Goal: Task Accomplishment & Management: Use online tool/utility

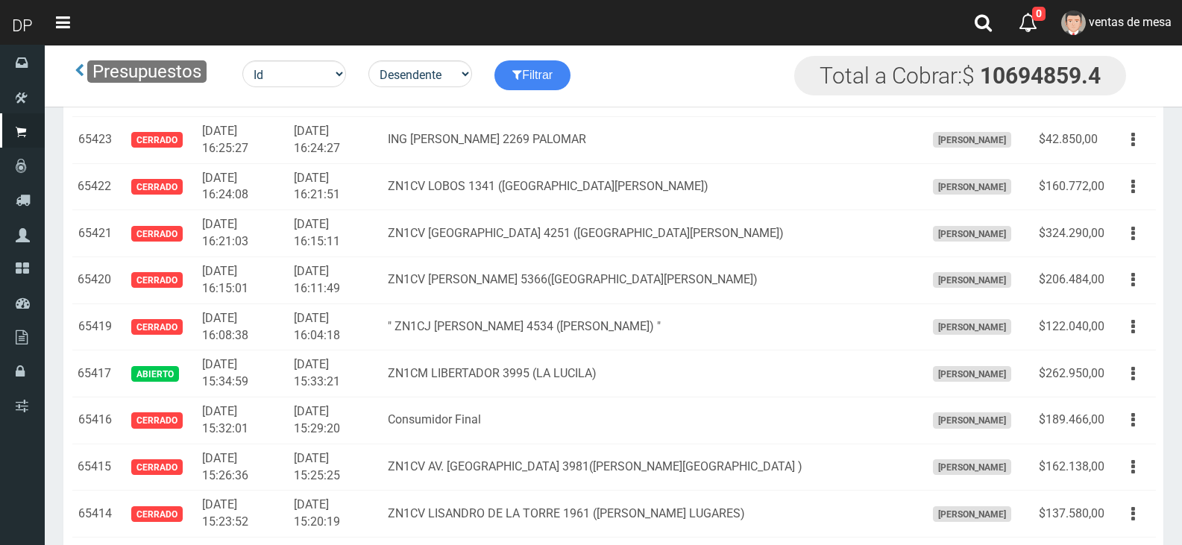
scroll to position [2448, 0]
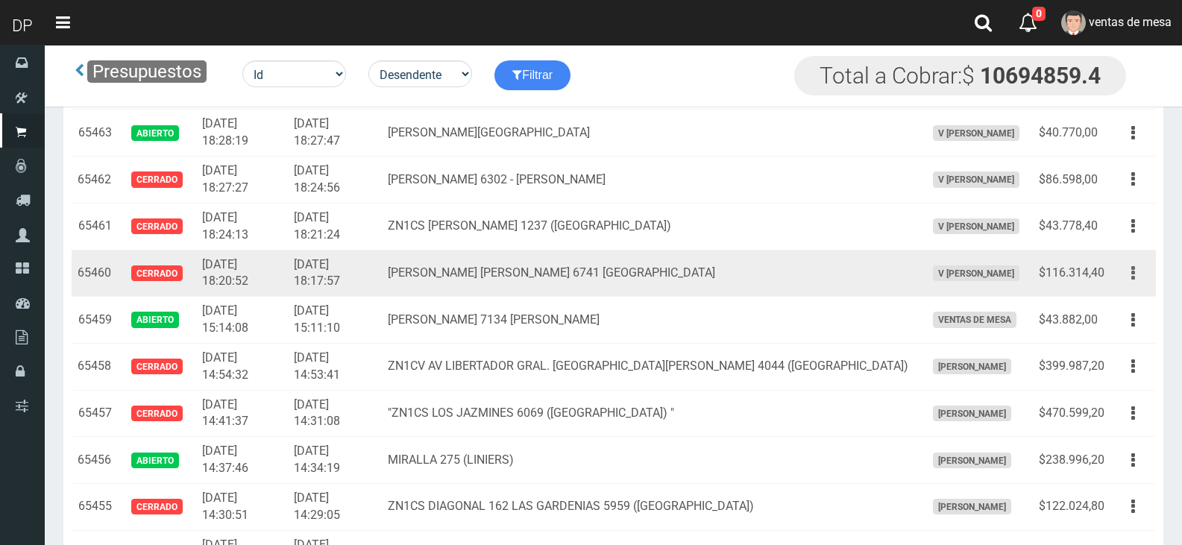
click at [1140, 275] on button "button" at bounding box center [1133, 273] width 34 height 26
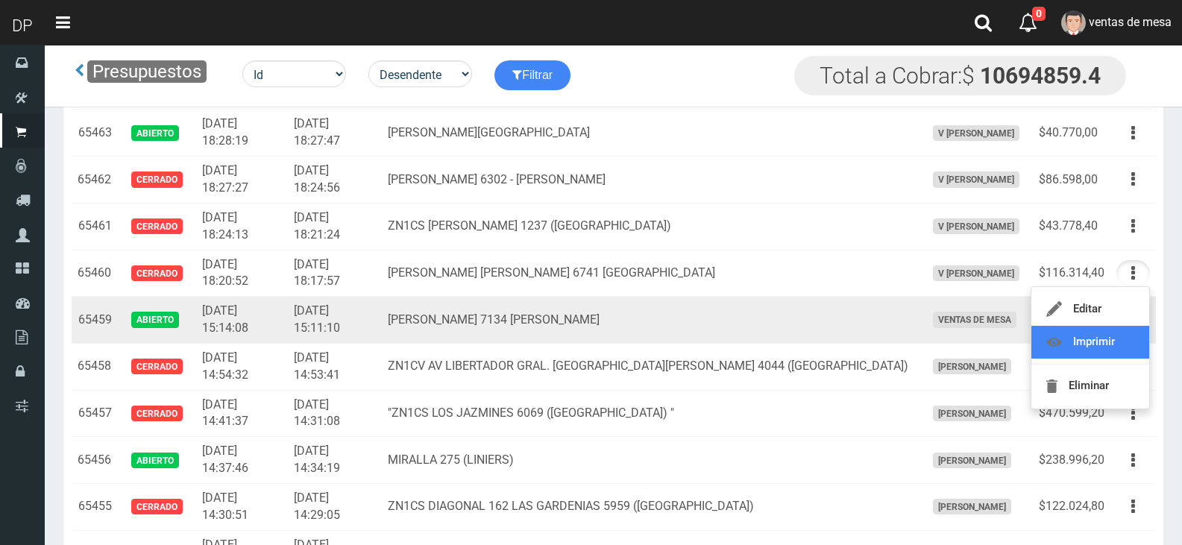
drag, startPoint x: 1131, startPoint y: 342, endPoint x: 1075, endPoint y: 332, distance: 56.2
click at [1131, 342] on link "Imprimir" at bounding box center [1090, 342] width 118 height 33
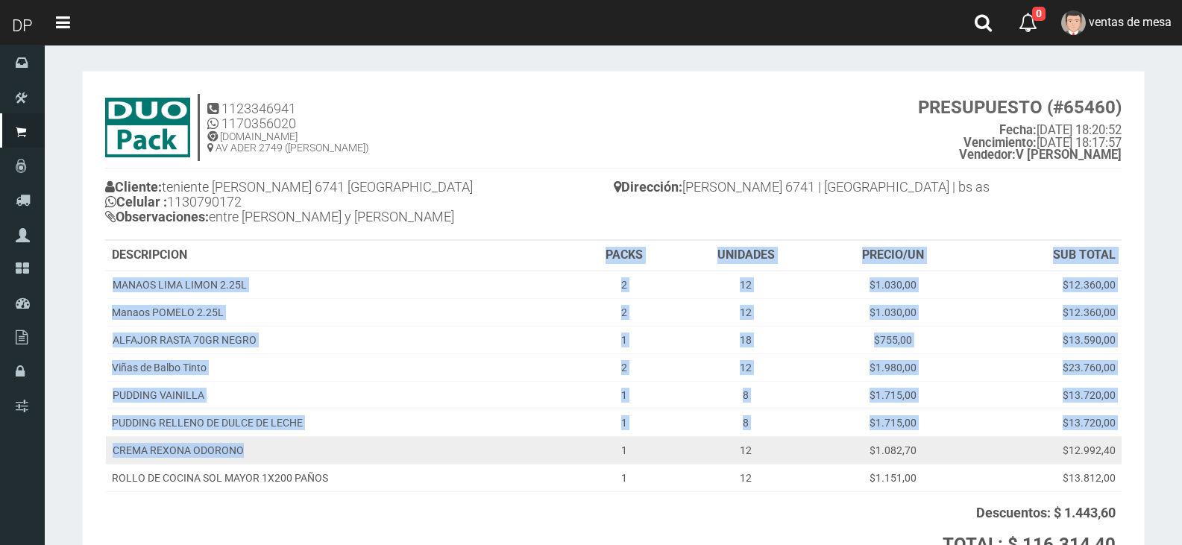
drag, startPoint x: 312, startPoint y: 260, endPoint x: 332, endPoint y: 447, distance: 188.2
click at [332, 447] on table "DESCRIPCION PACKS UNIDADES PRECIO/UN SUB TOTAL MANAOS LIMA LIMON 2.25L 2 12 $1.…" at bounding box center [613, 424] width 1016 height 367
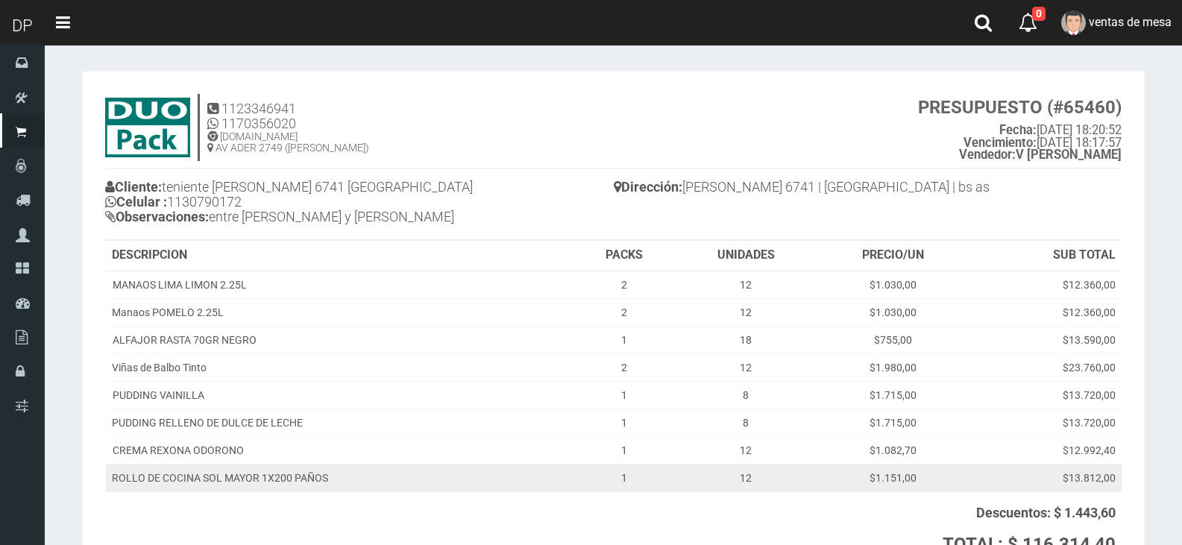
click at [402, 488] on td "ROLLO DE COCINA SOL MAYOR 1X200 PAÑOS" at bounding box center [340, 478] width 468 height 28
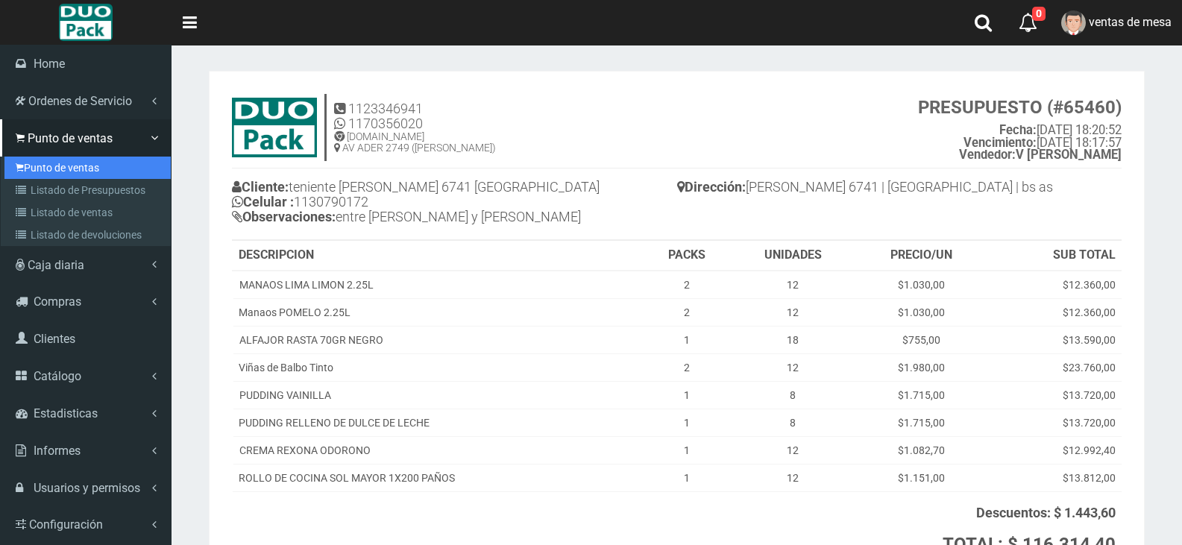
click at [113, 177] on link "Punto de ventas" at bounding box center [87, 168] width 166 height 22
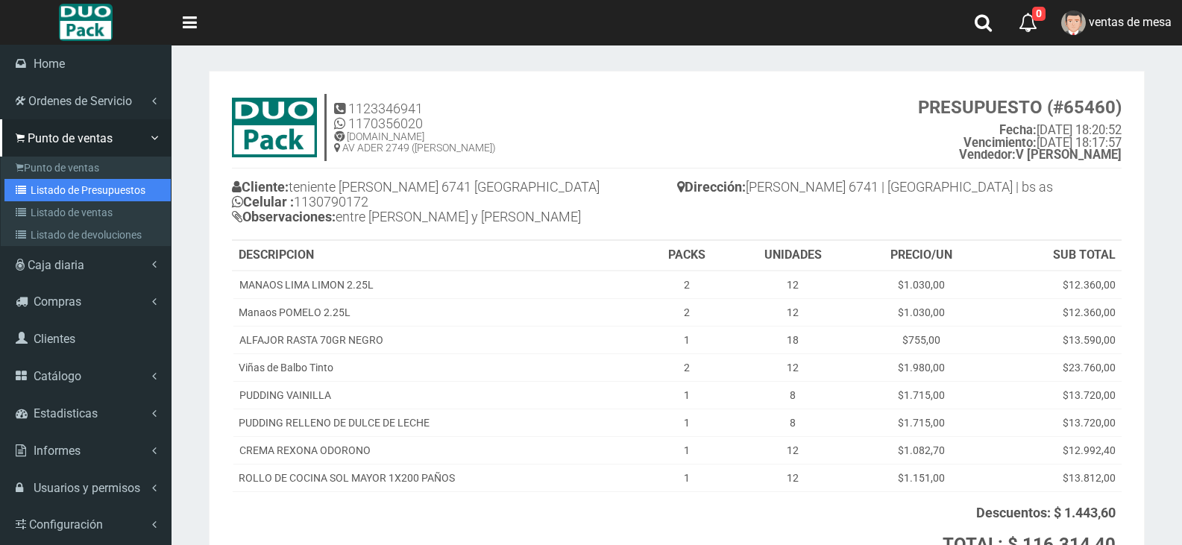
click at [117, 180] on link "Listado de Presupuestos" at bounding box center [87, 190] width 166 height 22
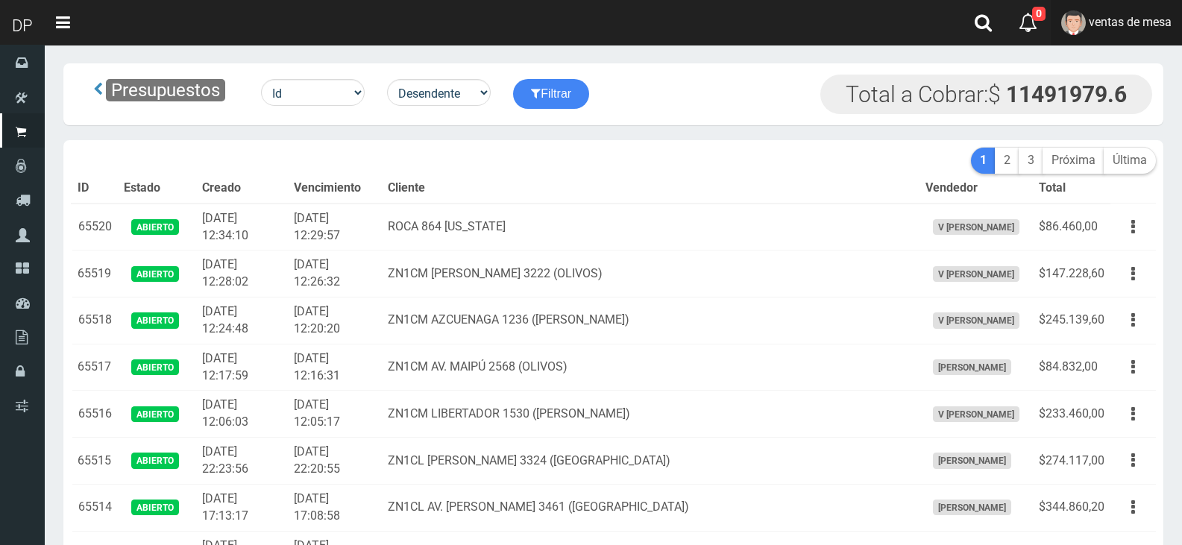
click at [1174, 30] on link "ventas de mesa" at bounding box center [1116, 22] width 131 height 45
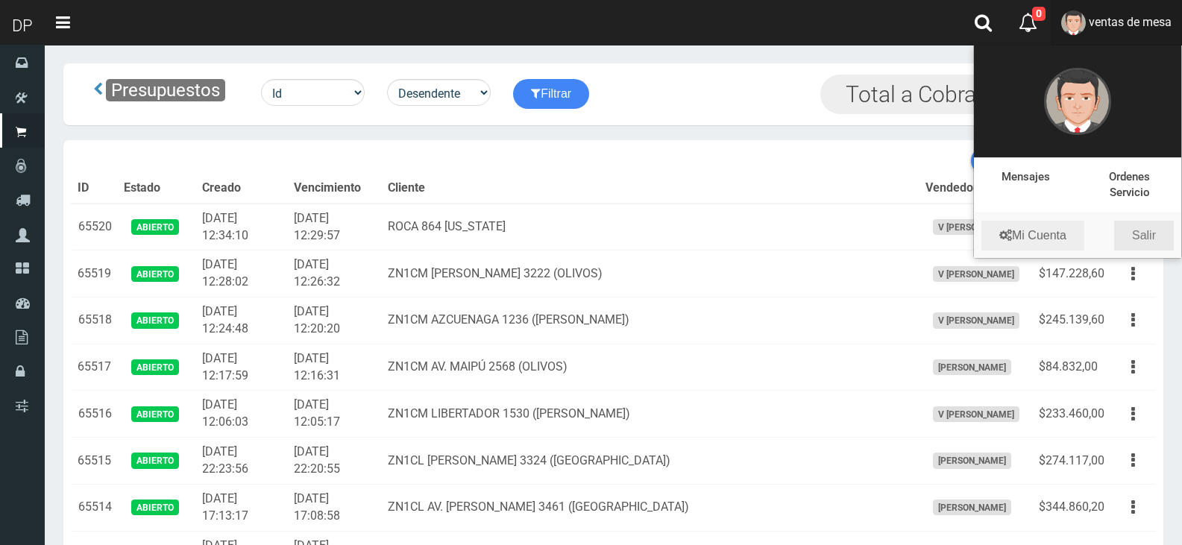
click at [1144, 221] on link "Salir" at bounding box center [1144, 236] width 60 height 30
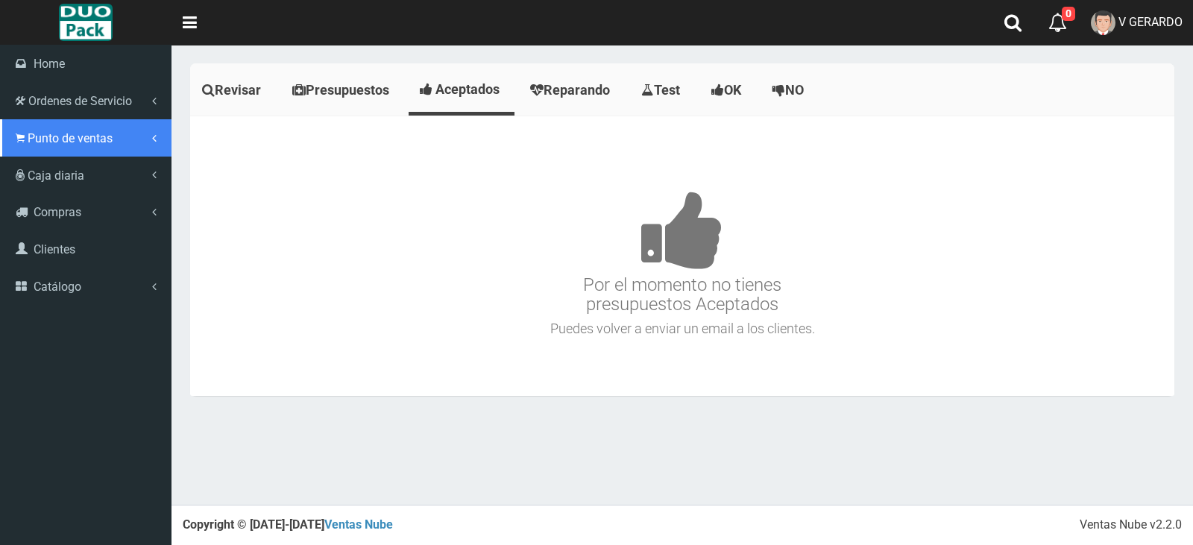
click at [61, 145] on span "Punto de ventas" at bounding box center [70, 138] width 85 height 14
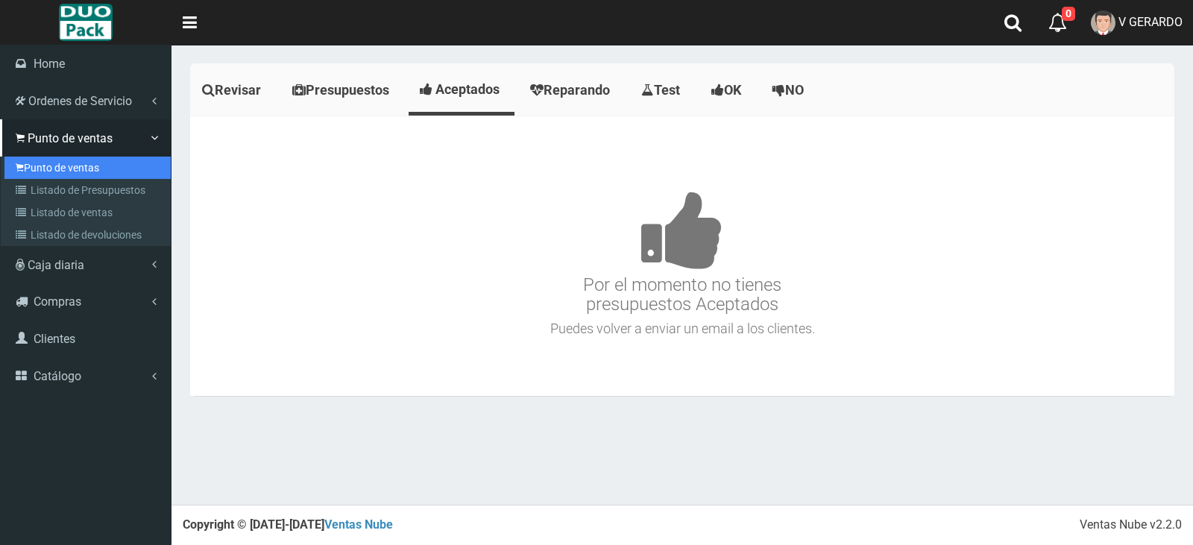
click at [31, 173] on link "Punto de ventas" at bounding box center [87, 168] width 166 height 22
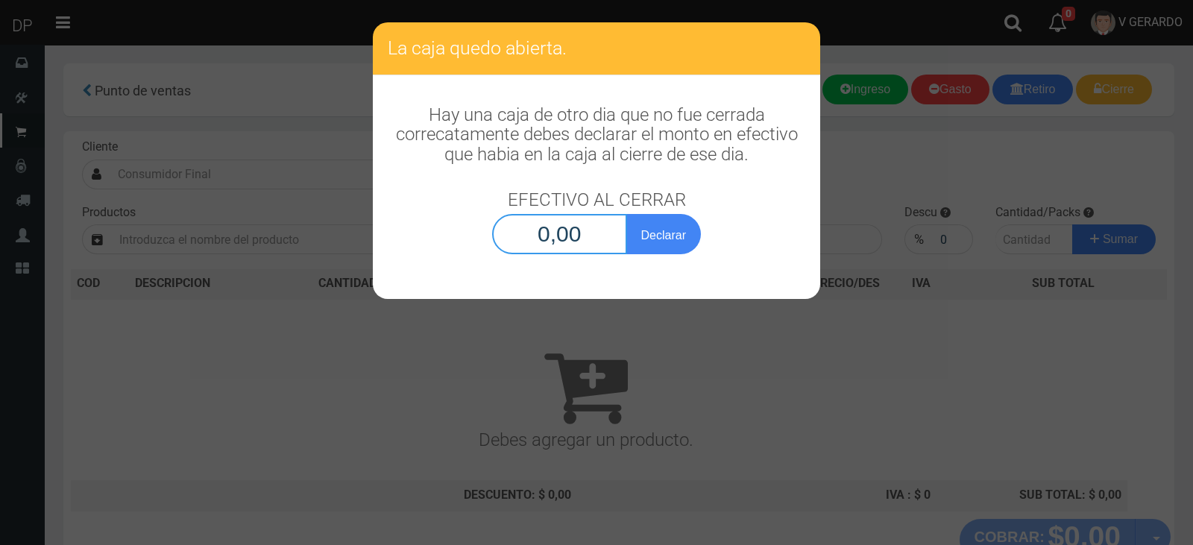
click at [622, 244] on input "0,00" at bounding box center [559, 234] width 135 height 40
type input "1,00"
click at [626, 214] on button "Declarar" at bounding box center [663, 234] width 75 height 40
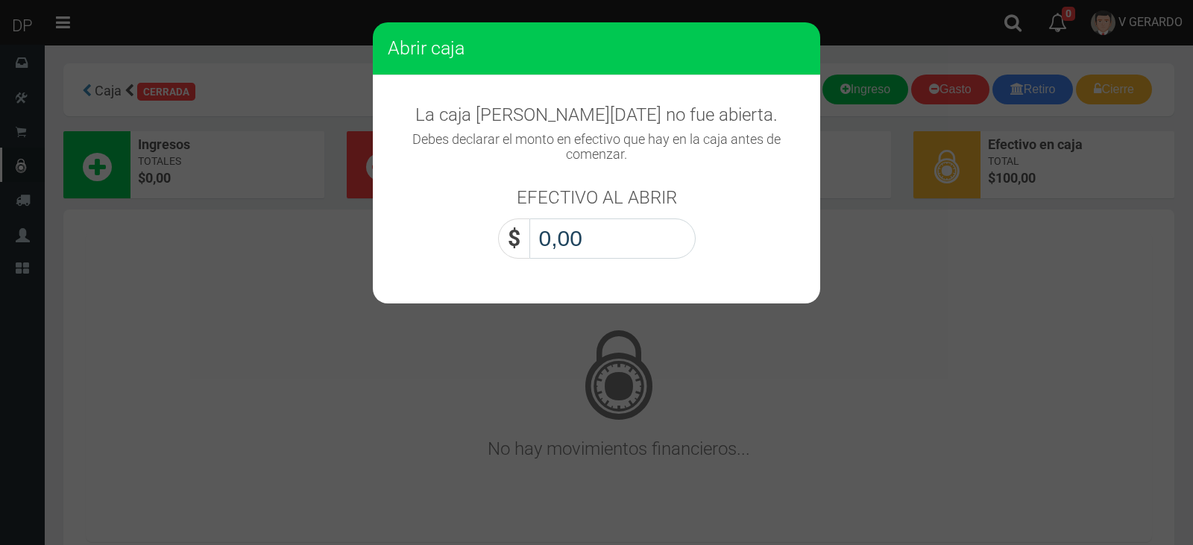
click at [615, 248] on input "0,00" at bounding box center [612, 239] width 166 height 40
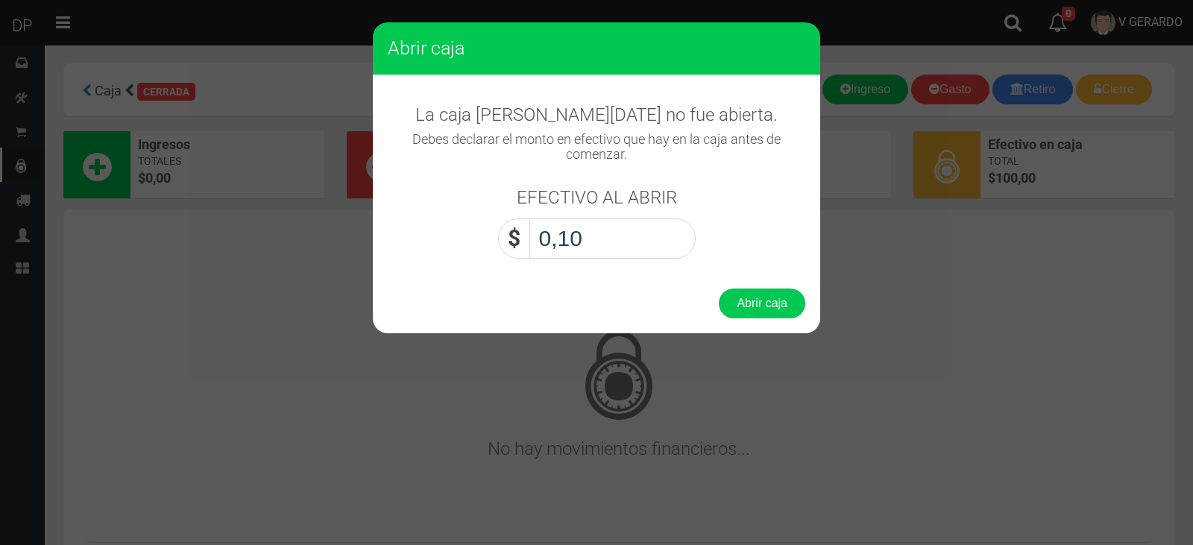
type input "1,00"
click at [719, 289] on button "Abrir caja" at bounding box center [762, 304] width 87 height 30
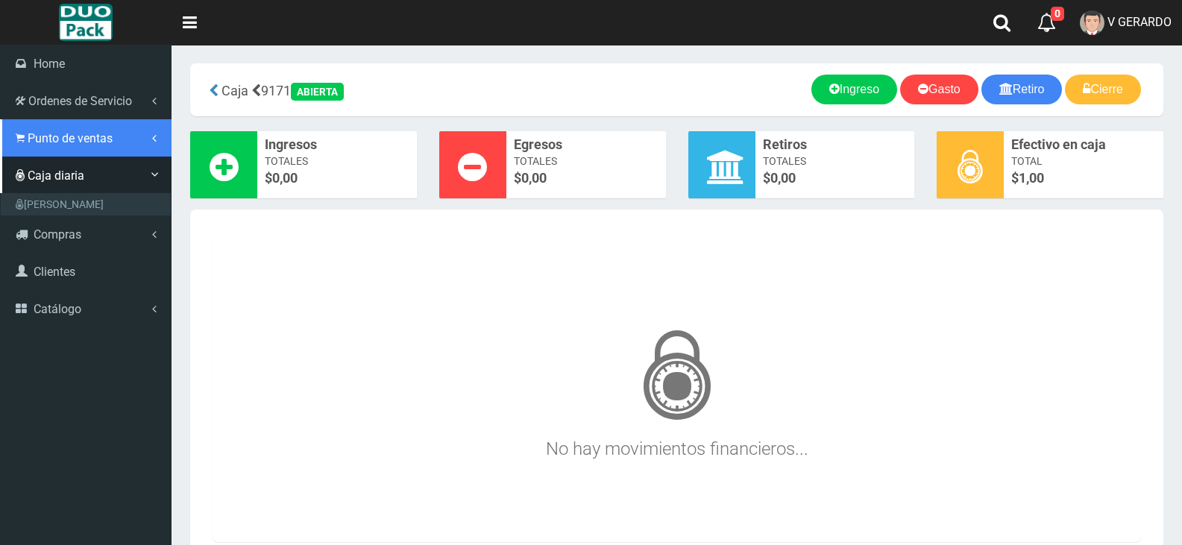
click at [56, 142] on span "Punto de ventas" at bounding box center [70, 138] width 85 height 14
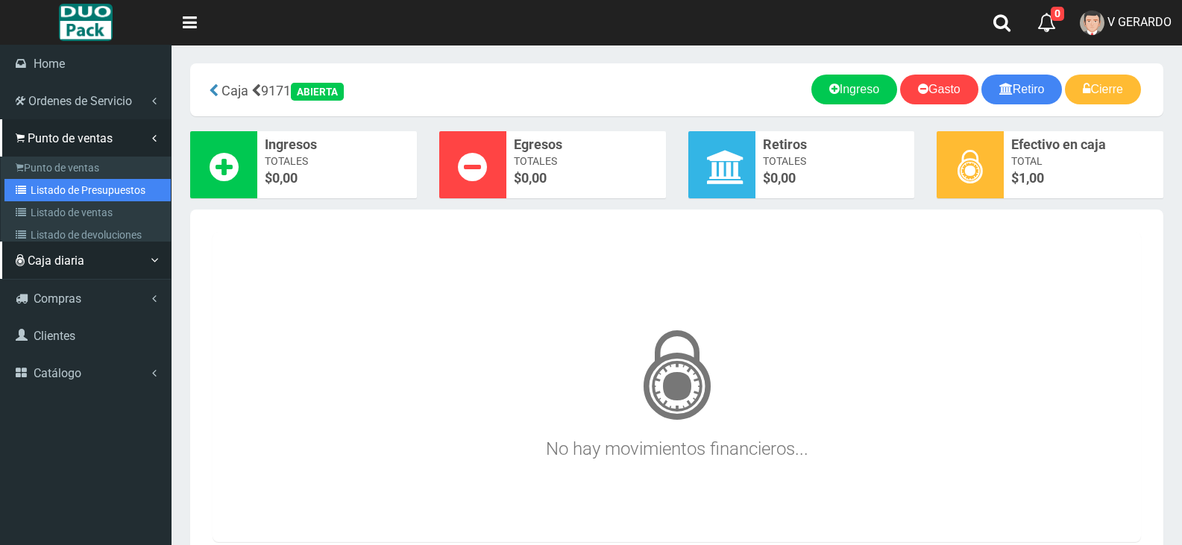
click at [115, 197] on link "Listado de Presupuestos" at bounding box center [87, 190] width 166 height 22
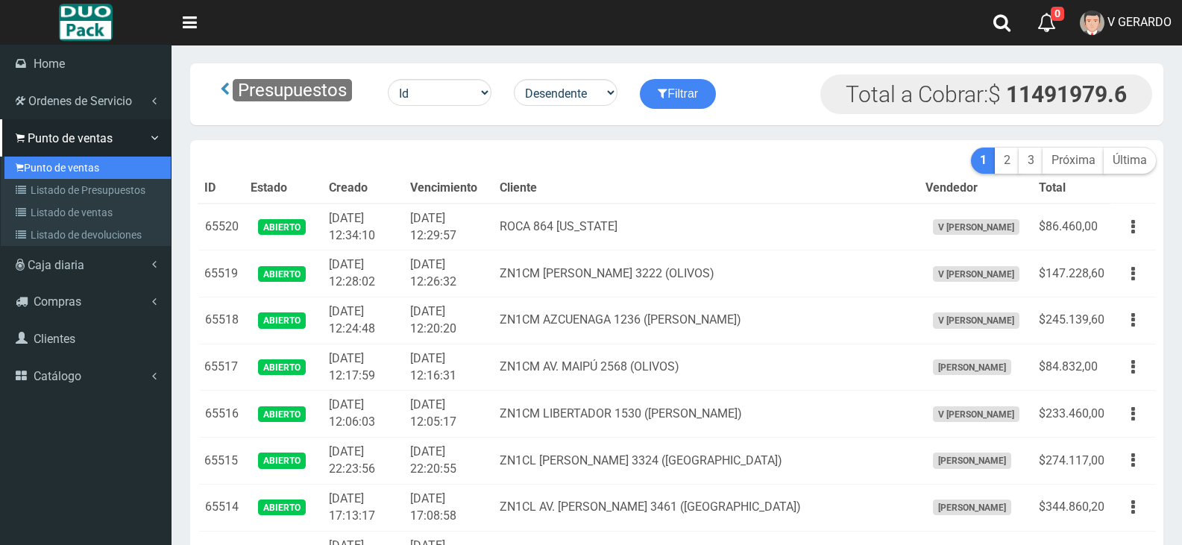
click at [13, 160] on link "Punto de ventas" at bounding box center [87, 168] width 166 height 22
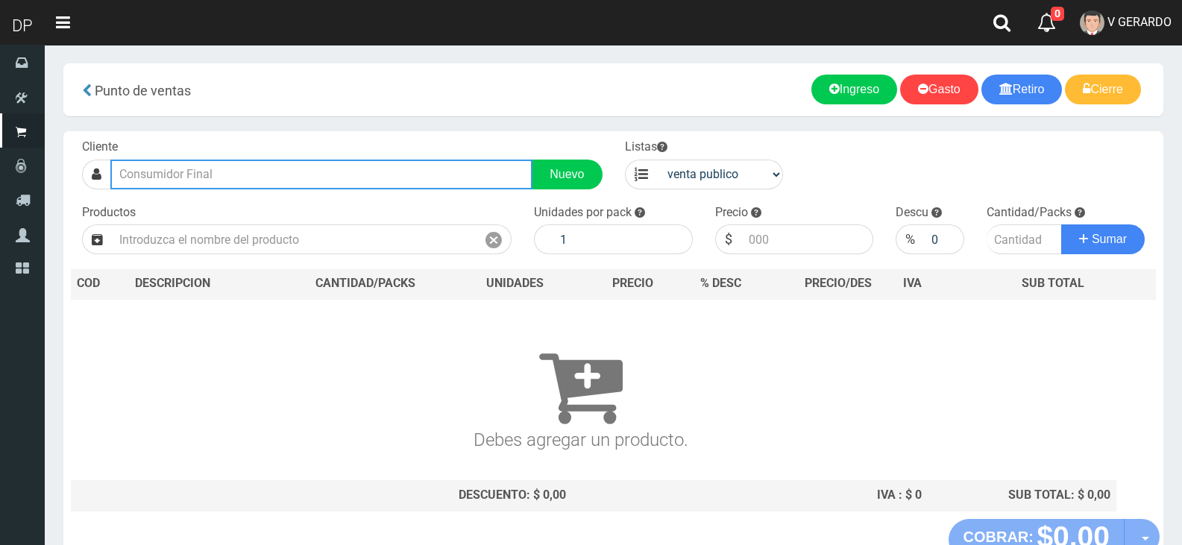
click at [207, 186] on input "text" at bounding box center [321, 175] width 422 height 30
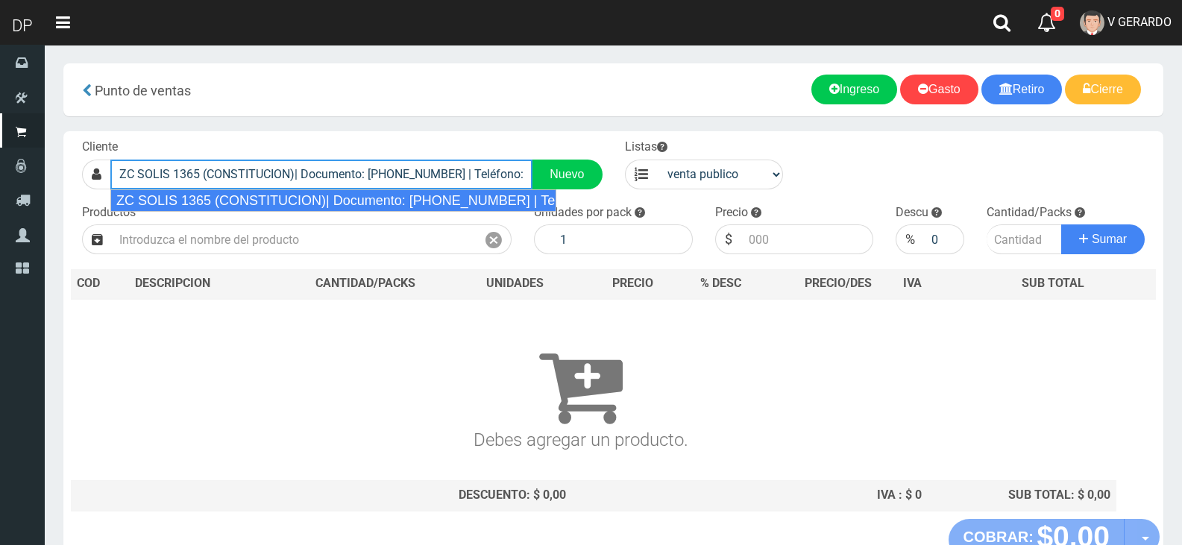
type input "ZC SOLIS 1365 (CONSTITUCION)| Documento: [PHONE_NUMBER] | Teléfono:"
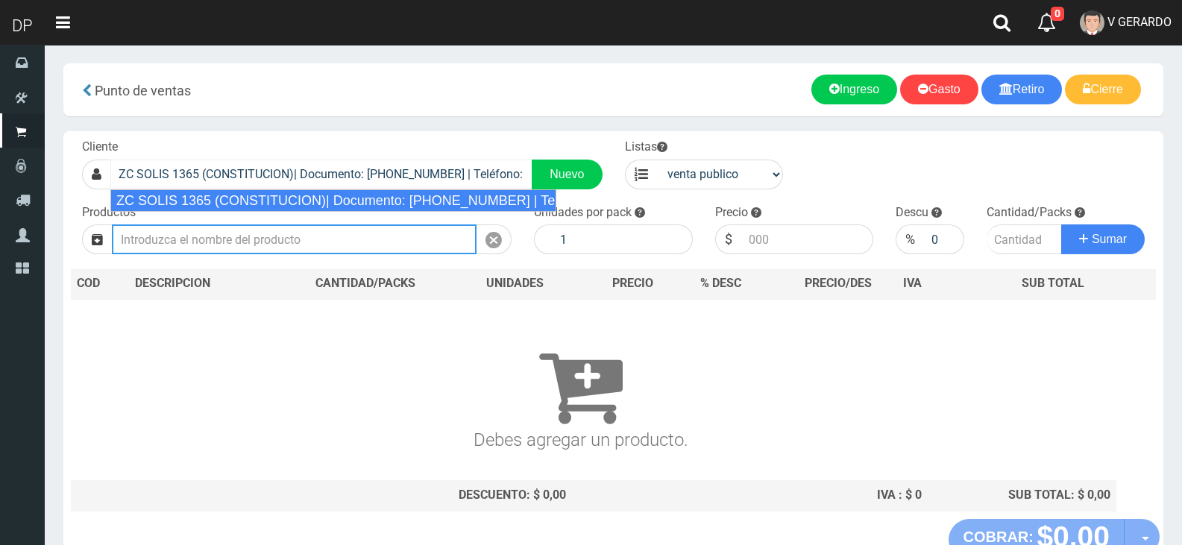
select select "2"
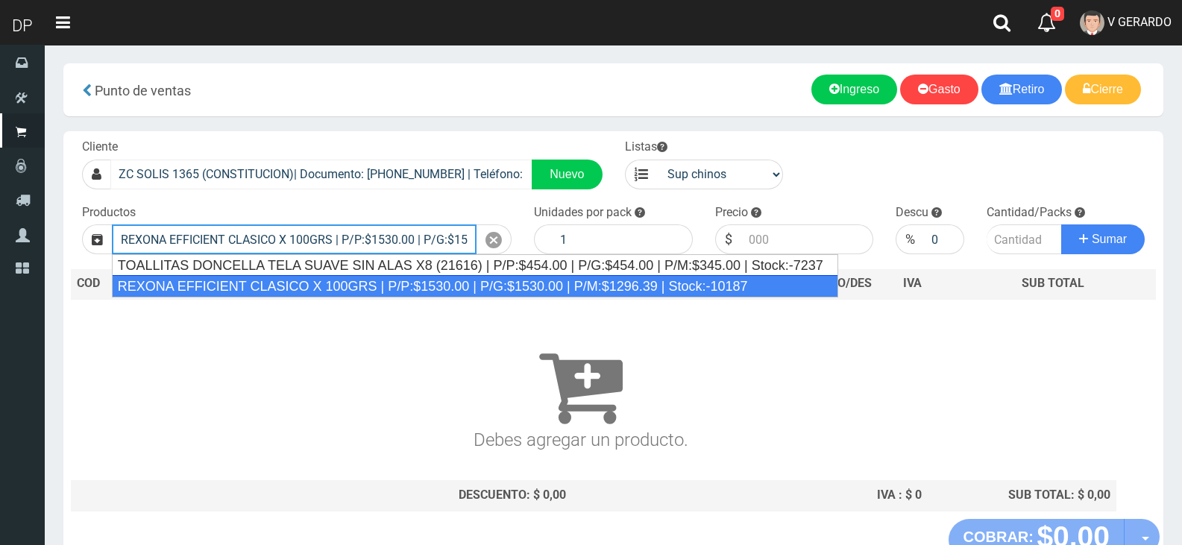
type input "REXONA EFFICIENT CLASICO X 100GRS | P/P:$1530.00 | P/G:$1530.00 | P/M:$1296.39 …"
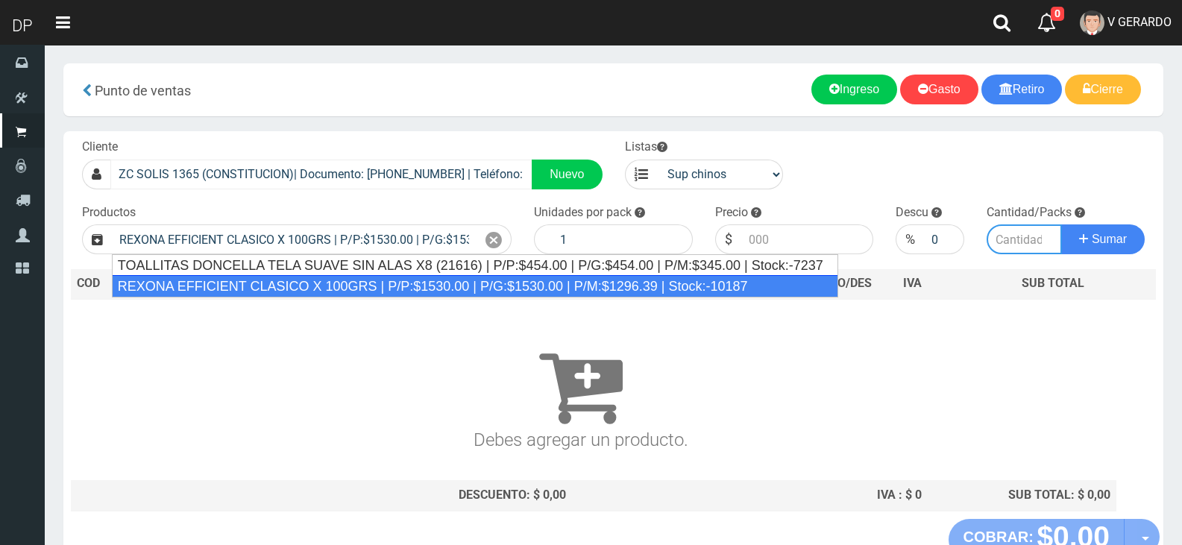
type input "12"
type input "1530.00"
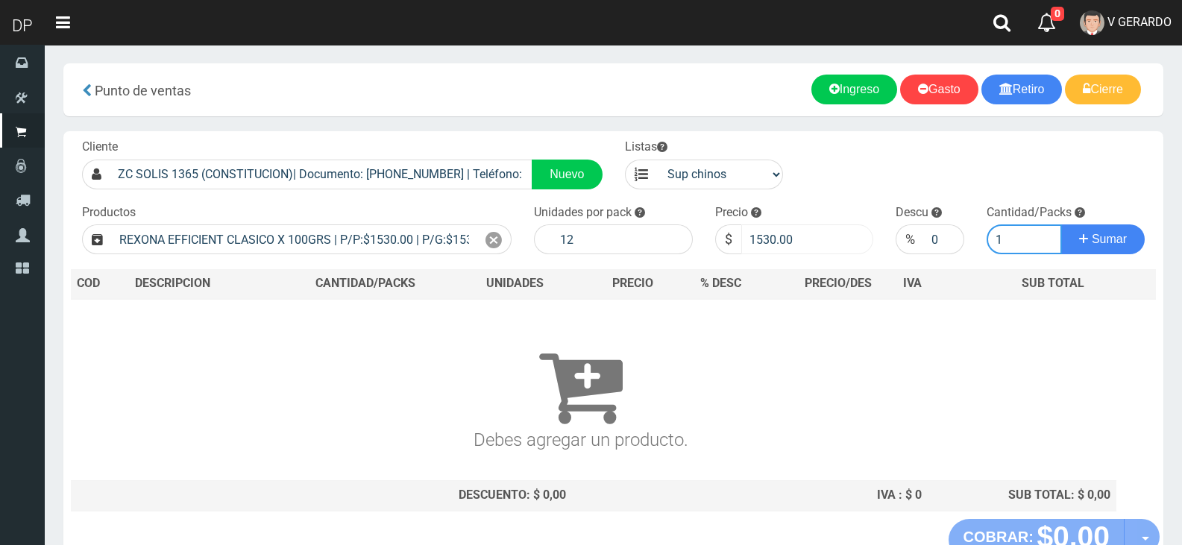
type input "1"
click at [801, 248] on input "1530.00" at bounding box center [807, 239] width 133 height 30
type input "1377"
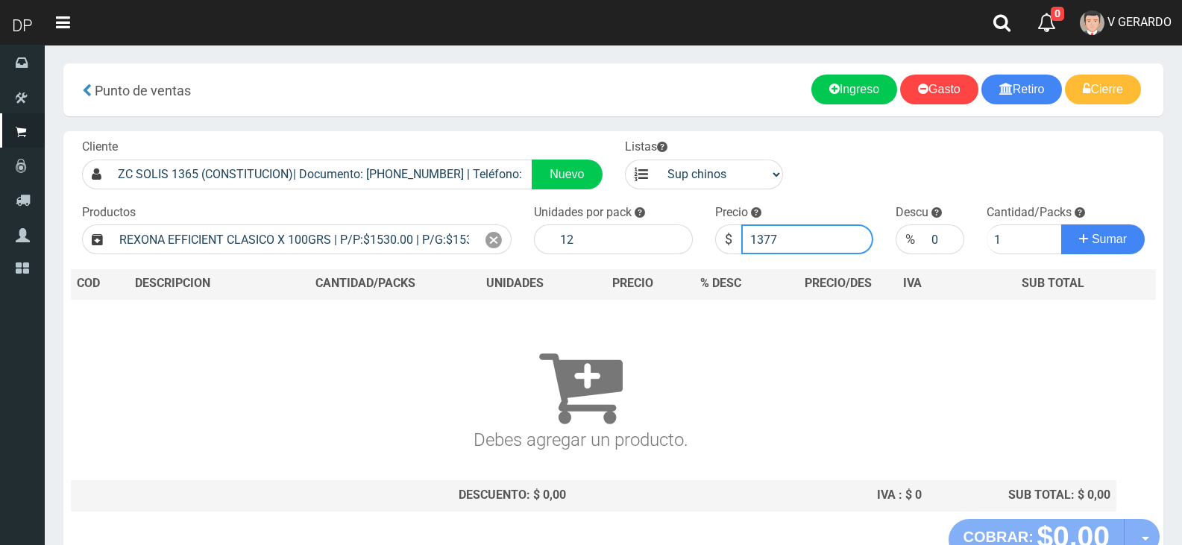
click at [1061, 224] on button "Sumar" at bounding box center [1103, 239] width 84 height 30
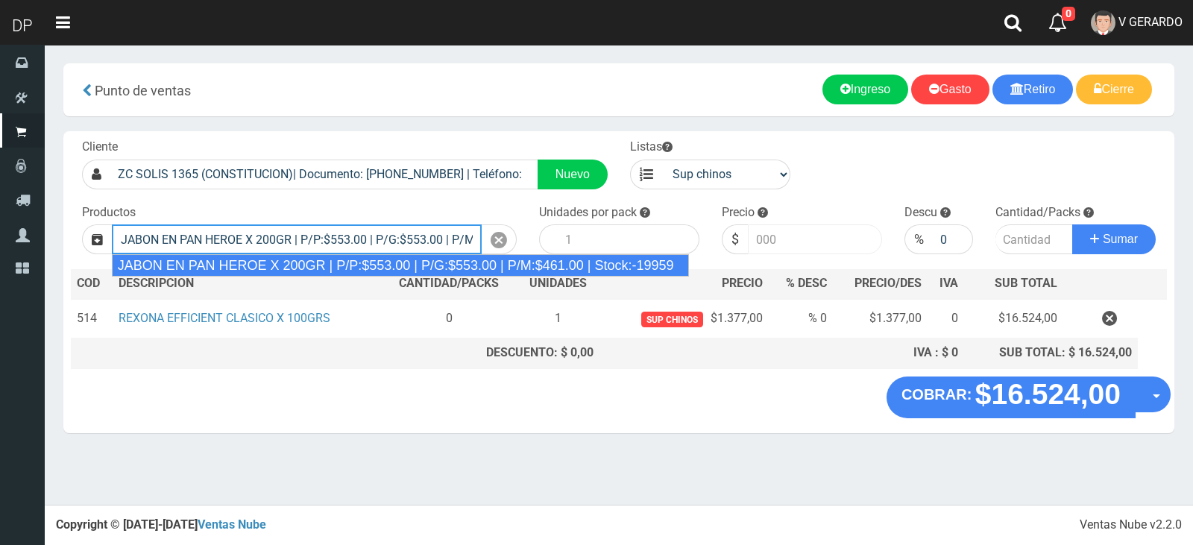
type input "JABON EN PAN HEROE X 200GR | P/P:$553.00 | P/G:$553.00 | P/M:$461.00 | Stock:-1…"
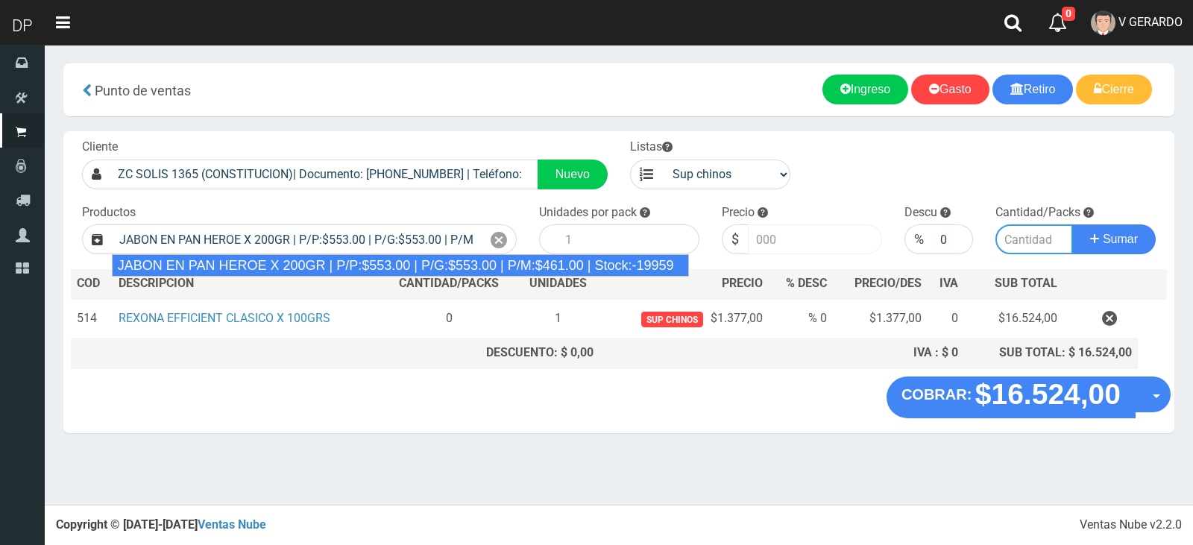
type input "48"
type input "553.00"
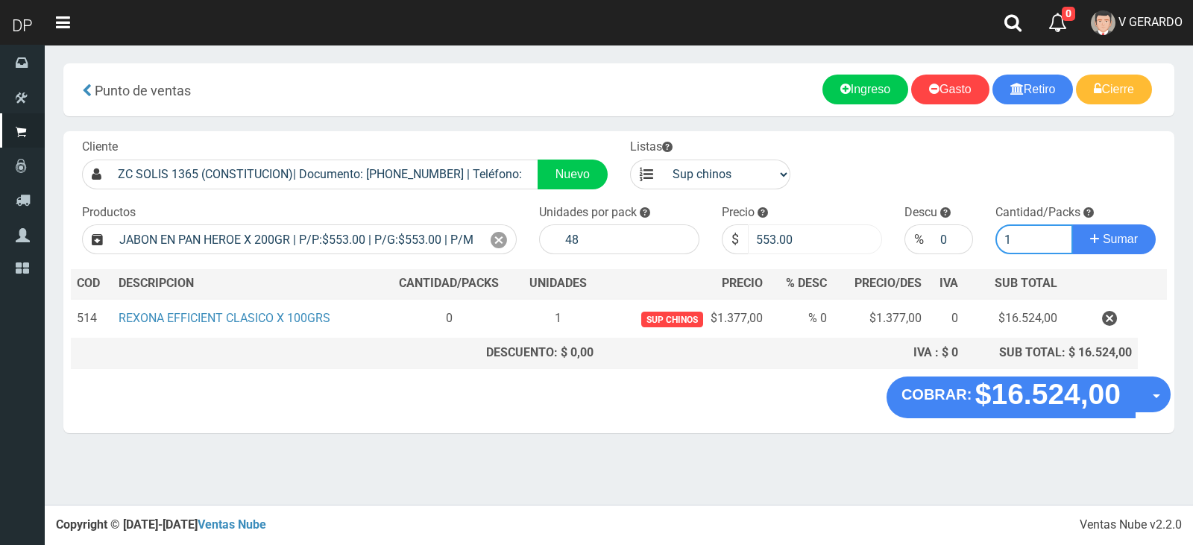
type input "1"
click at [1072, 224] on button "Sumar" at bounding box center [1114, 239] width 84 height 30
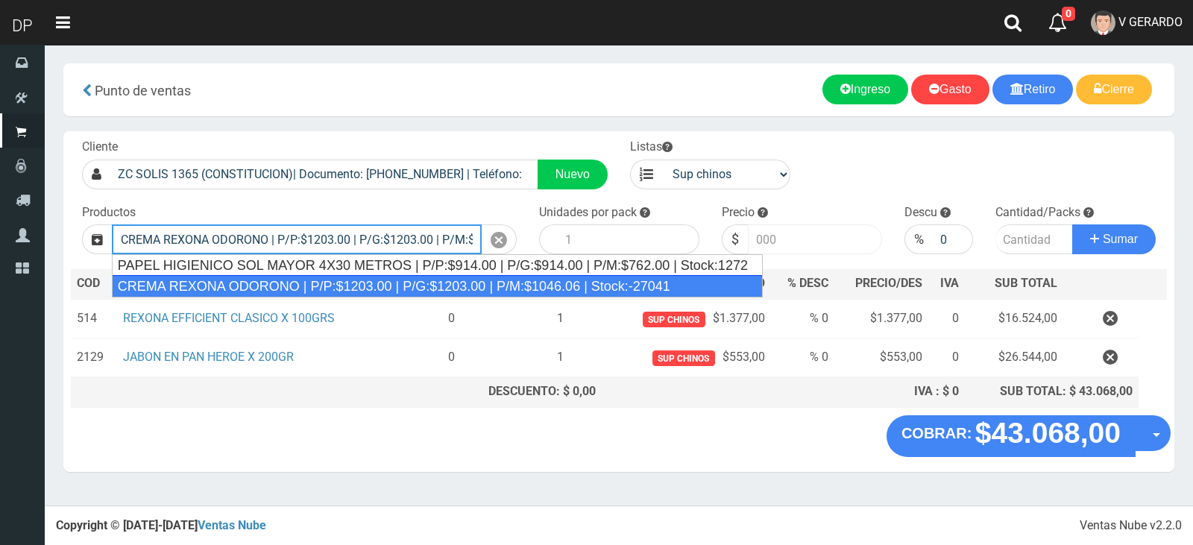
type input "CREMA REXONA ODORONO | P/P:$1203.00 | P/G:$1203.00 | P/M:$1046.06 | Stock:-27041"
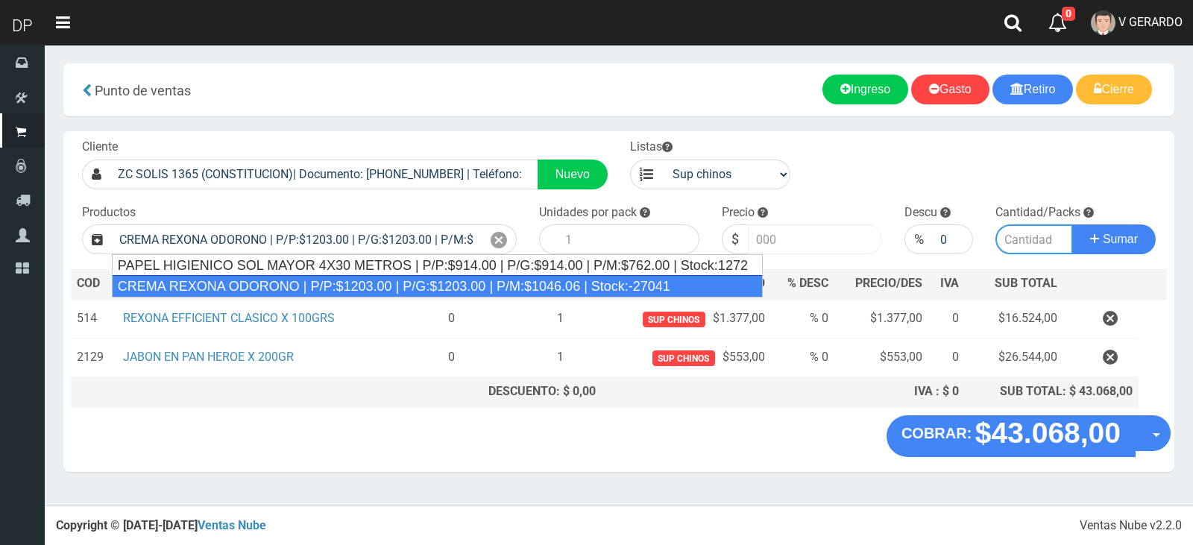
type input "12"
type input "1203.00"
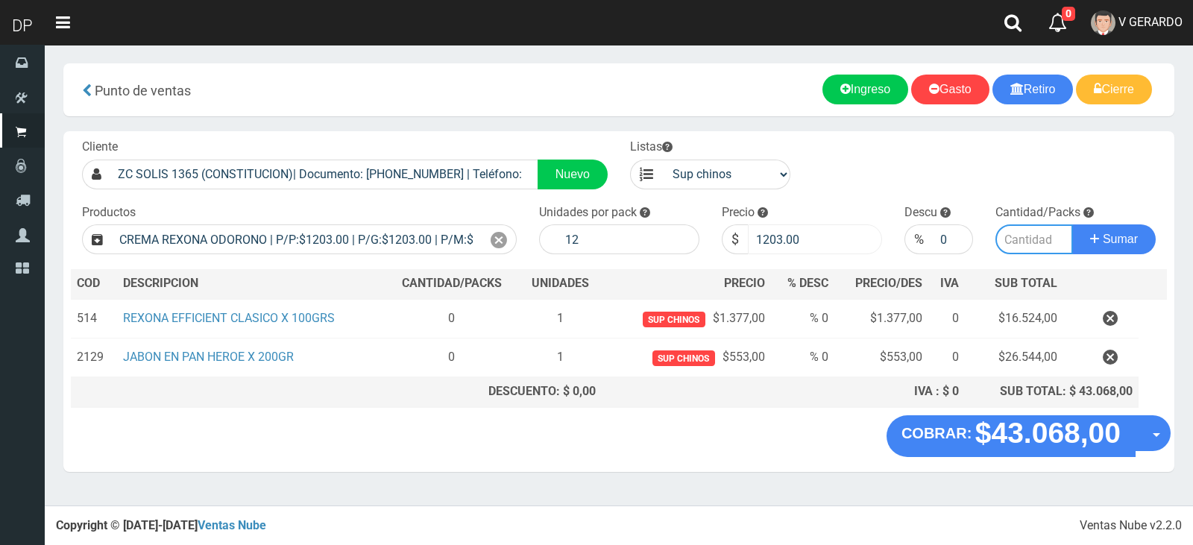
type input "5"
type input "3"
click at [801, 248] on input "1203.00" at bounding box center [815, 239] width 134 height 30
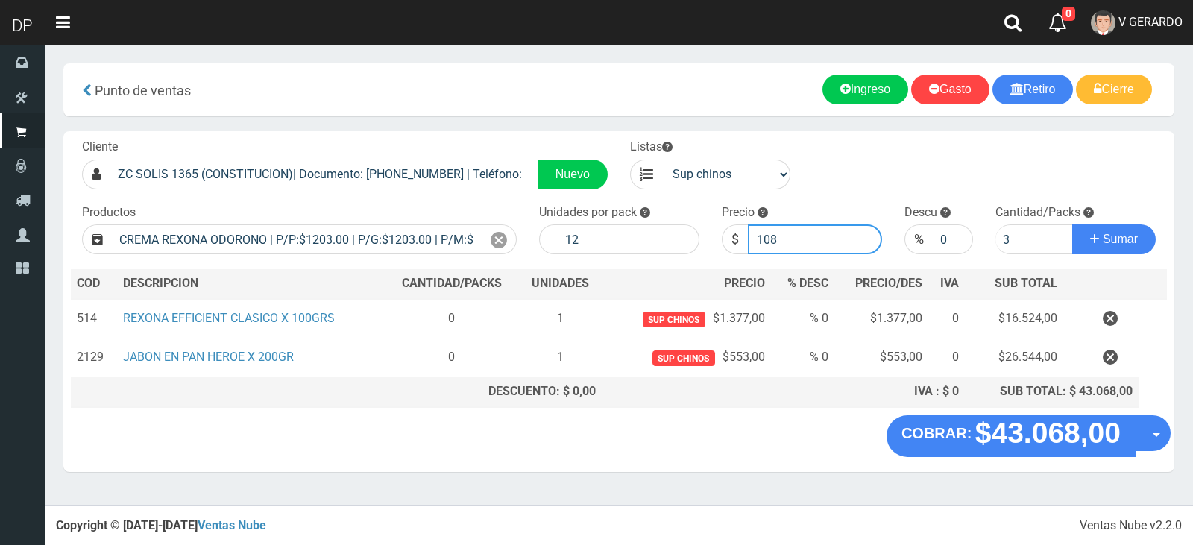
type input "1082"
type input "1082.7"
click at [1072, 224] on button "Sumar" at bounding box center [1114, 239] width 84 height 30
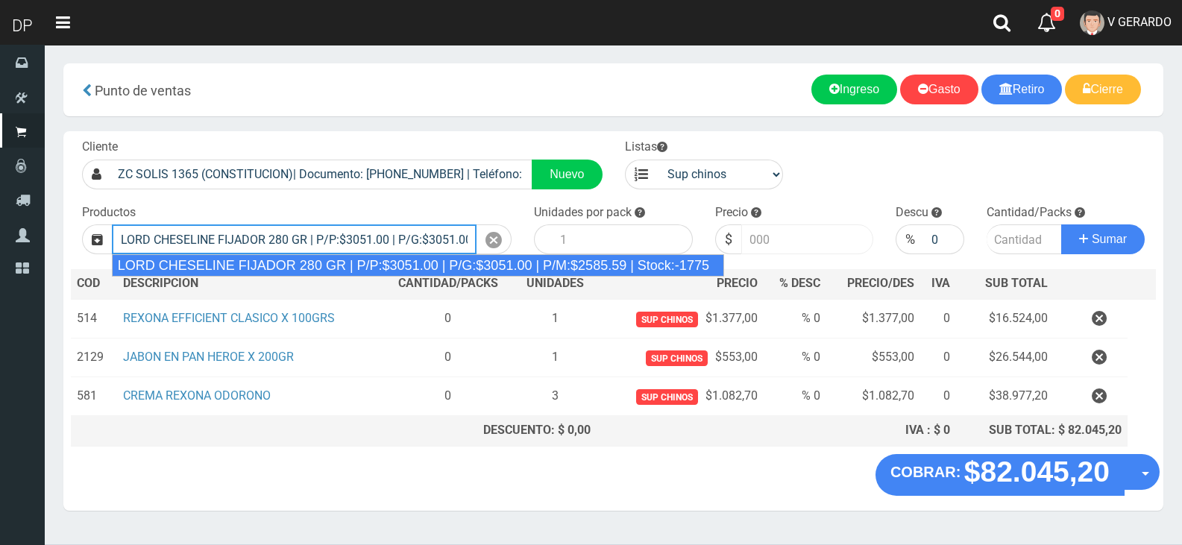
type input "LORD CHESELINE FIJADOR 280 GR | P/P:$3051.00 | P/G:$3051.00 | P/M:$2585.59 | St…"
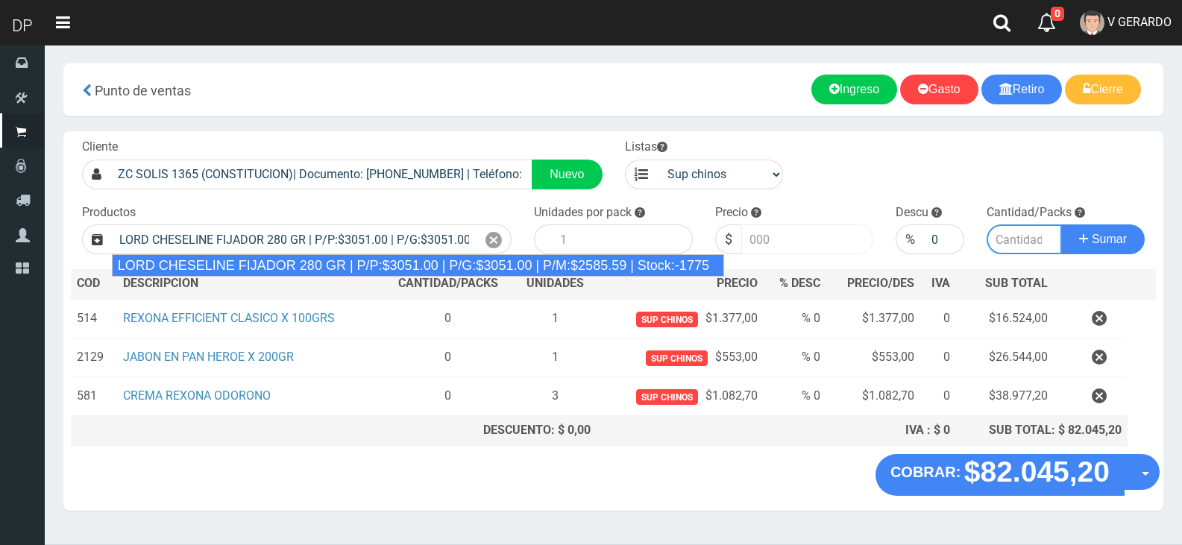
type input "6"
type input "3051.00"
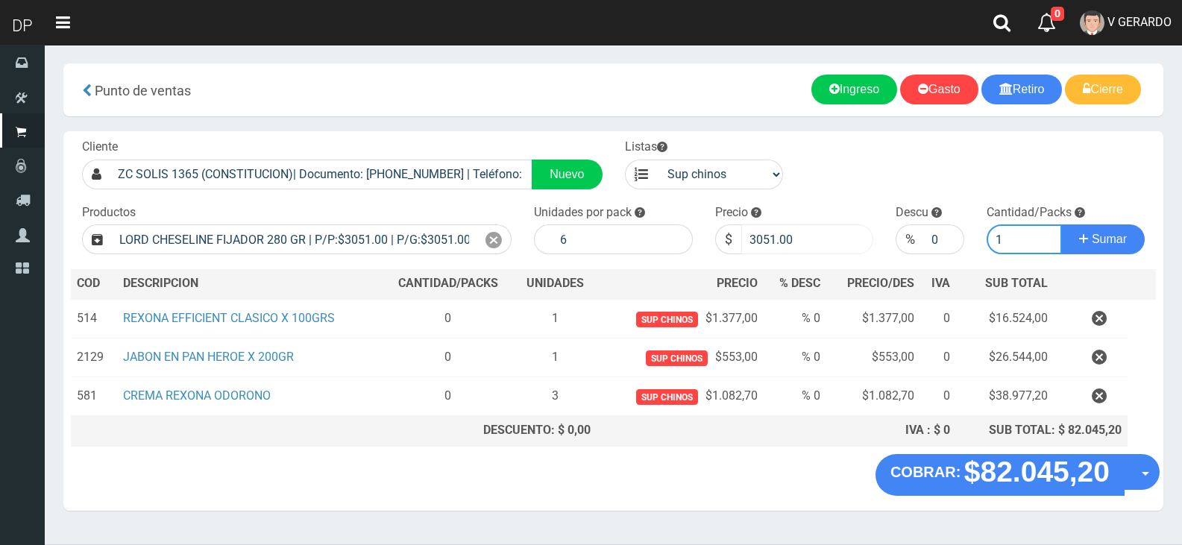
type input "1"
click at [801, 248] on input "3051.00" at bounding box center [807, 239] width 133 height 30
type input "2745"
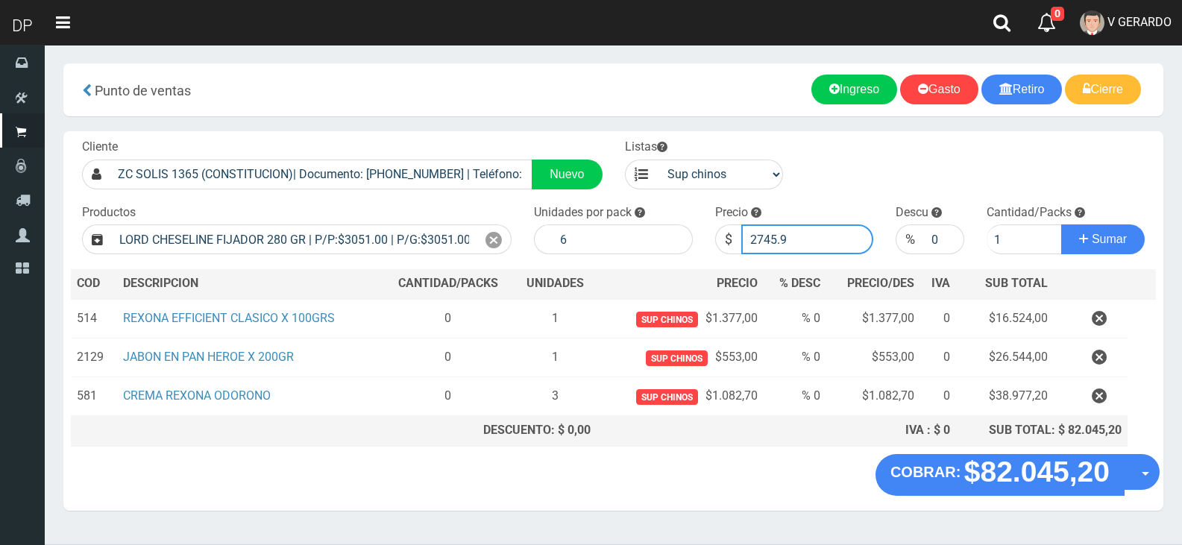
type input "2745.9"
click at [1061, 224] on button "Sumar" at bounding box center [1103, 239] width 84 height 30
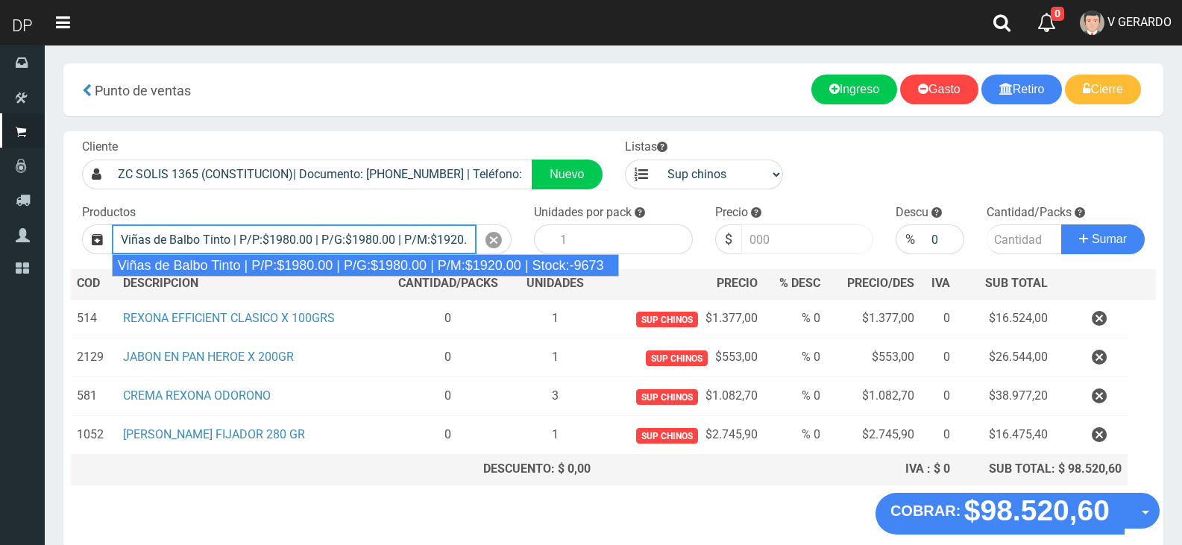
type input "Viñas de Balbo Tinto | P/P:$1980.00 | P/G:$1980.00 | P/M:$1920.00 | Stock:-9673"
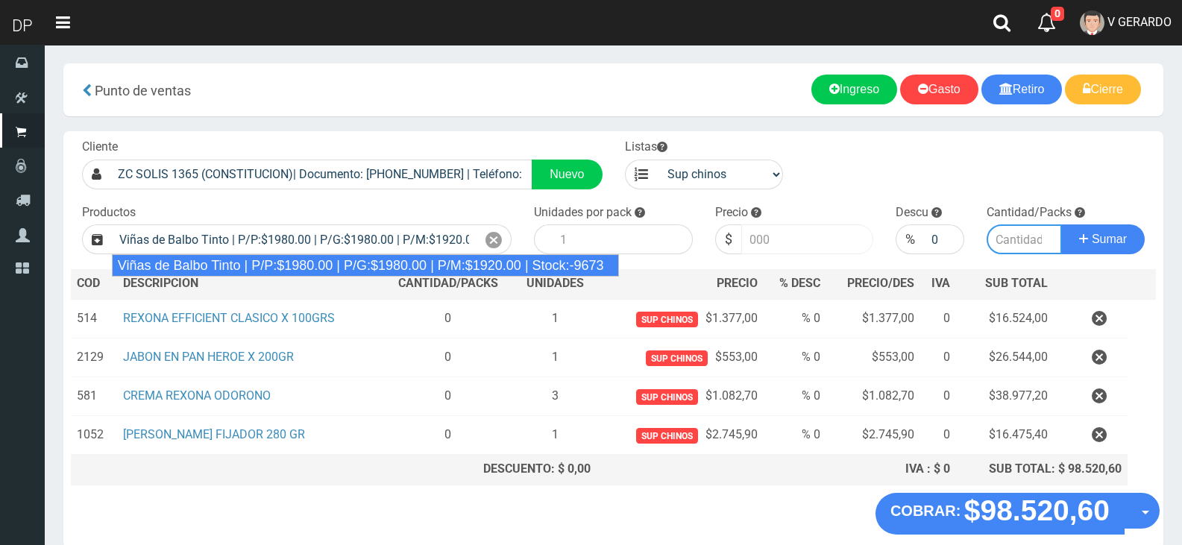
type input "6"
type input "1980.00"
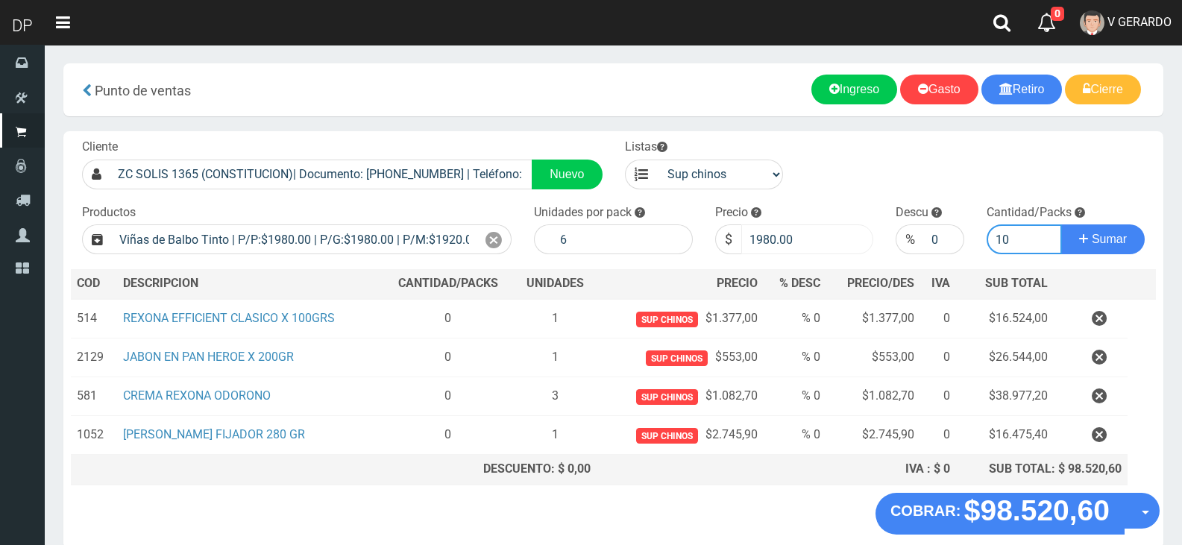
type input "10"
click at [1061, 224] on button "Sumar" at bounding box center [1103, 239] width 84 height 30
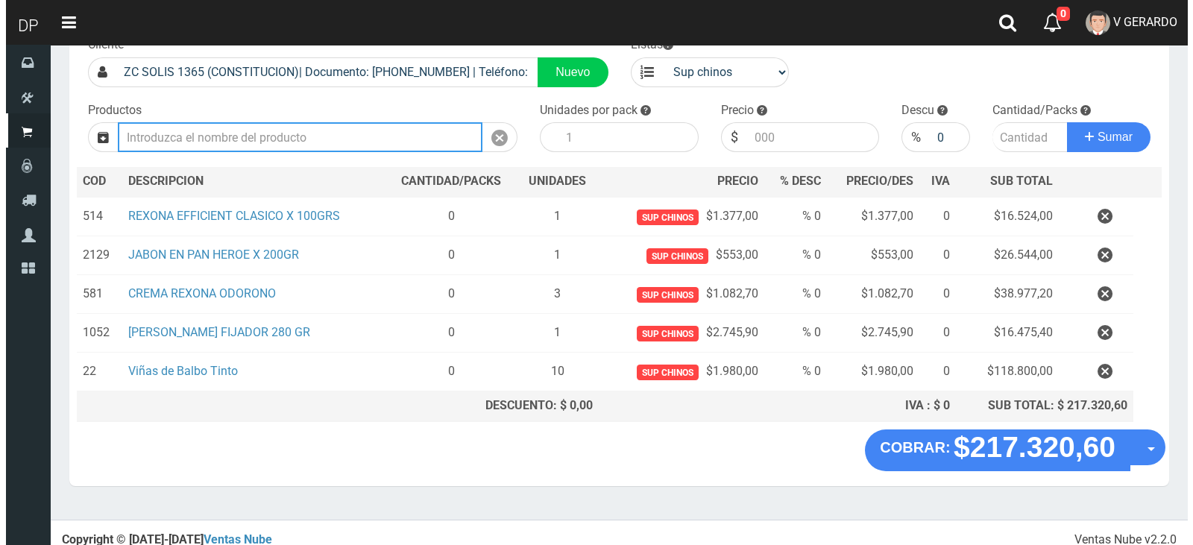
scroll to position [111, 0]
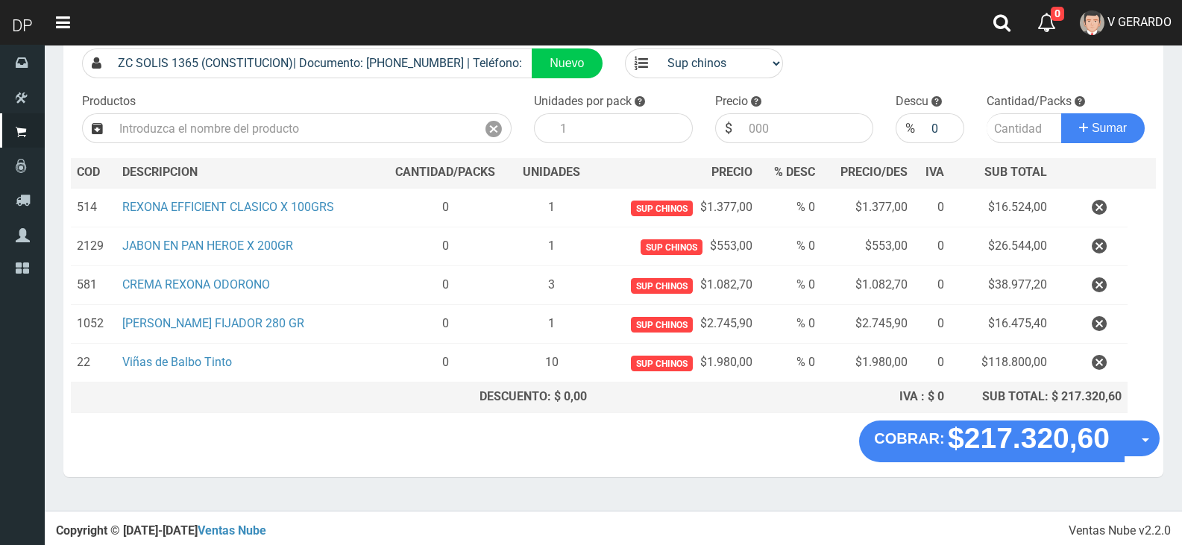
click at [1154, 453] on button "Opciones" at bounding box center [1142, 439] width 36 height 36
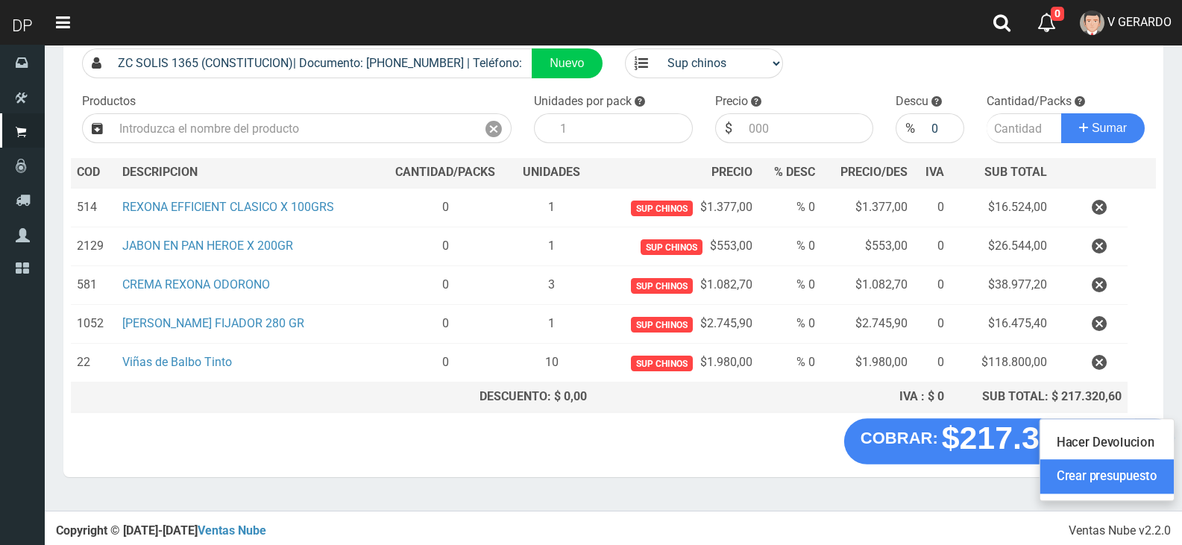
click at [1143, 484] on link "Crear presupuesto" at bounding box center [1106, 477] width 133 height 34
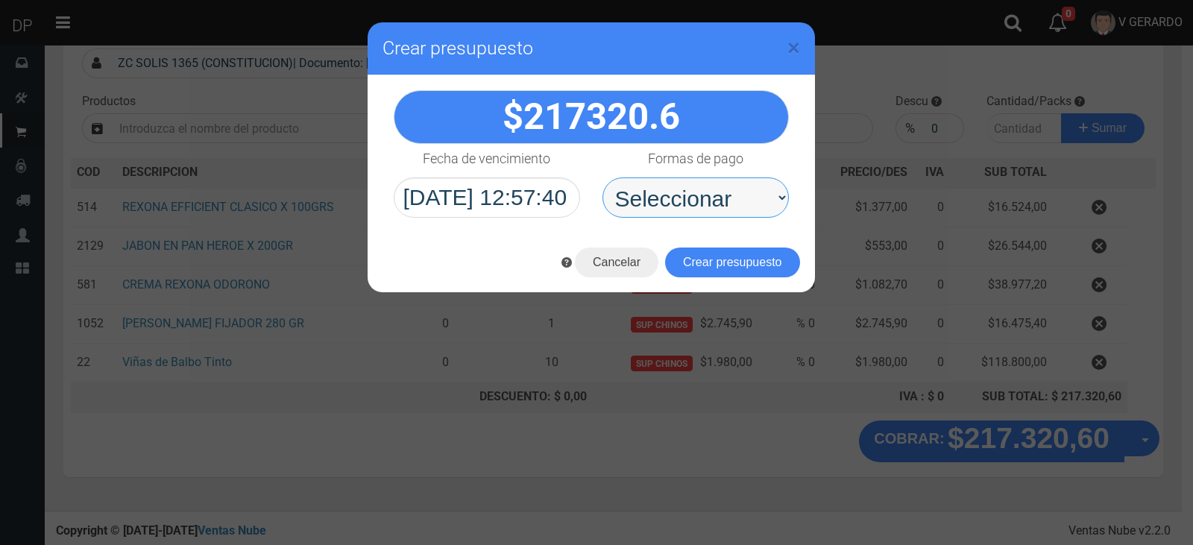
drag, startPoint x: 676, startPoint y: 207, endPoint x: 679, endPoint y: 215, distance: 8.7
click at [676, 207] on select "Seleccionar Efectivo Tarjeta de Crédito Depósito Débito" at bounding box center [696, 197] width 186 height 40
select select "Efectivo"
click at [603, 177] on select "Seleccionar Efectivo Tarjeta de Crédito Depósito Débito" at bounding box center [696, 197] width 186 height 40
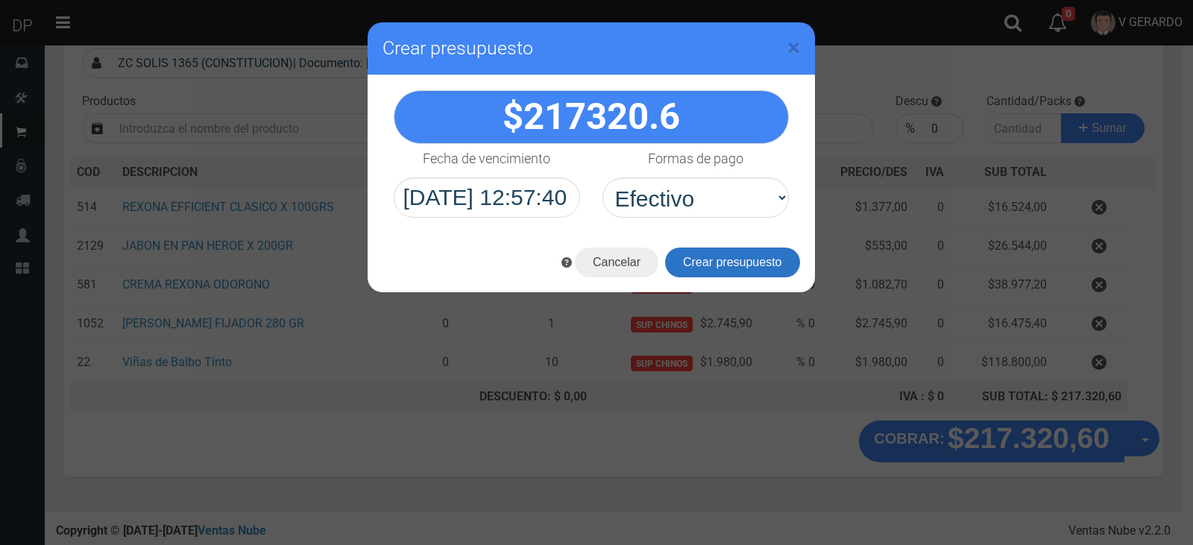
click at [697, 258] on button "Crear presupuesto" at bounding box center [732, 263] width 135 height 30
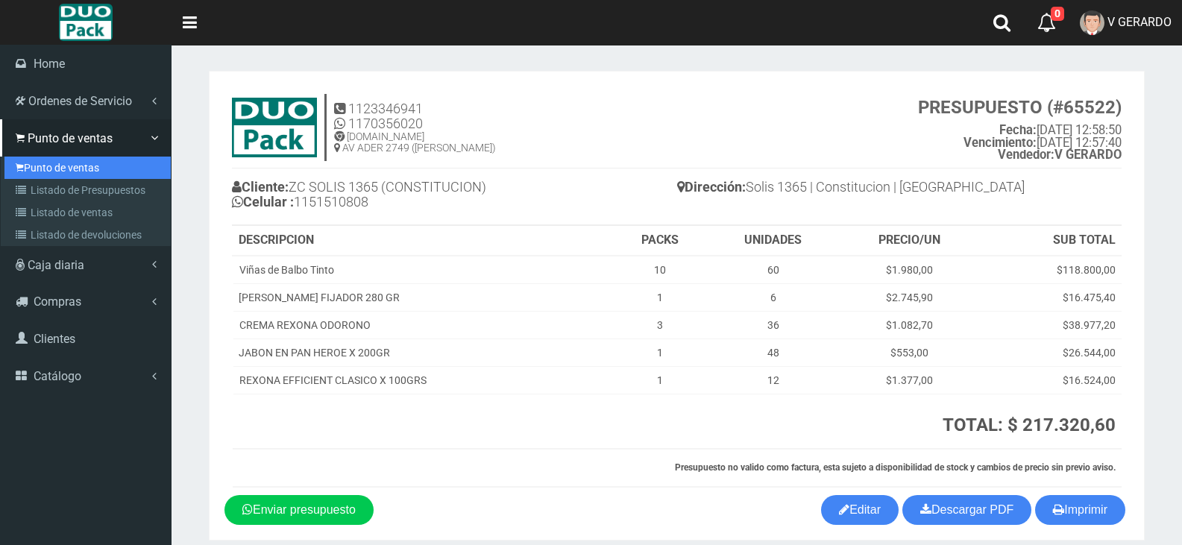
click at [34, 168] on link "Punto de ventas" at bounding box center [87, 168] width 166 height 22
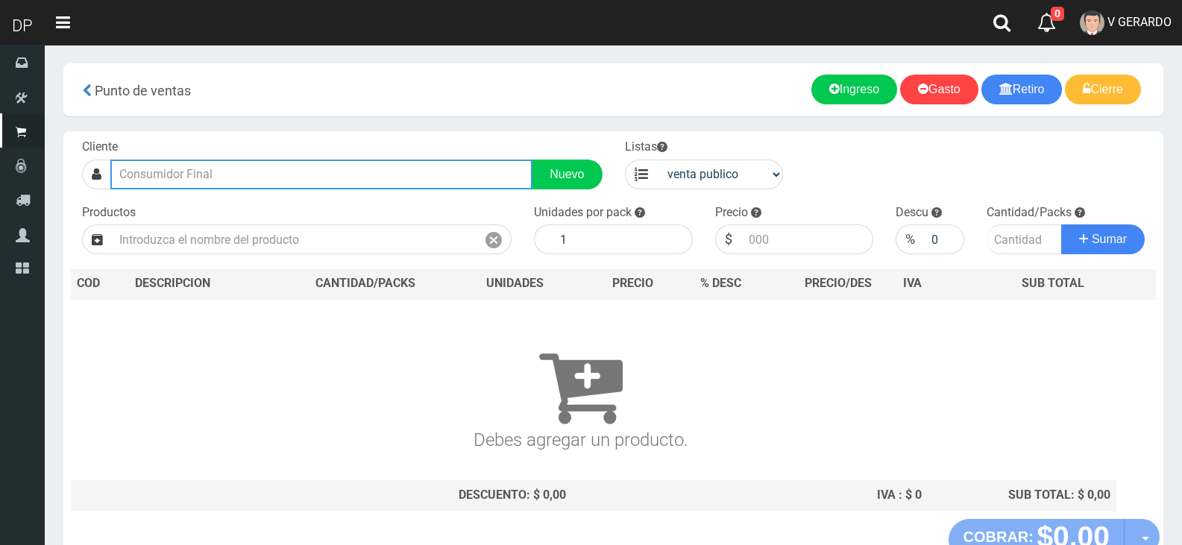
click at [278, 181] on input "text" at bounding box center [321, 175] width 422 height 30
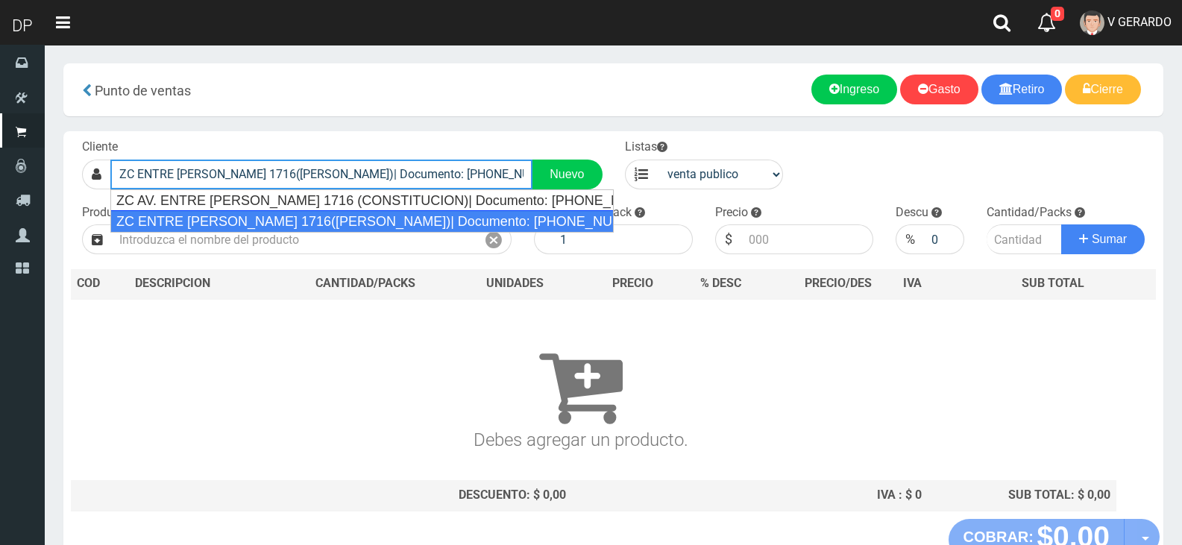
type input "ZC ENTRE RIOS 1716(MONSERRAT)| Documento: 124578784521 | Teléfono:"
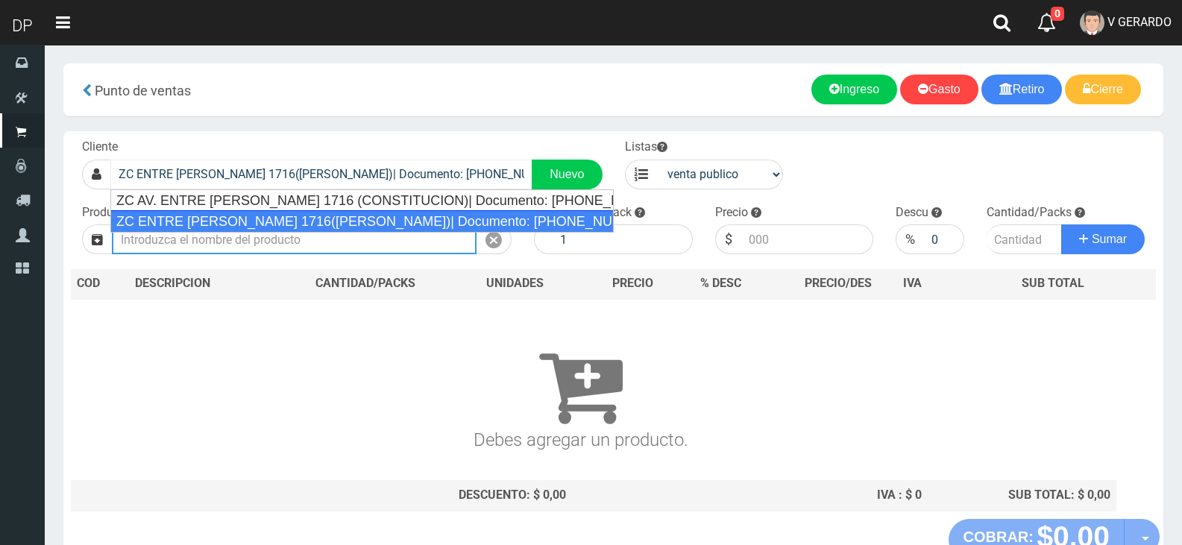
select select "2"
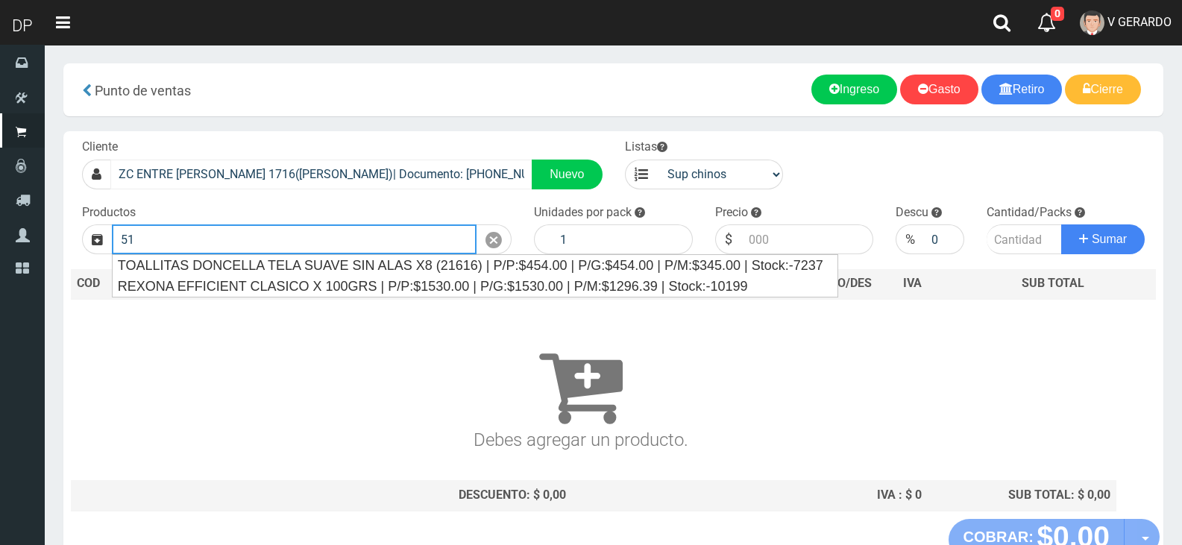
type input "5"
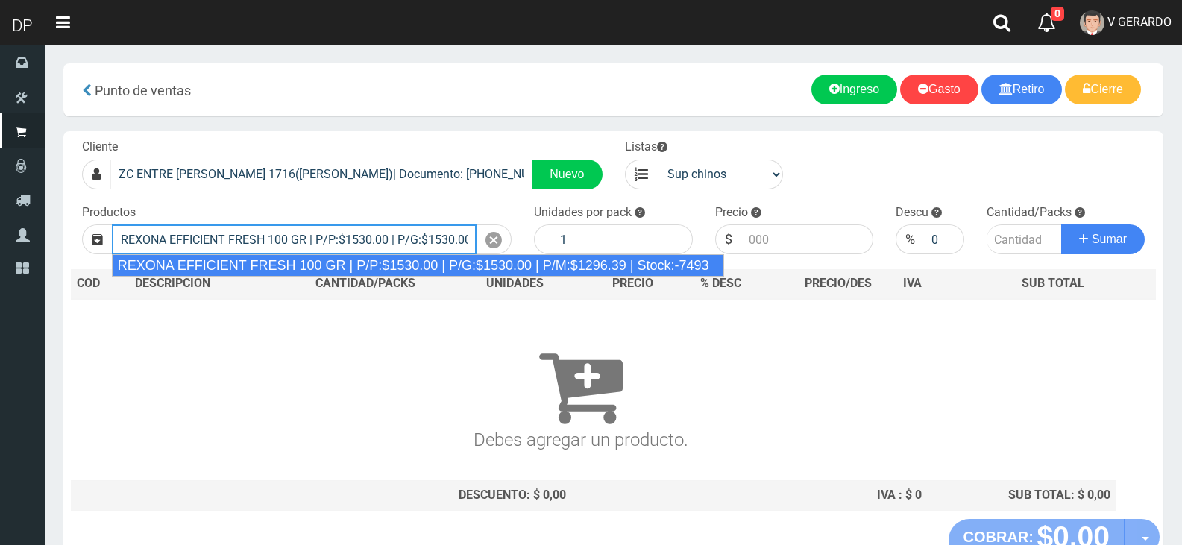
type input "REXONA EFFICIENT FRESH 100 GR | P/P:$1530.00 | P/G:$1530.00 | P/M:$1296.39 | St…"
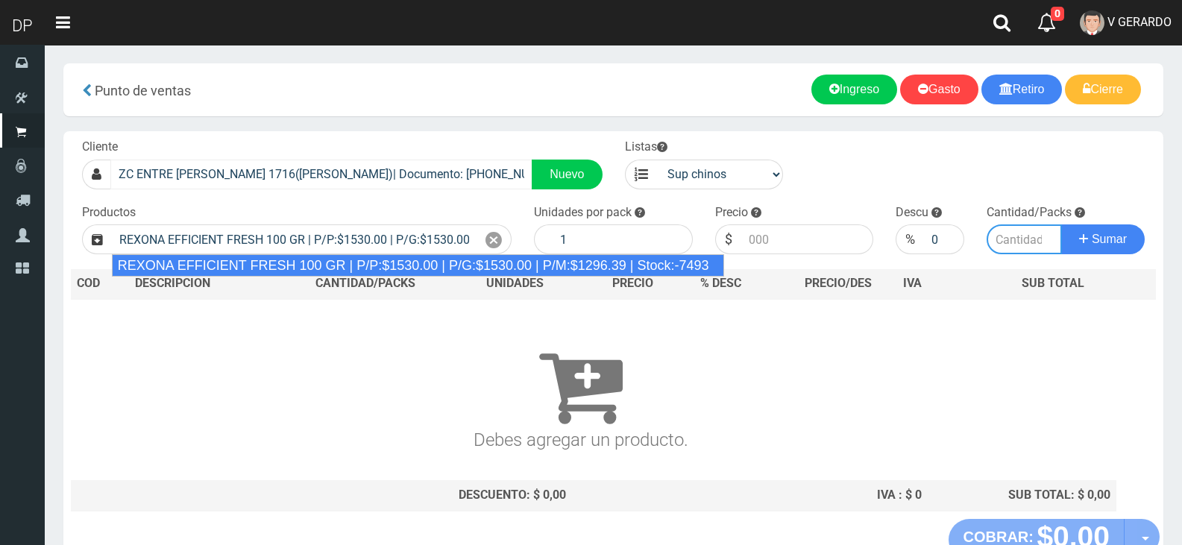
type input "12"
type input "1530.00"
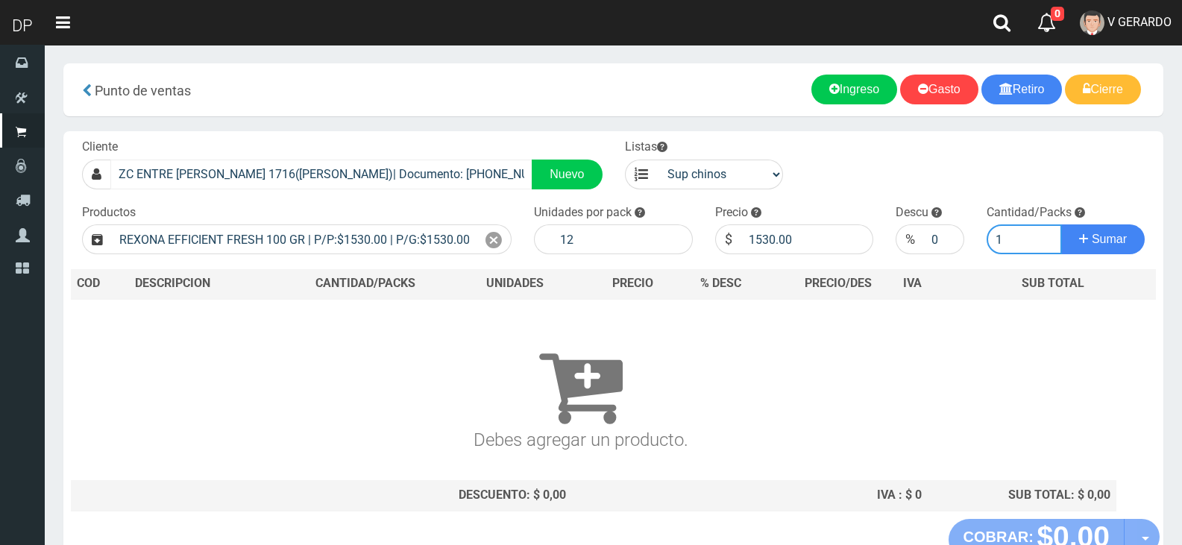
type input "2"
click at [723, 210] on label "Precio" at bounding box center [731, 212] width 33 height 17
click at [758, 236] on input "1530.00" at bounding box center [807, 239] width 133 height 30
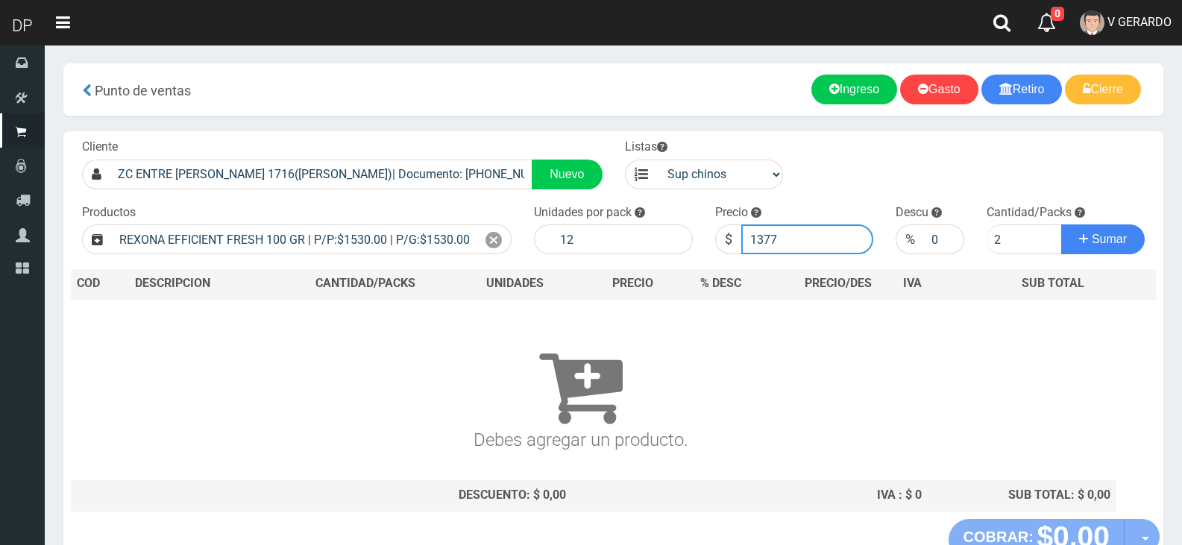
type input "1377"
click at [1061, 224] on button "Sumar" at bounding box center [1103, 239] width 84 height 30
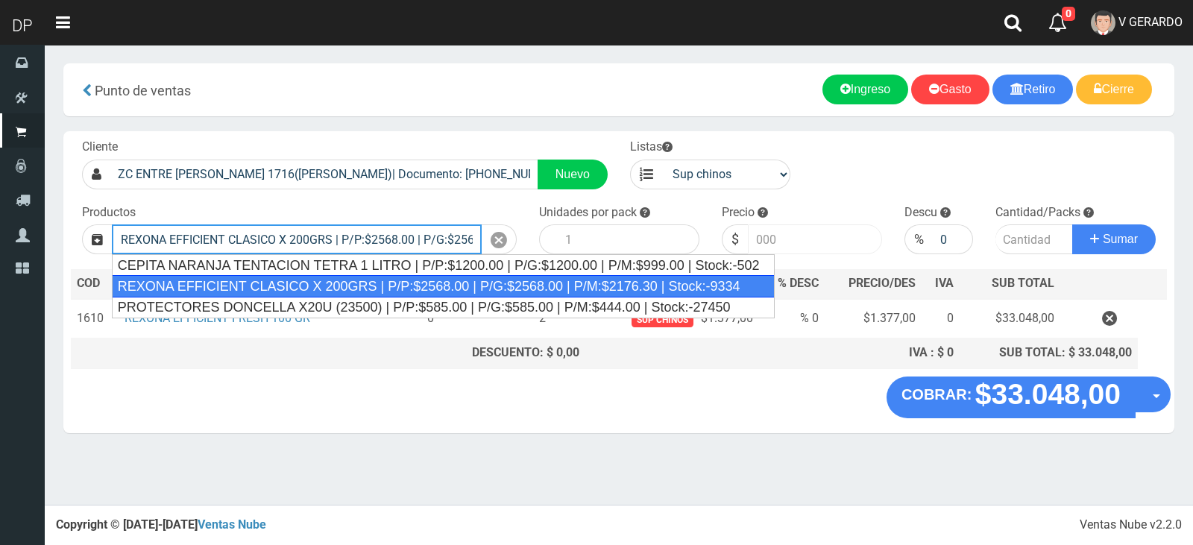
type input "REXONA EFFICIENT CLASICO X 200GRS | P/P:$2568.00 | P/G:$2568.00 | P/M:$2176.30 …"
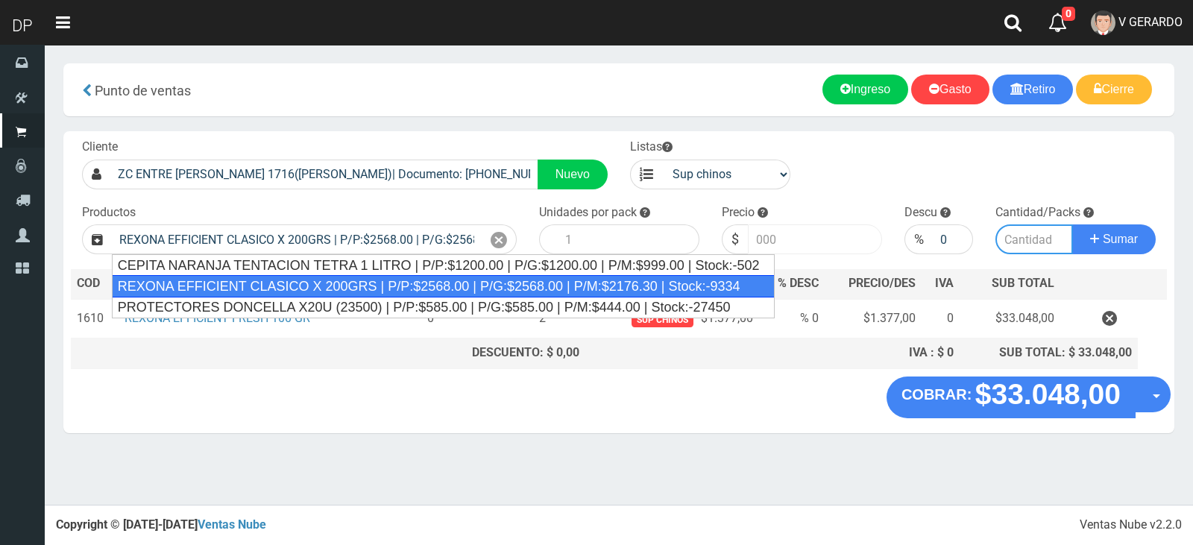
type input "12"
type input "2568.00"
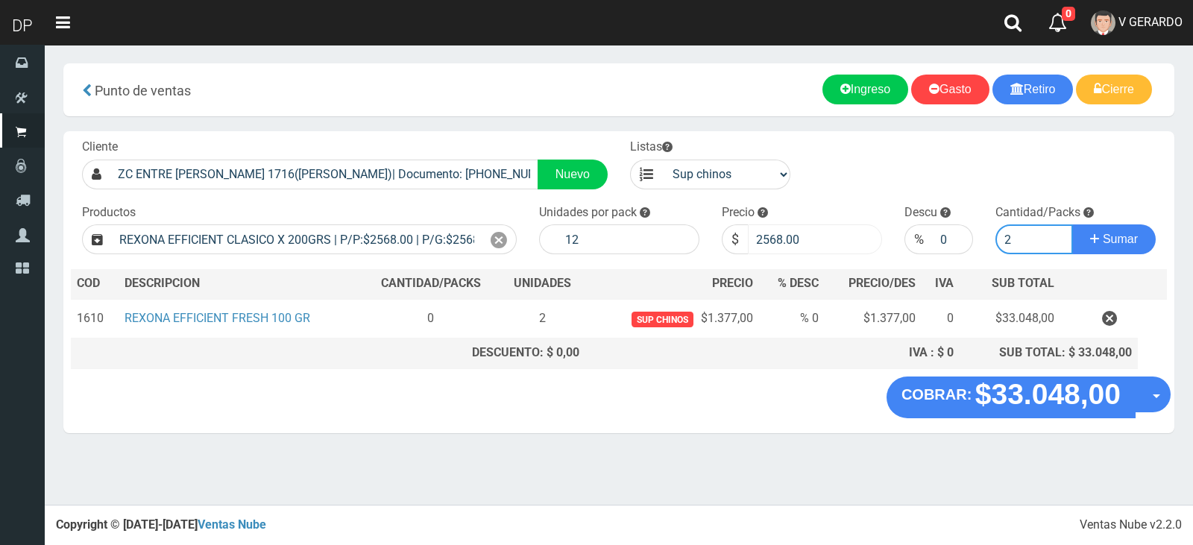
type input "2"
click at [758, 236] on input "2568.00" at bounding box center [815, 239] width 134 height 30
type input "2311"
type input "2311.2"
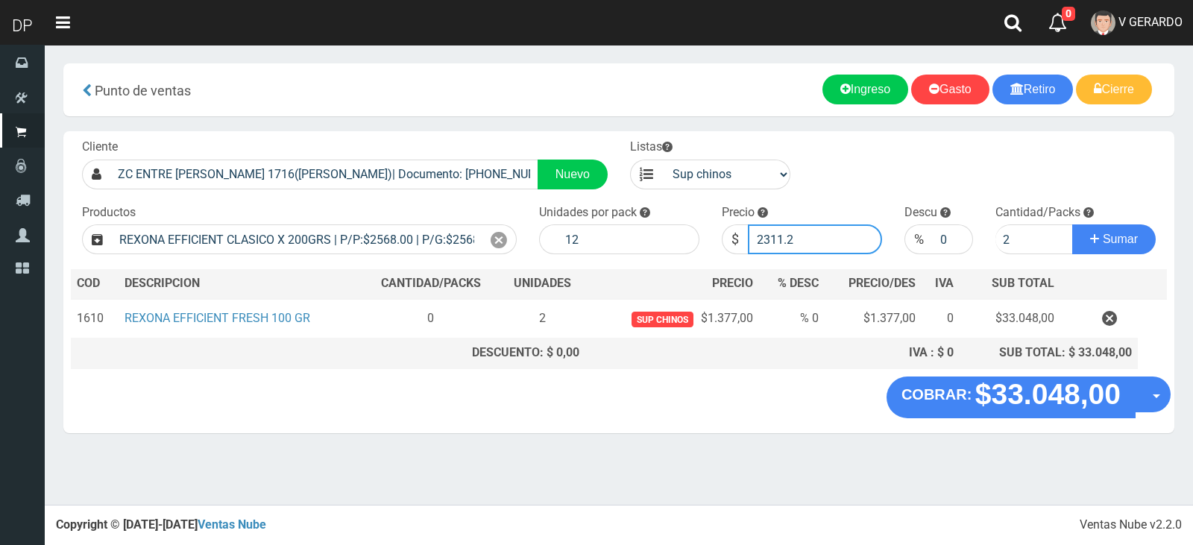
click at [1072, 224] on button "Sumar" at bounding box center [1114, 239] width 84 height 30
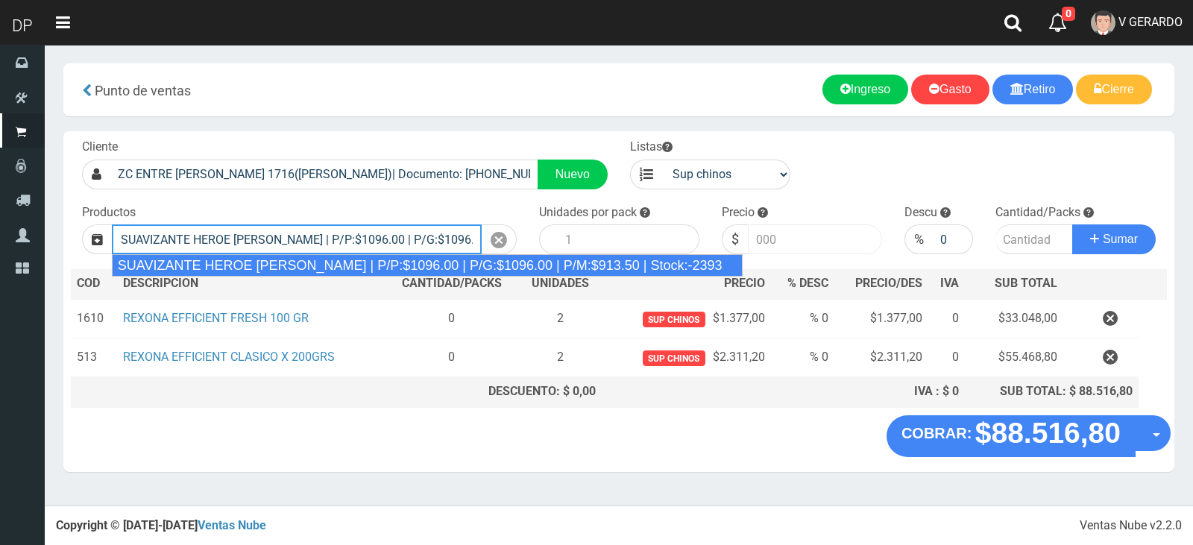
type input "SUAVIZANTE HEROE BRISA SILVESTRE | P/P:$1096.00 | P/G:$1096.00 | P/M:$913.50 | …"
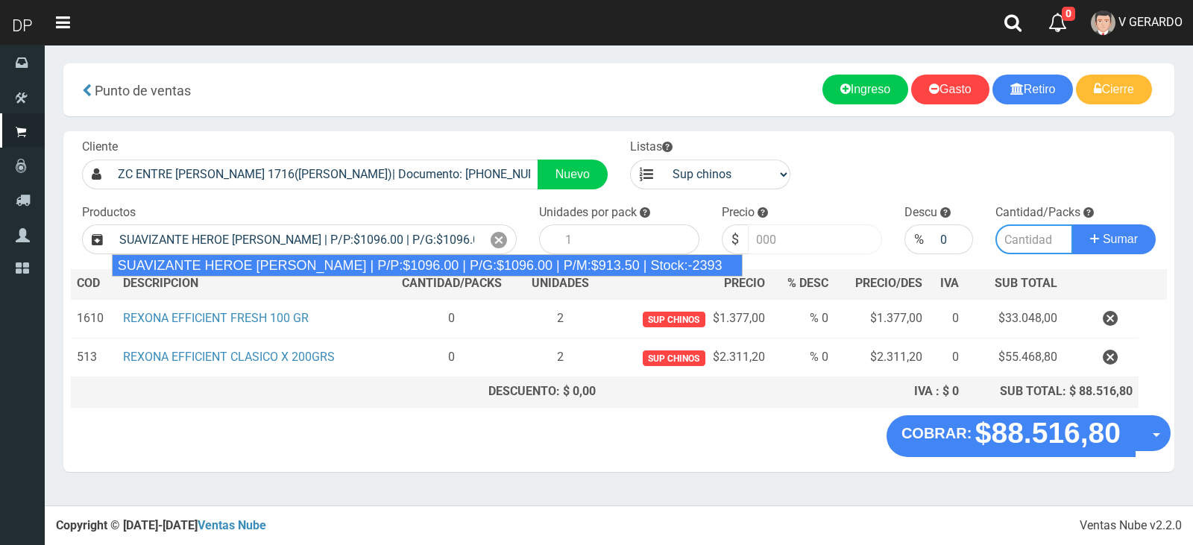
type input "12"
type input "1096.00"
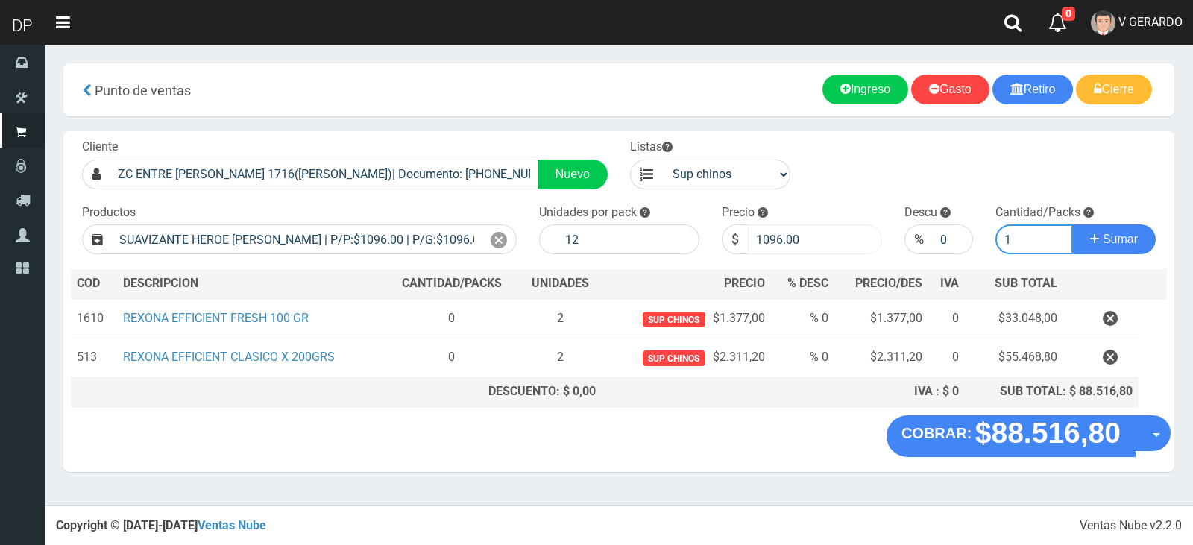
type input "1"
click at [1072, 224] on button "Sumar" at bounding box center [1114, 239] width 84 height 30
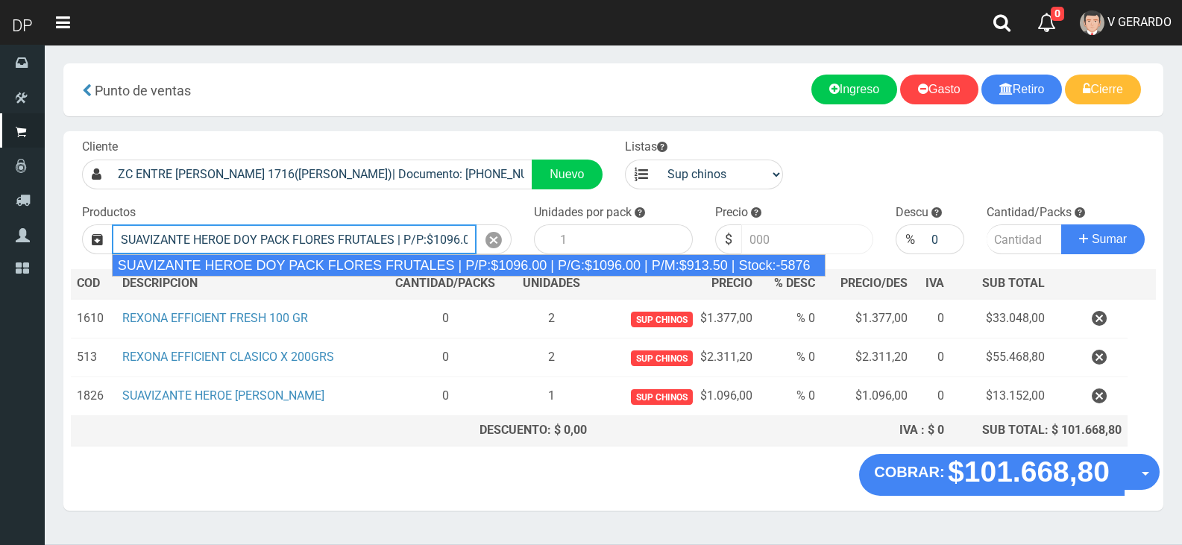
type input "SUAVIZANTE HEROE DOY PACK FLORES FRUTALES | P/P:$1096.00 | P/G:$1096.00 | P/M:$…"
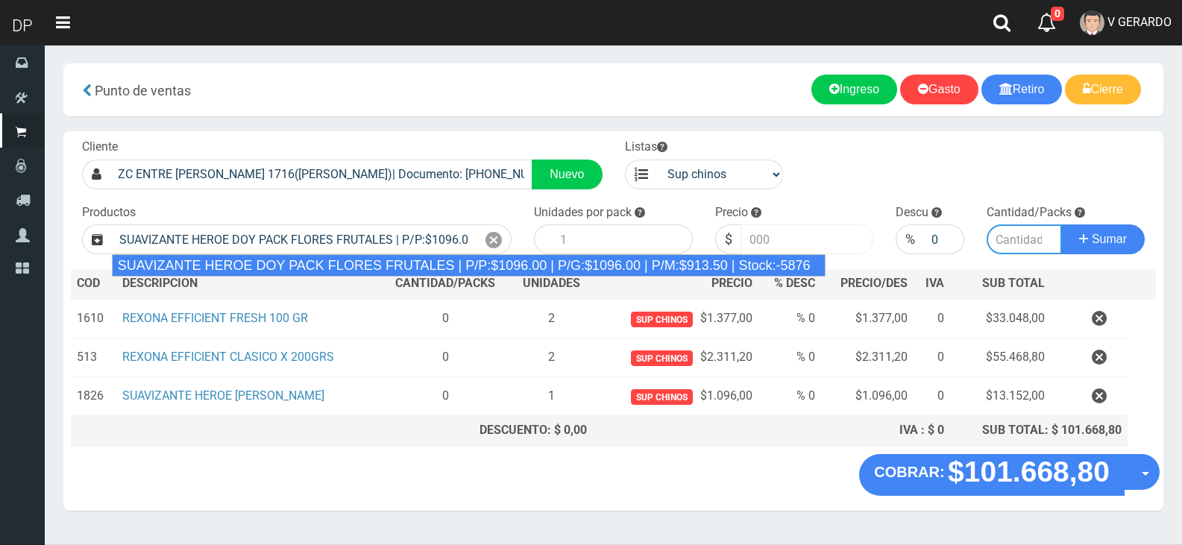
type input "12"
type input "1096.00"
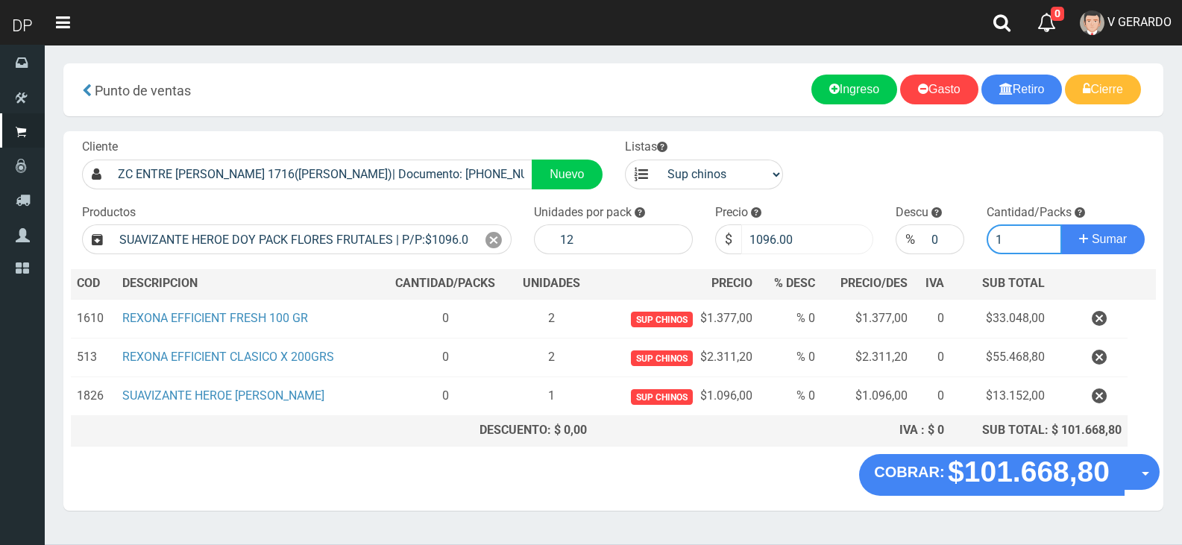
type input "1"
click at [1061, 224] on button "Sumar" at bounding box center [1103, 239] width 84 height 30
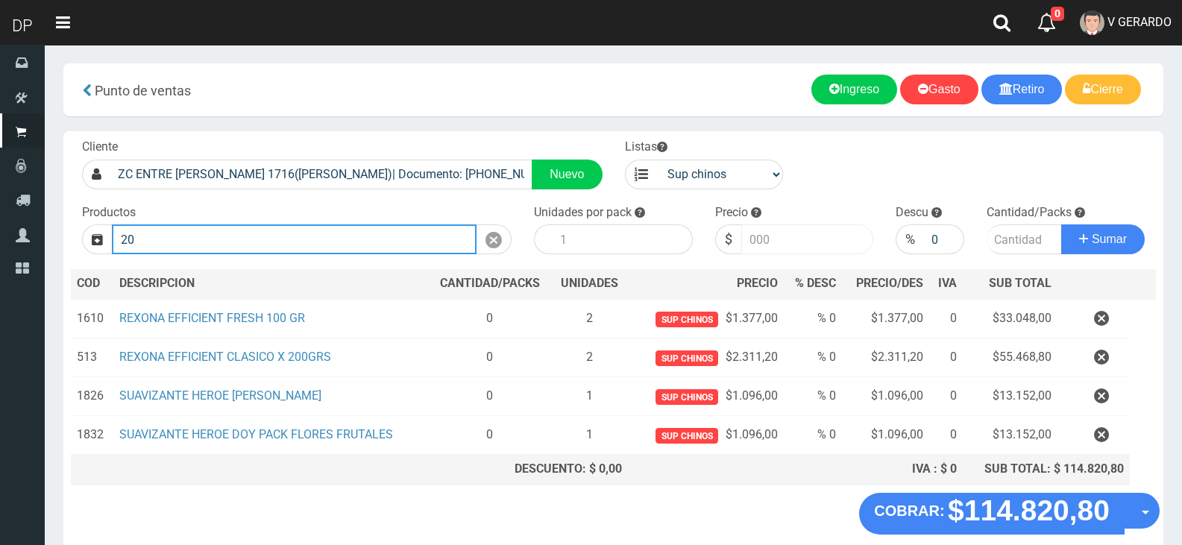
type input "2"
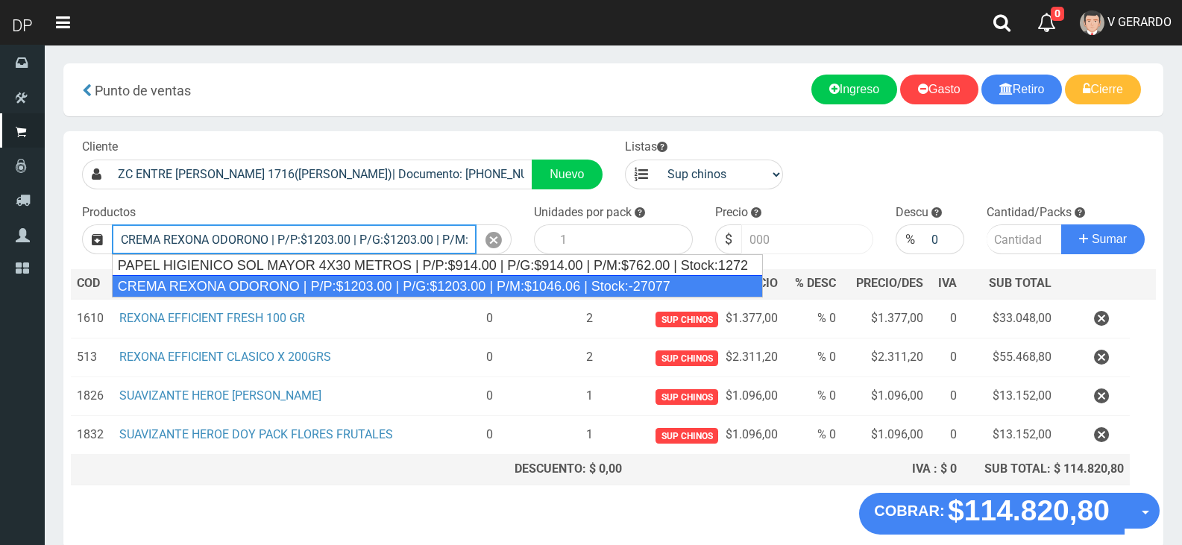
type input "CREMA REXONA ODORONO | P/P:$1203.00 | P/G:$1203.00 | P/M:$1046.06 | Stock:-27077"
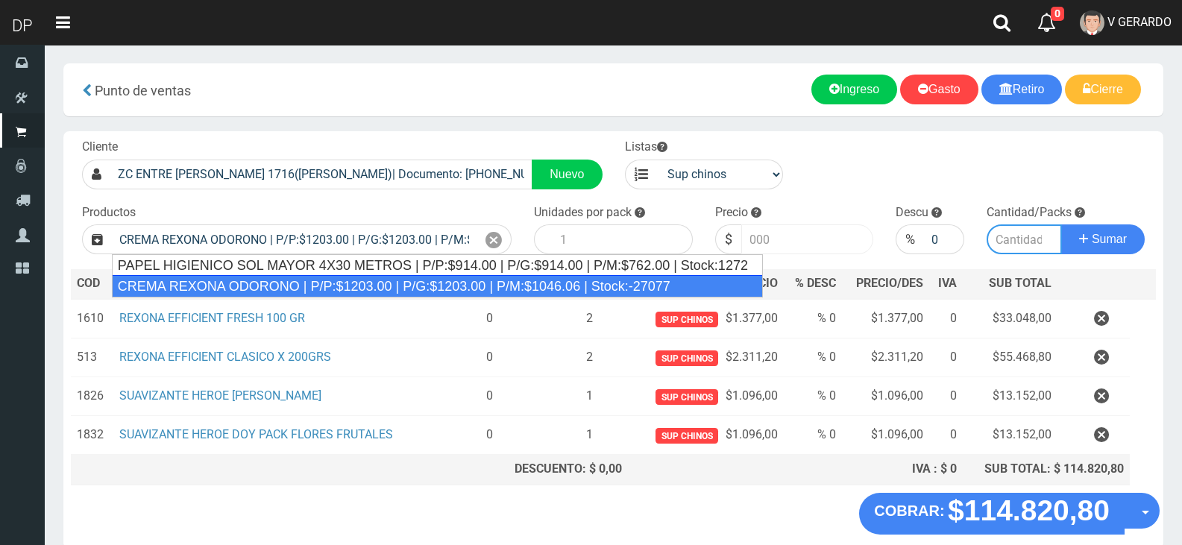
type input "12"
type input "1203.00"
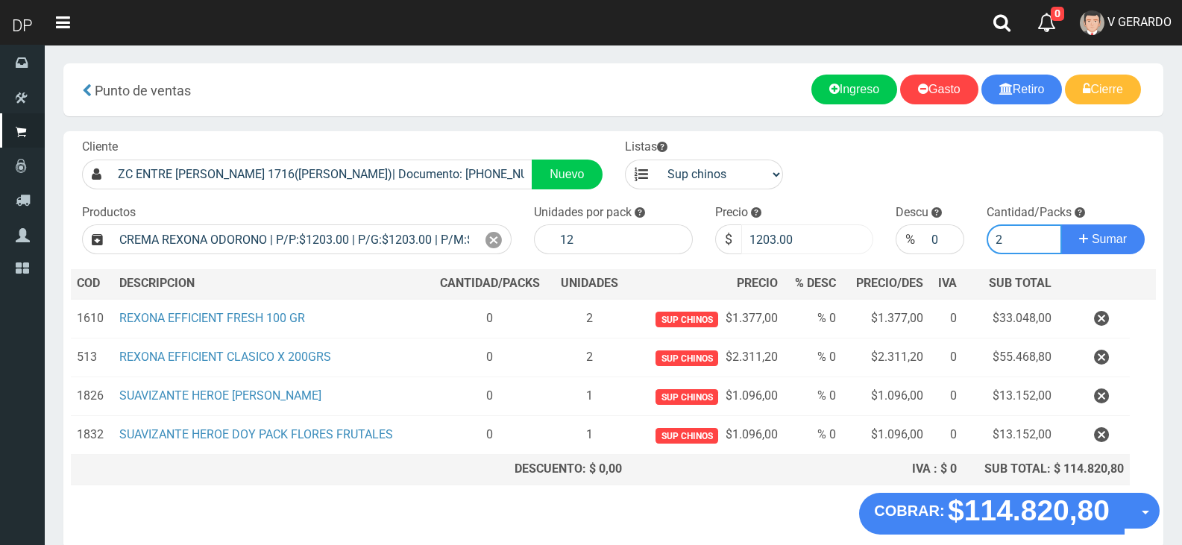
type input "2"
click at [758, 236] on input "1203.00" at bounding box center [807, 239] width 133 height 30
type input "1082"
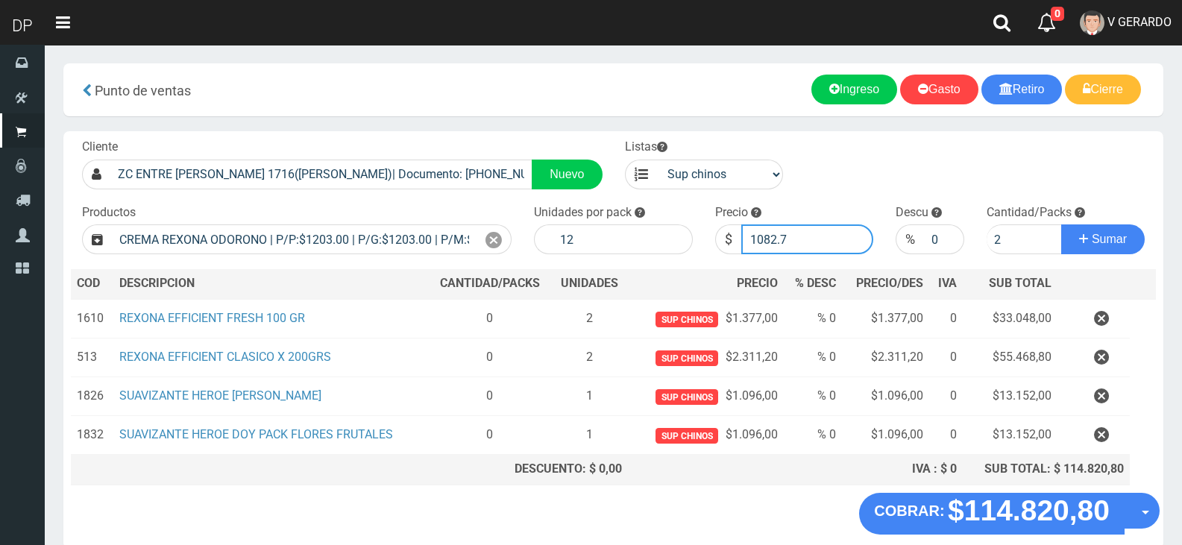
type input "1082.7"
click at [1061, 224] on button "Sumar" at bounding box center [1103, 239] width 84 height 30
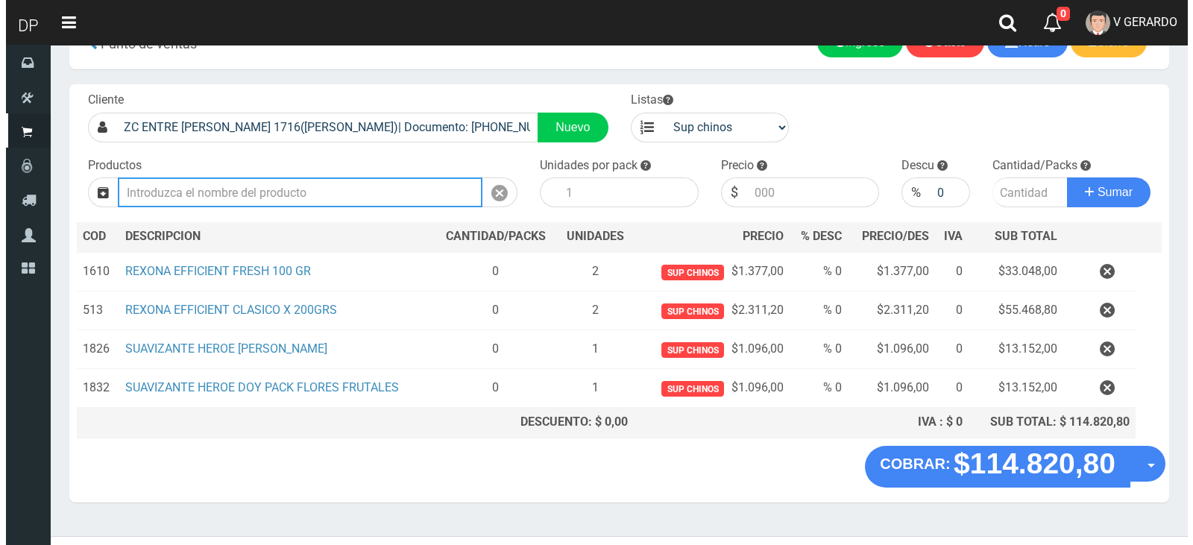
scroll to position [72, 0]
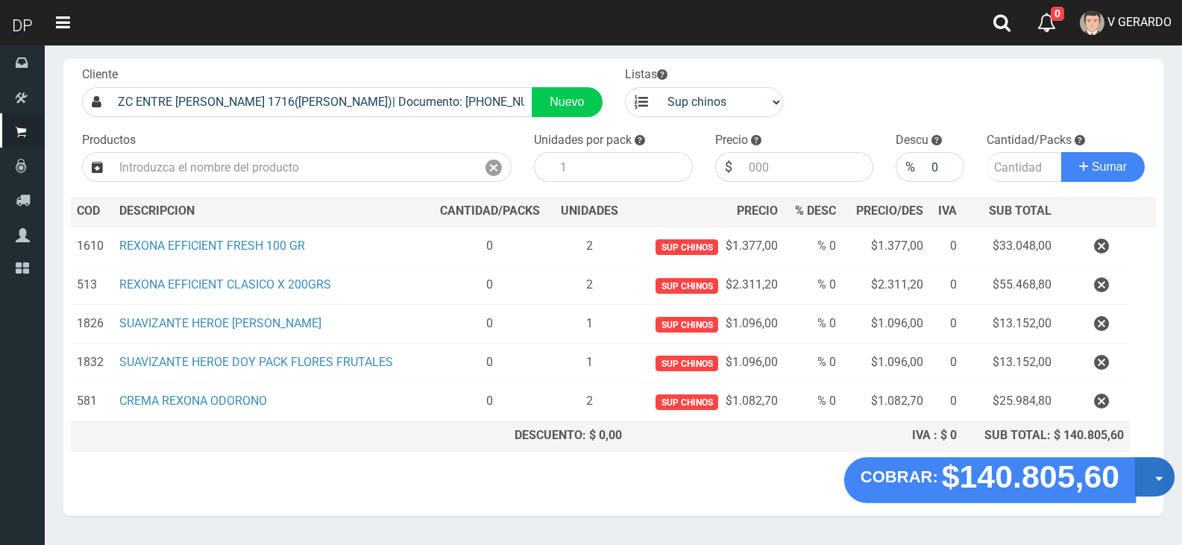
click at [1157, 477] on span "button" at bounding box center [1159, 479] width 8 height 4
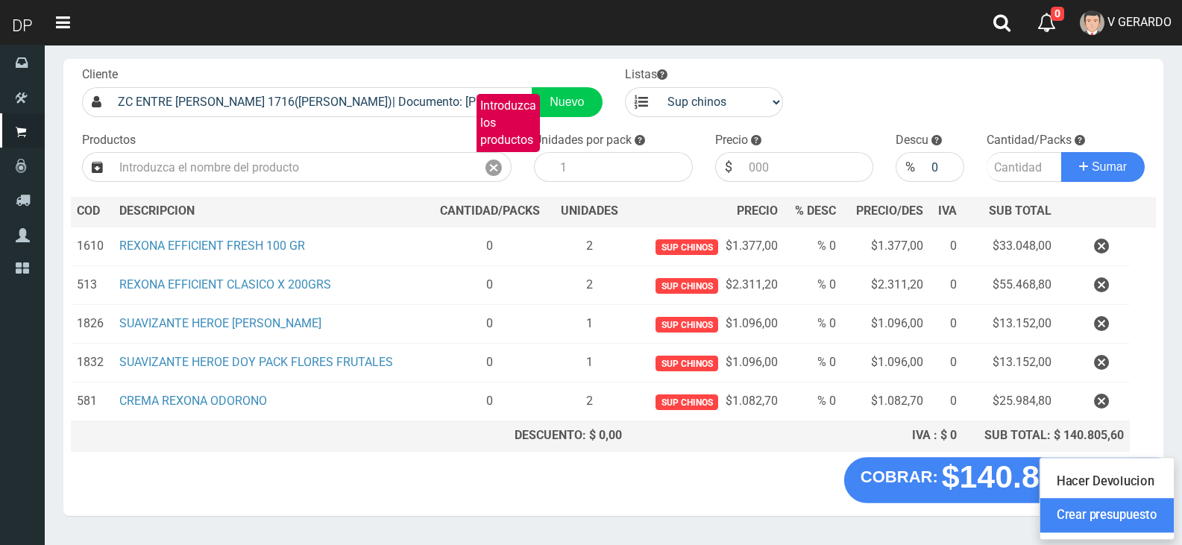
click at [1148, 512] on link "Crear presupuesto" at bounding box center [1106, 516] width 133 height 34
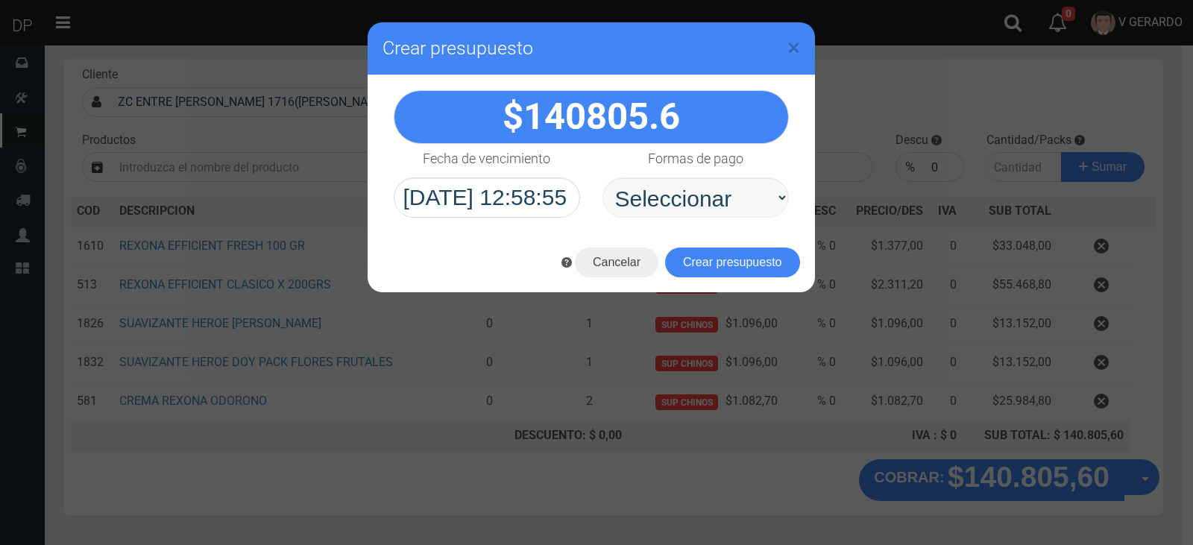
select select "Efectivo"
click at [603, 177] on select "Seleccionar Efectivo Tarjeta de Crédito Depósito Débito" at bounding box center [696, 197] width 186 height 40
click at [738, 255] on button "Crear presupuesto" at bounding box center [732, 263] width 135 height 30
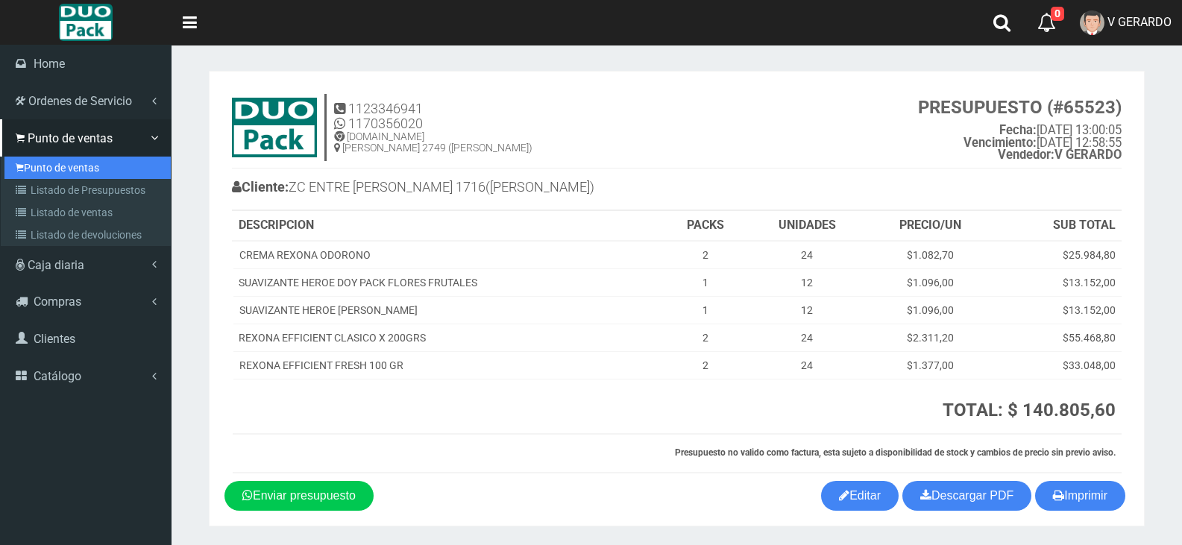
click at [36, 158] on link "Punto de ventas" at bounding box center [87, 168] width 166 height 22
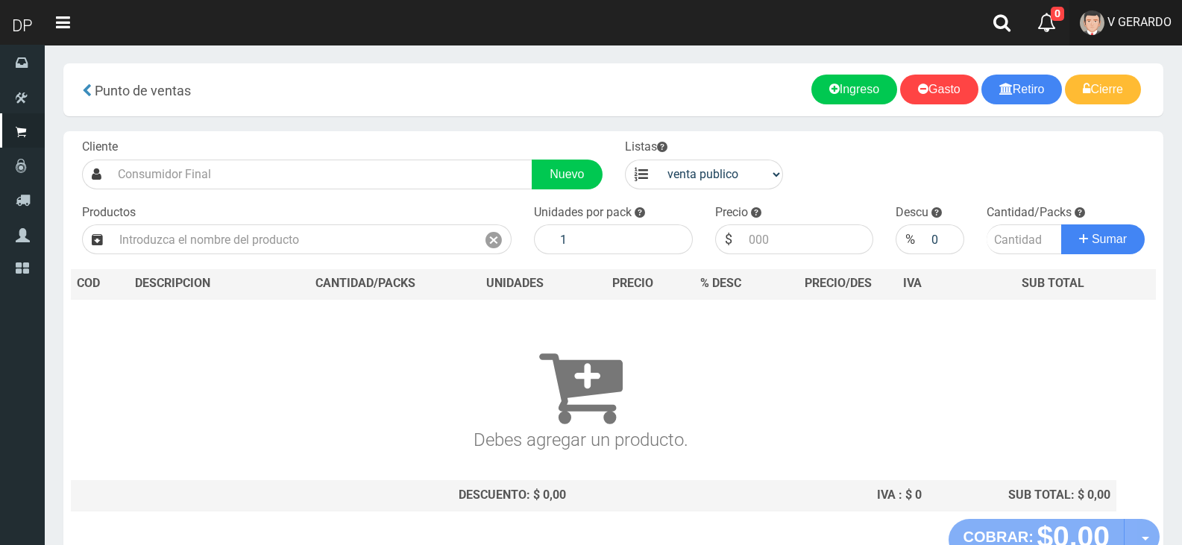
click at [1115, 11] on link "V GERARDO" at bounding box center [1125, 22] width 113 height 45
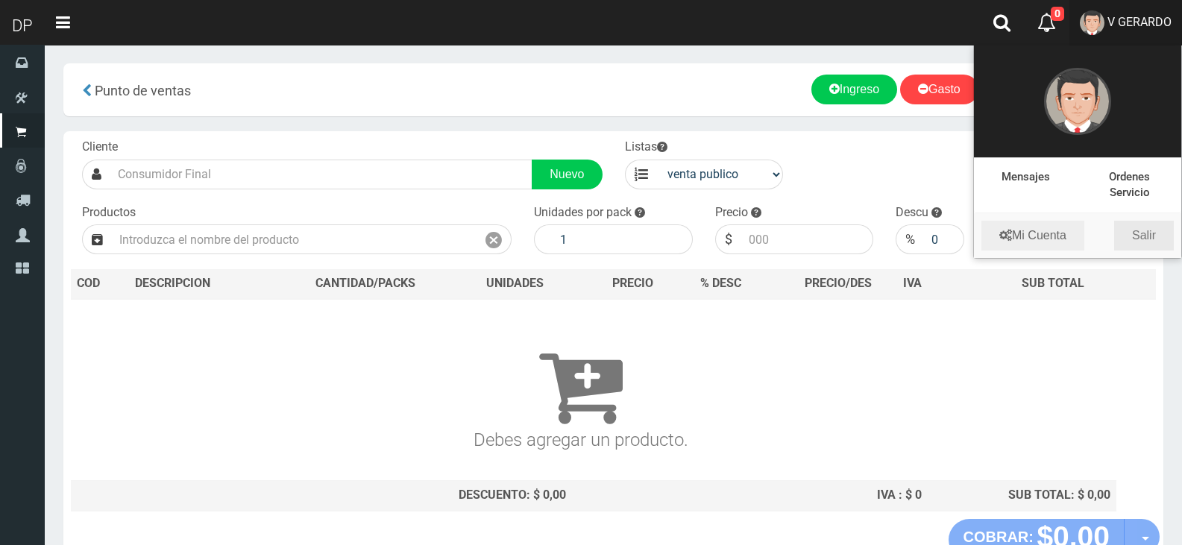
click at [1148, 248] on link "Salir" at bounding box center [1144, 236] width 60 height 30
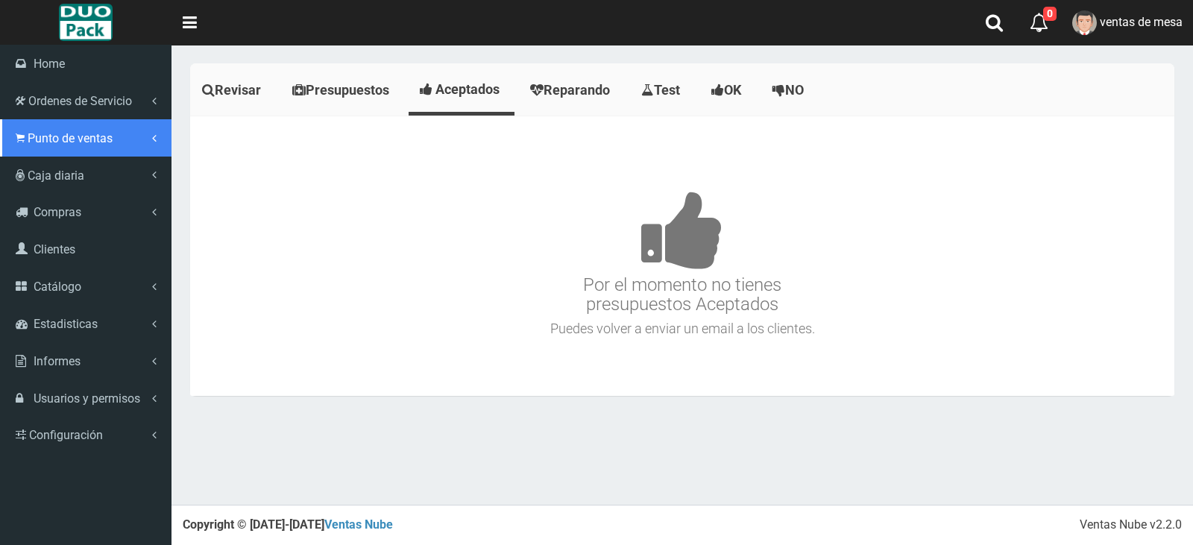
click at [93, 153] on link "Punto de ventas" at bounding box center [86, 137] width 172 height 37
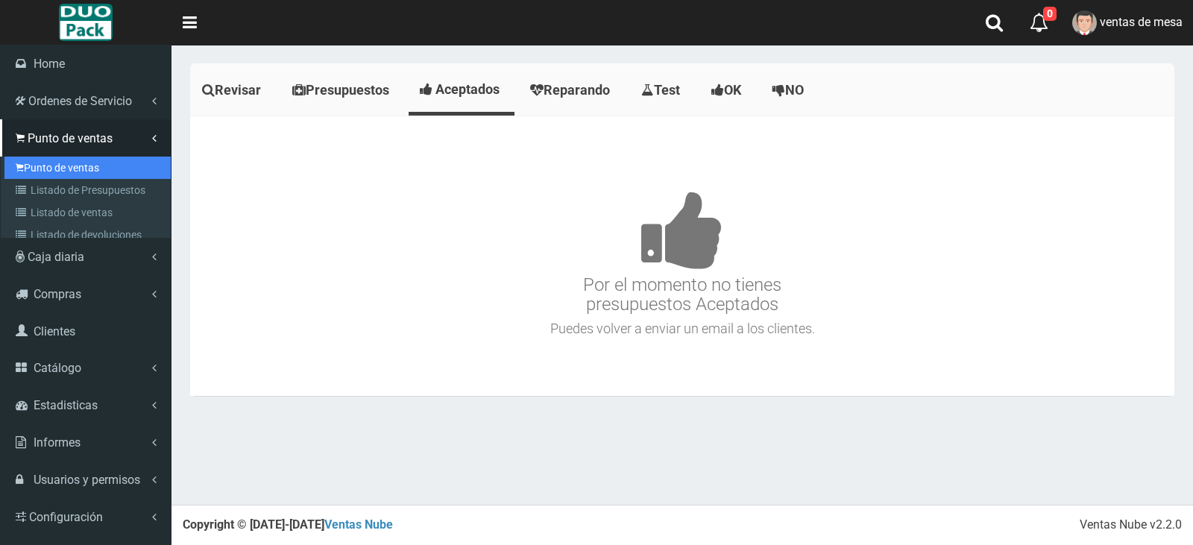
click at [95, 172] on link "Punto de ventas" at bounding box center [87, 168] width 166 height 22
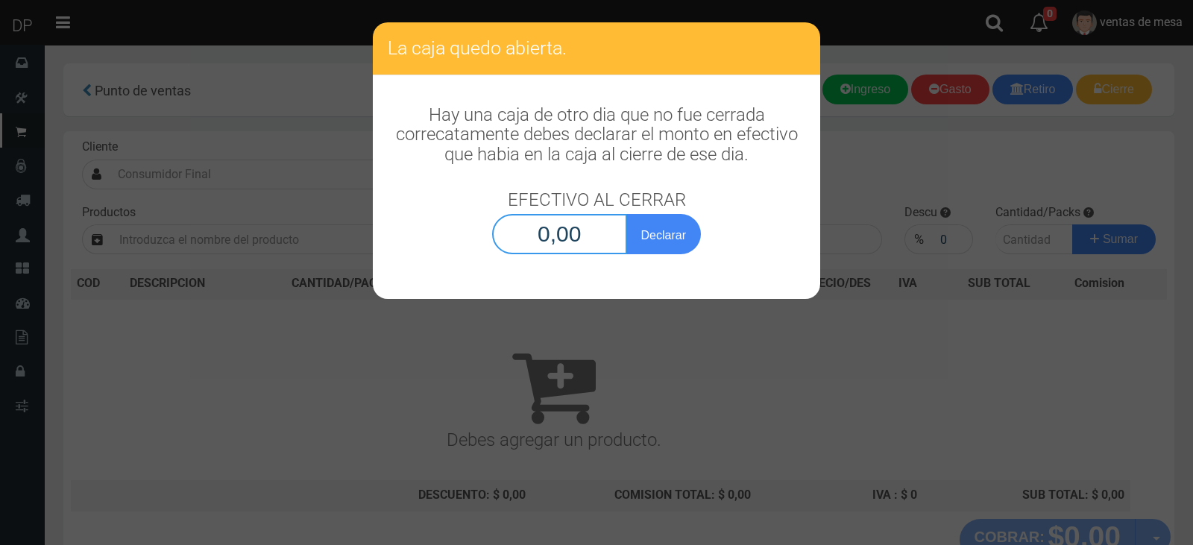
click at [571, 221] on input "0,00" at bounding box center [559, 234] width 135 height 40
type input "1,00"
click at [626, 214] on button "Declarar" at bounding box center [663, 234] width 75 height 40
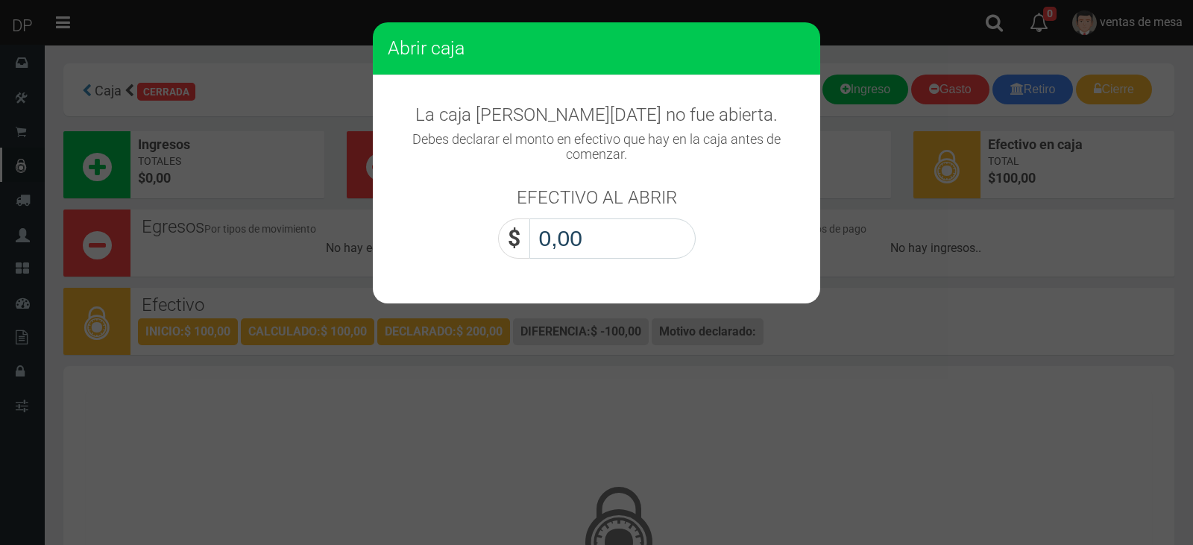
click at [577, 233] on input "0,00" at bounding box center [612, 239] width 166 height 40
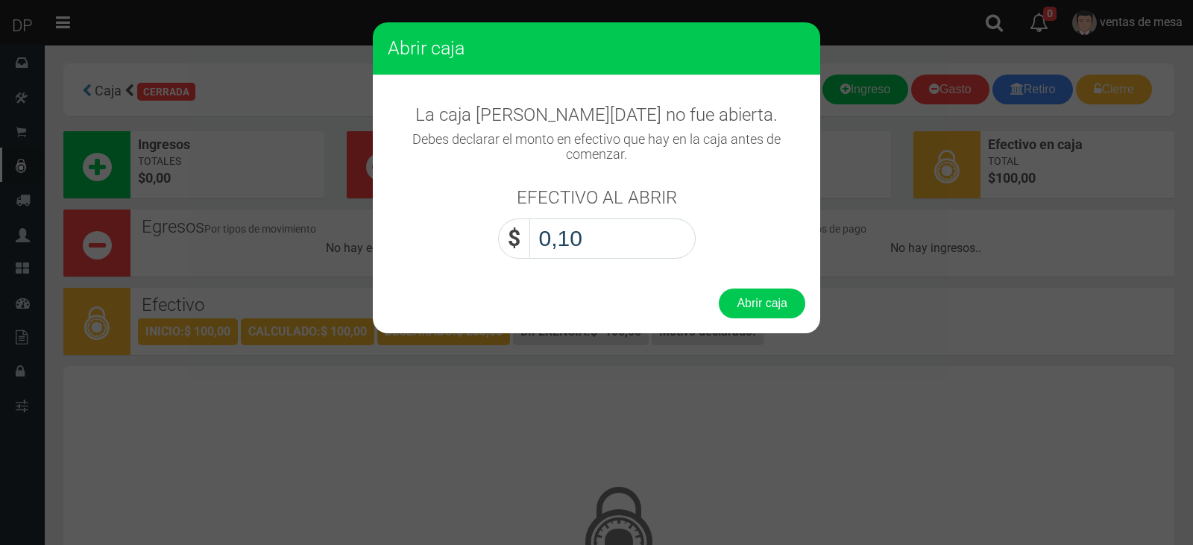
type input "1,00"
click at [719, 289] on button "Abrir caja" at bounding box center [762, 304] width 87 height 30
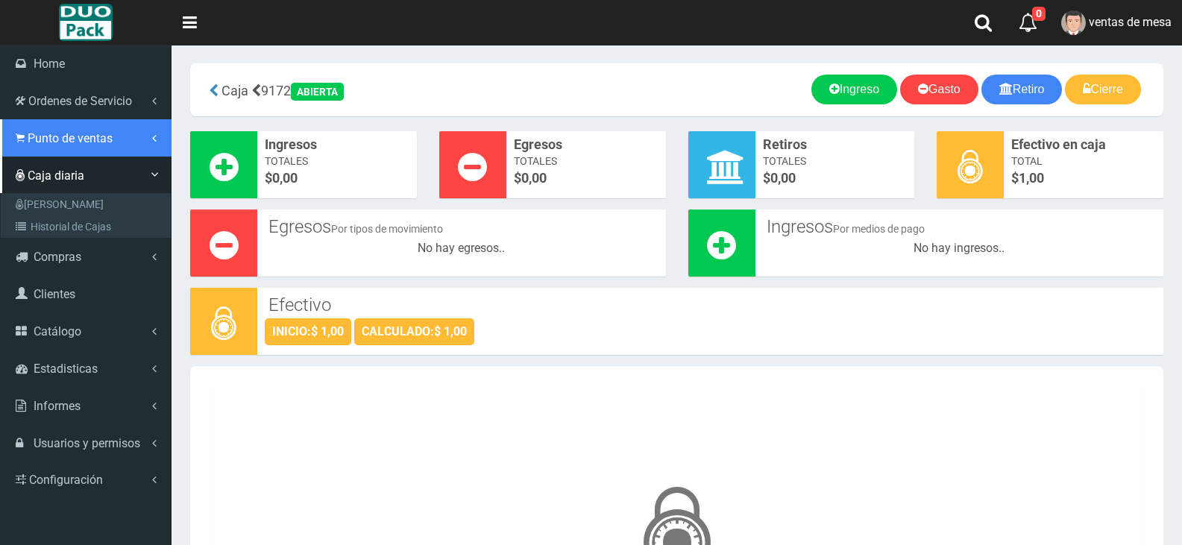
click at [13, 125] on link "Punto de ventas" at bounding box center [86, 137] width 172 height 37
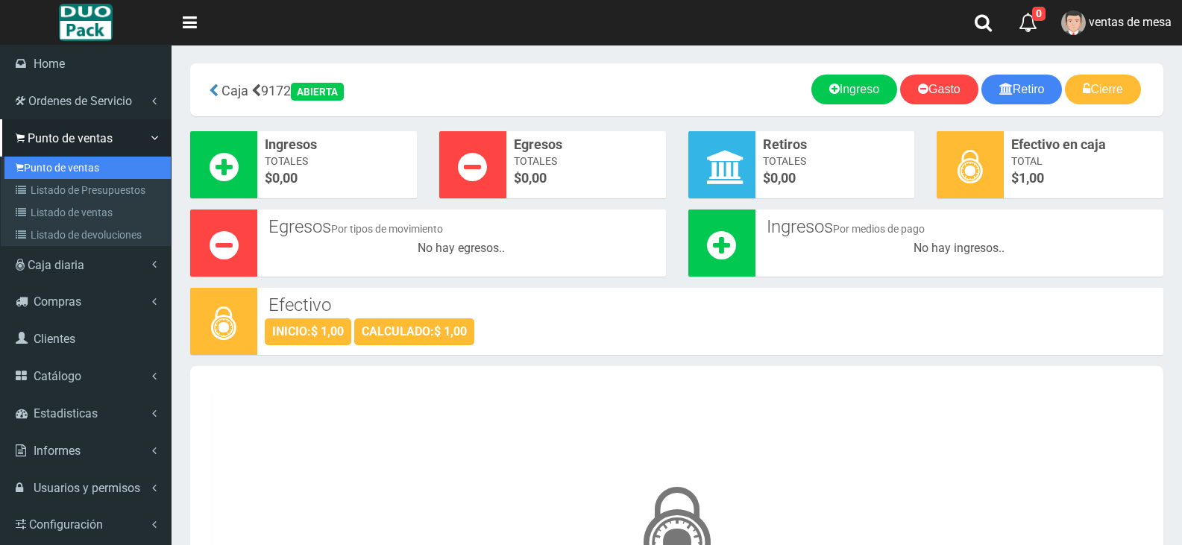
click at [37, 164] on link "Punto de ventas" at bounding box center [87, 168] width 166 height 22
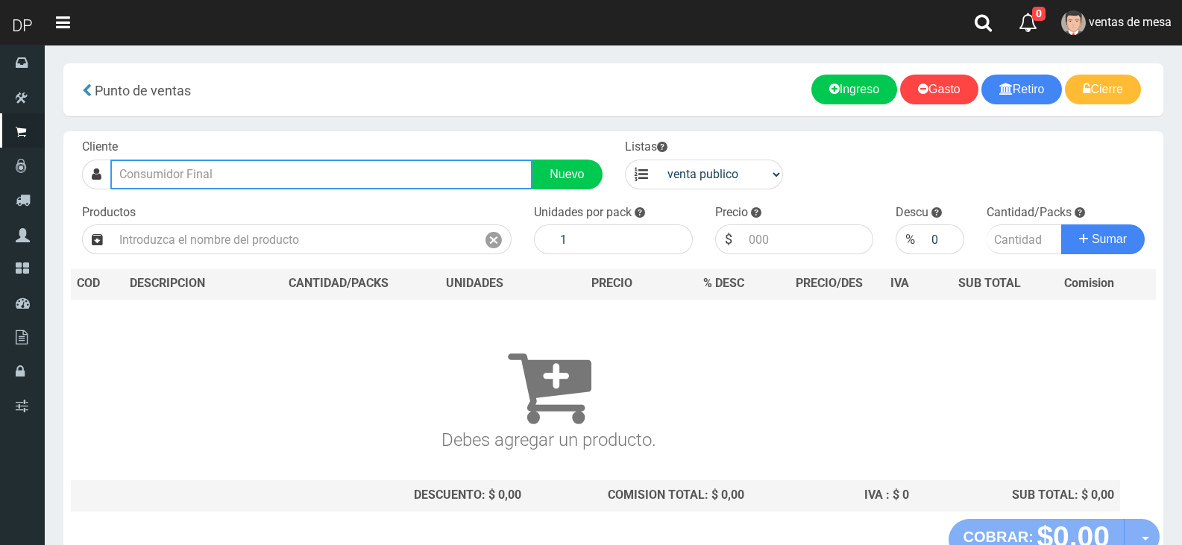
click at [236, 179] on input "text" at bounding box center [321, 175] width 422 height 30
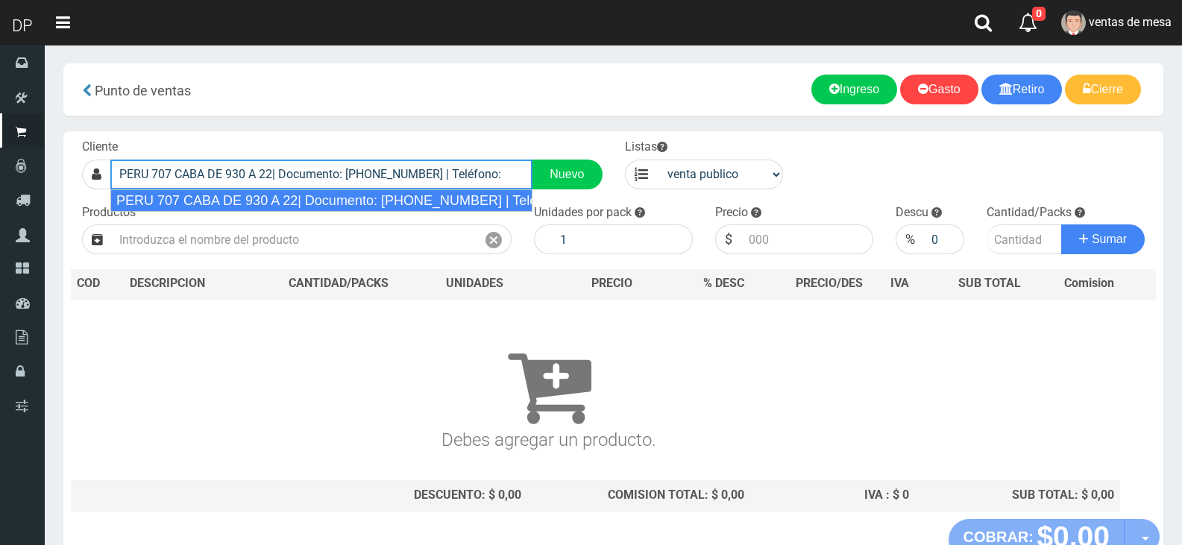
type input "PERU 707 CABA DE 930 A 22| Documento: 70777777 | Teléfono:"
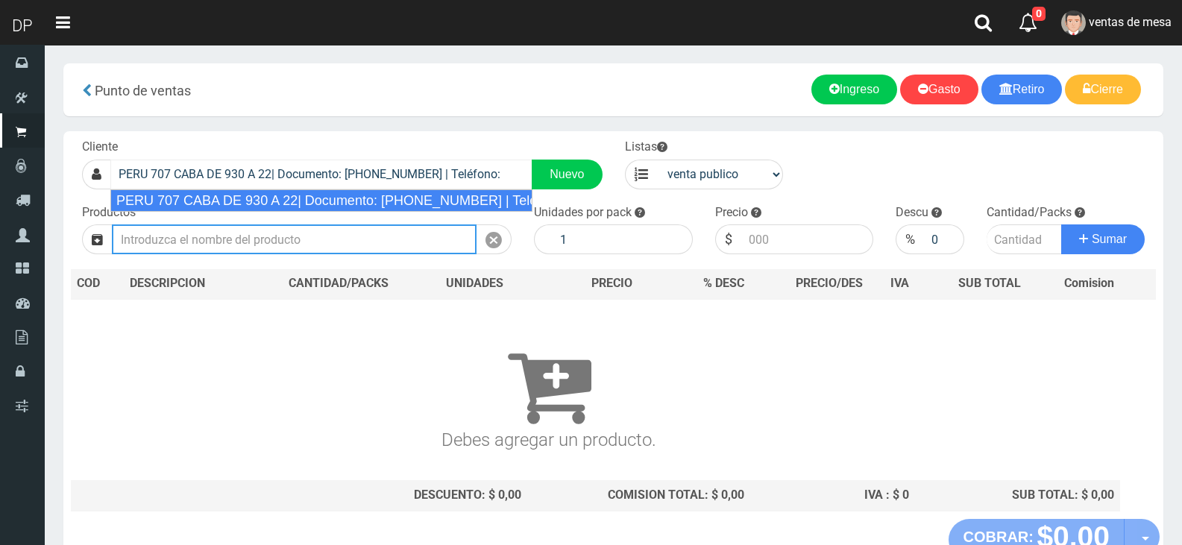
select select "2"
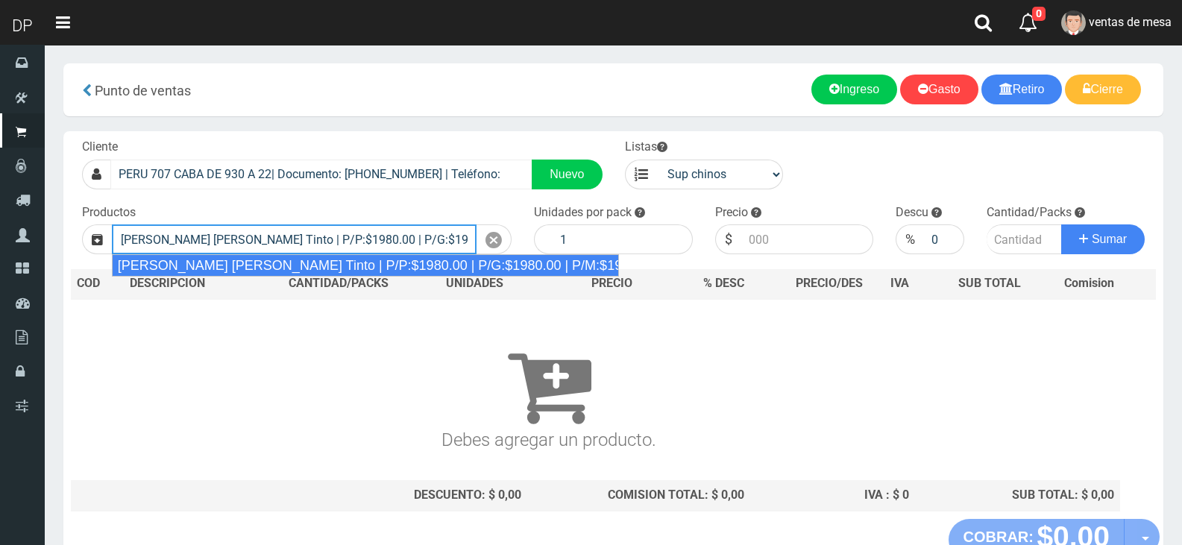
type input "Viñas de Balbo Tinto | P/P:$1980.00 | P/G:$1980.00 | P/M:$1920.00 | Stock:-9733"
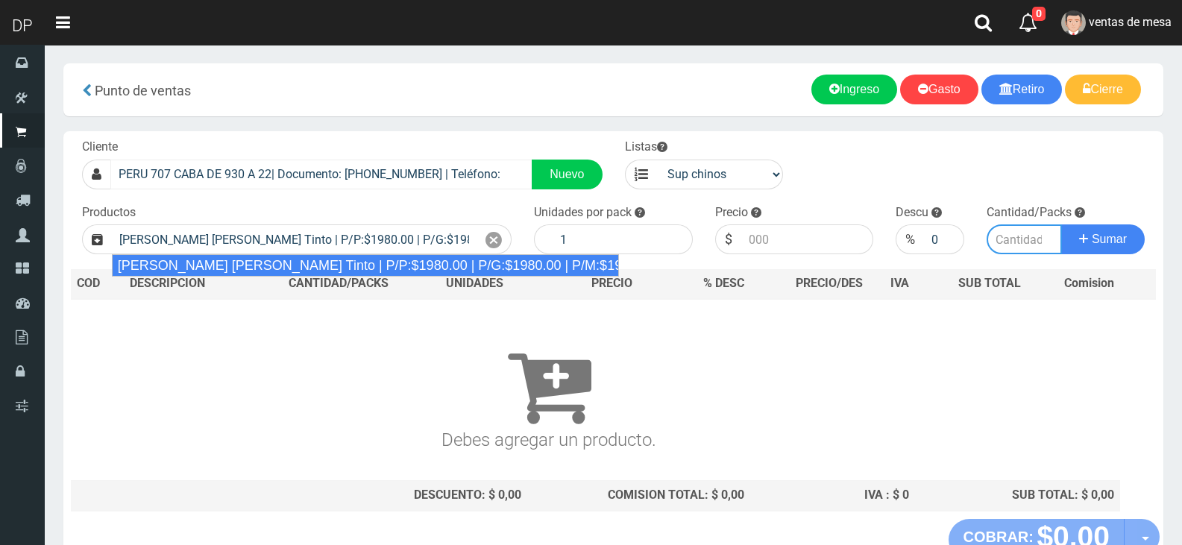
type input "6"
type input "1980.00"
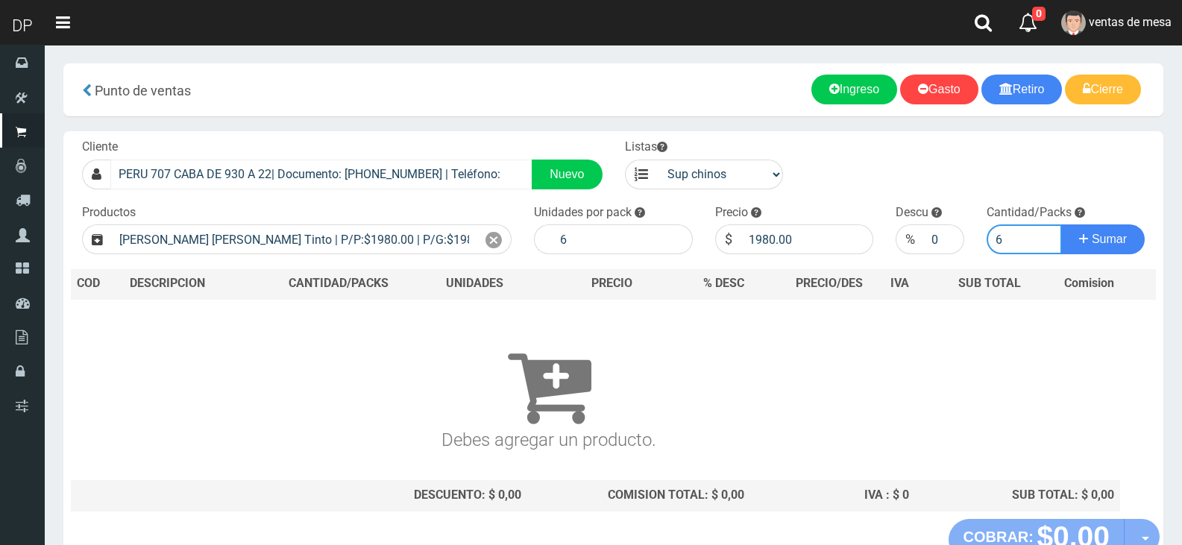
type input "6"
click at [1061, 224] on button "Sumar" at bounding box center [1103, 239] width 84 height 30
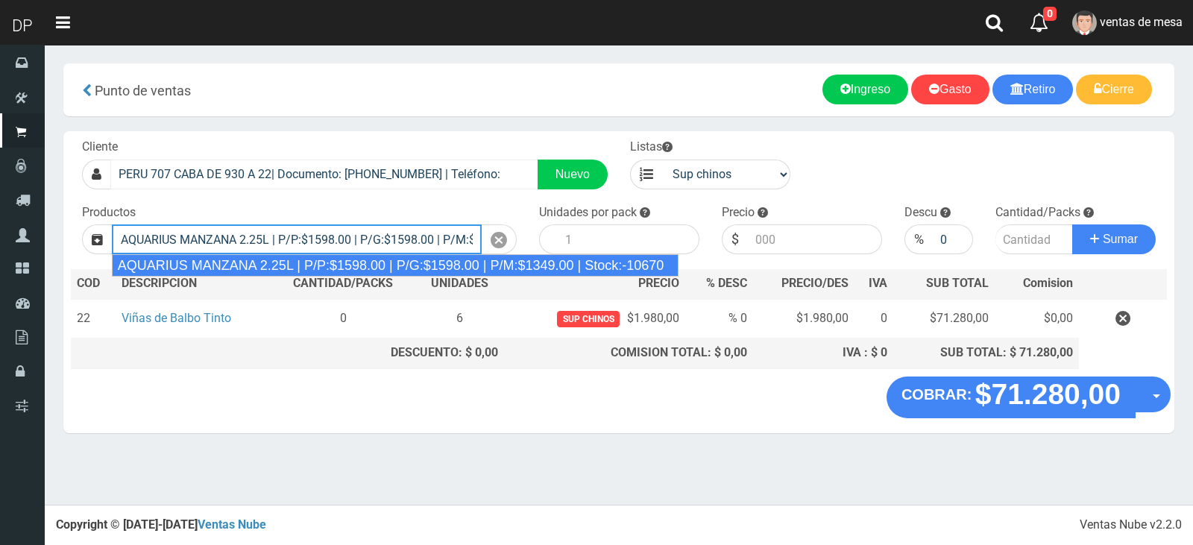
type input "AQUARIUS MANZANA 2.25L | P/P:$1598.00 | P/G:$1598.00 | P/M:$1349.00 | Stock:-10…"
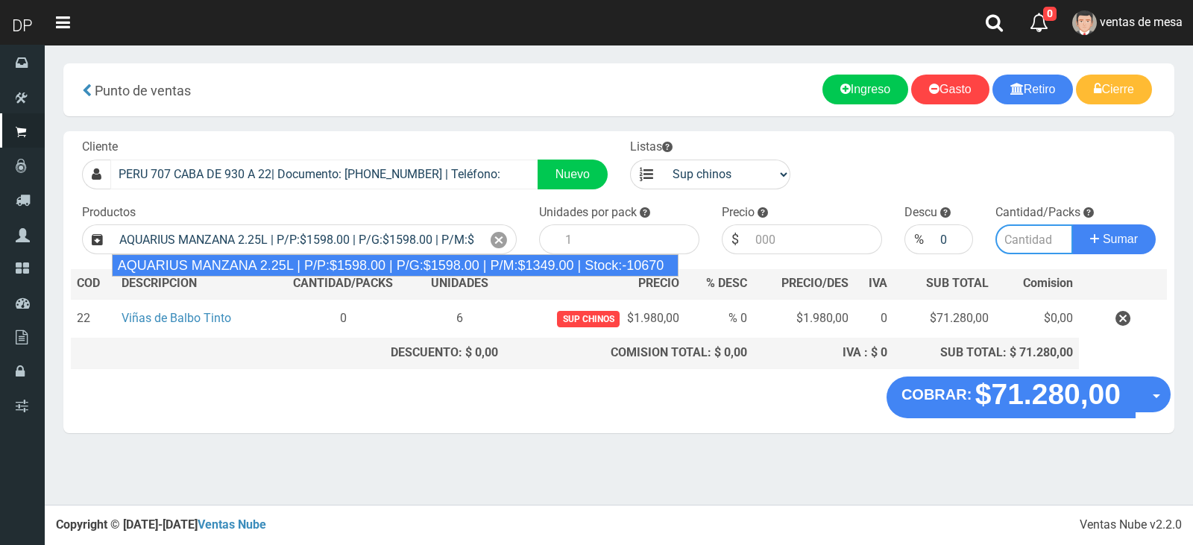
type input "6"
type input "1598.00"
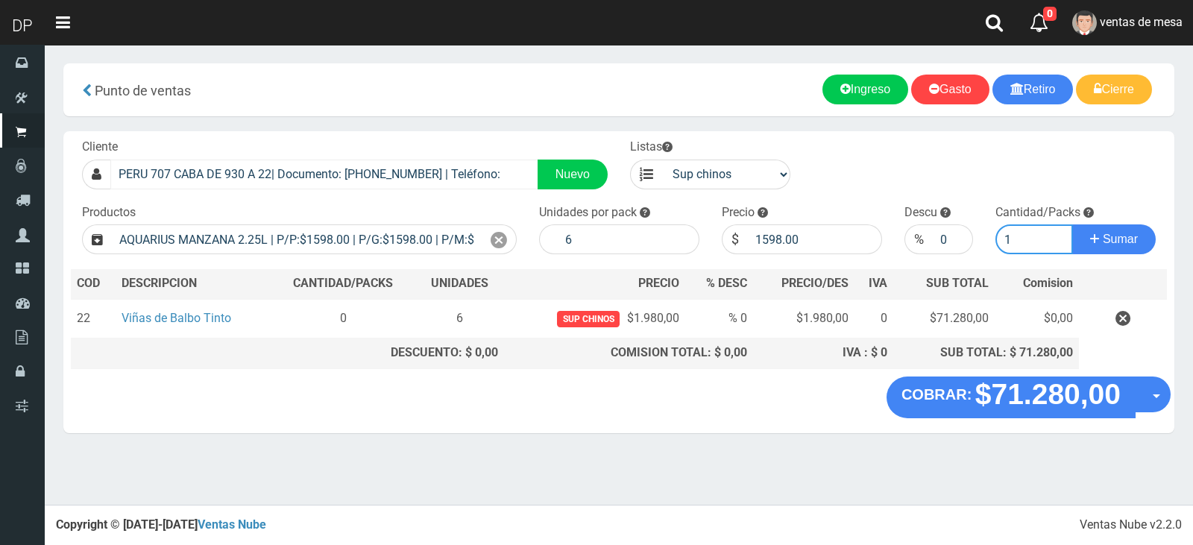
type input "1"
click at [1072, 224] on button "Sumar" at bounding box center [1114, 239] width 84 height 30
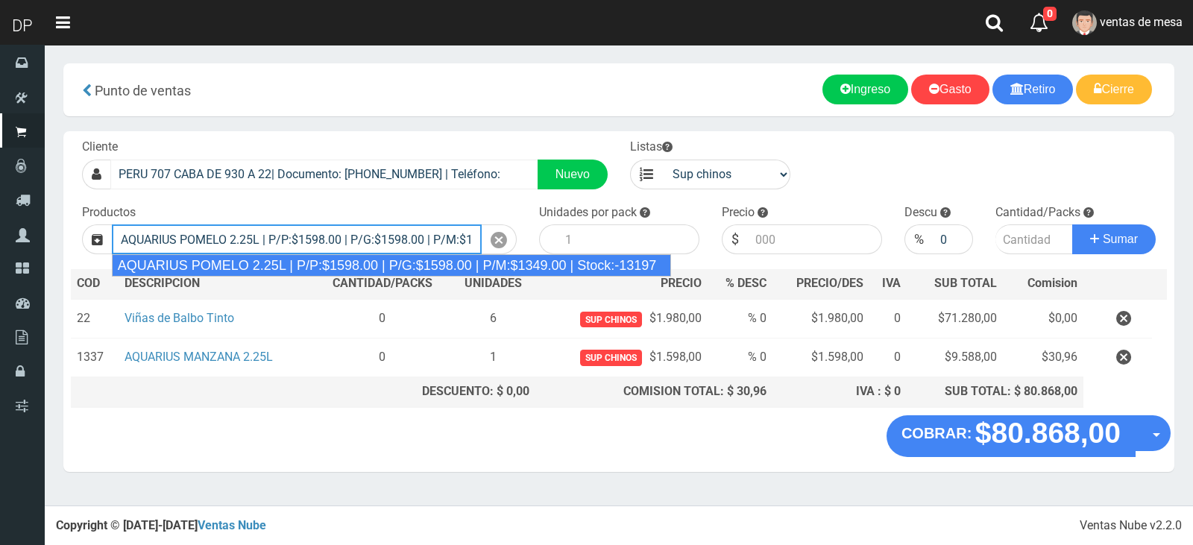
type input "AQUARIUS POMELO 2.25L | P/P:$1598.00 | P/G:$1598.00 | P/M:$1349.00 | Stock:-131…"
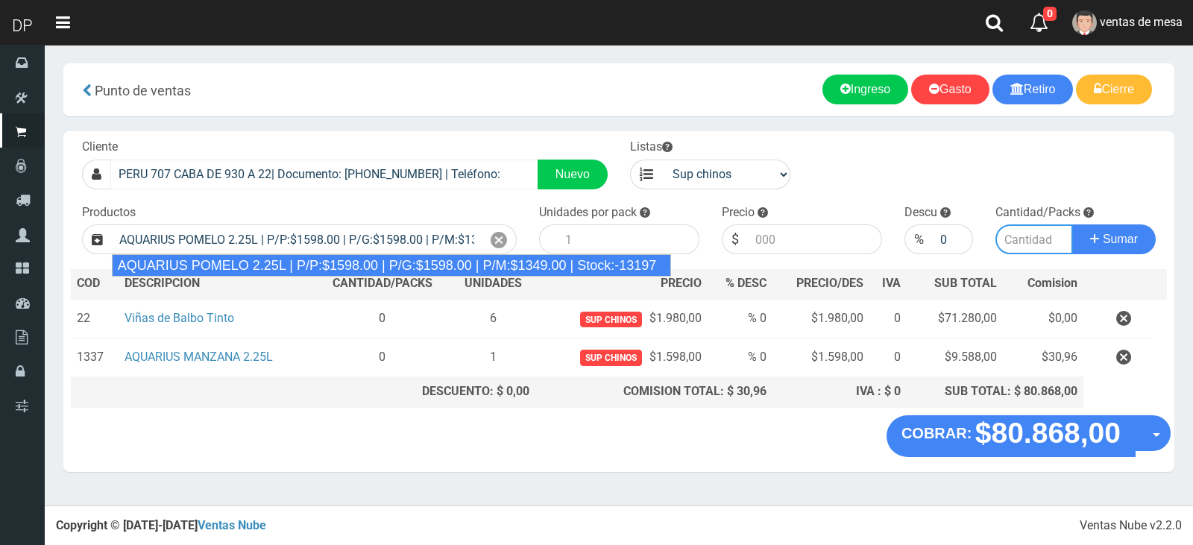
type input "6"
type input "1598.00"
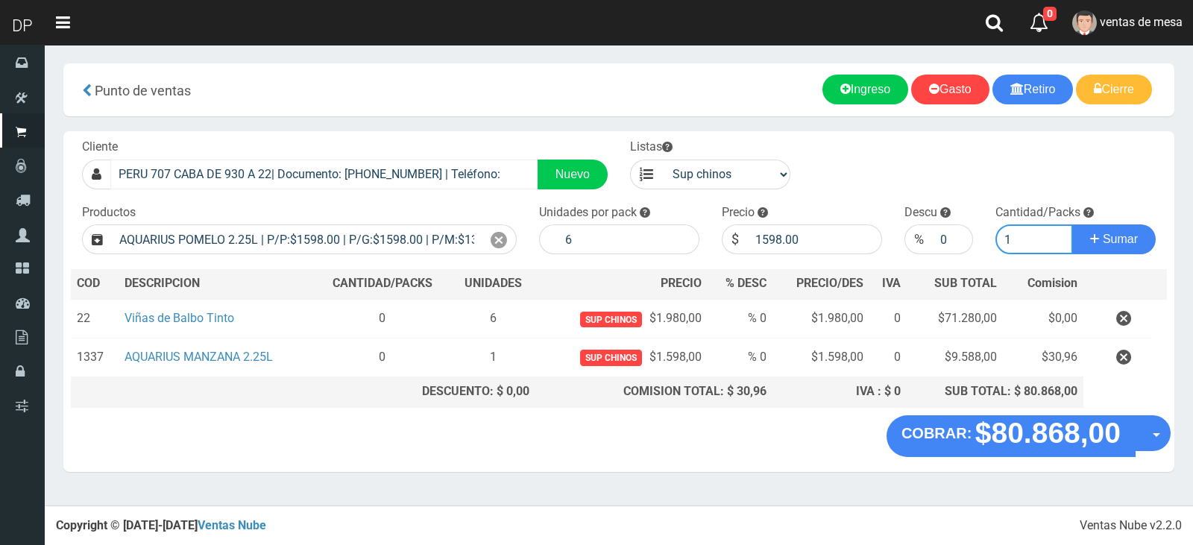
type input "1"
click at [1072, 224] on button "Sumar" at bounding box center [1114, 239] width 84 height 30
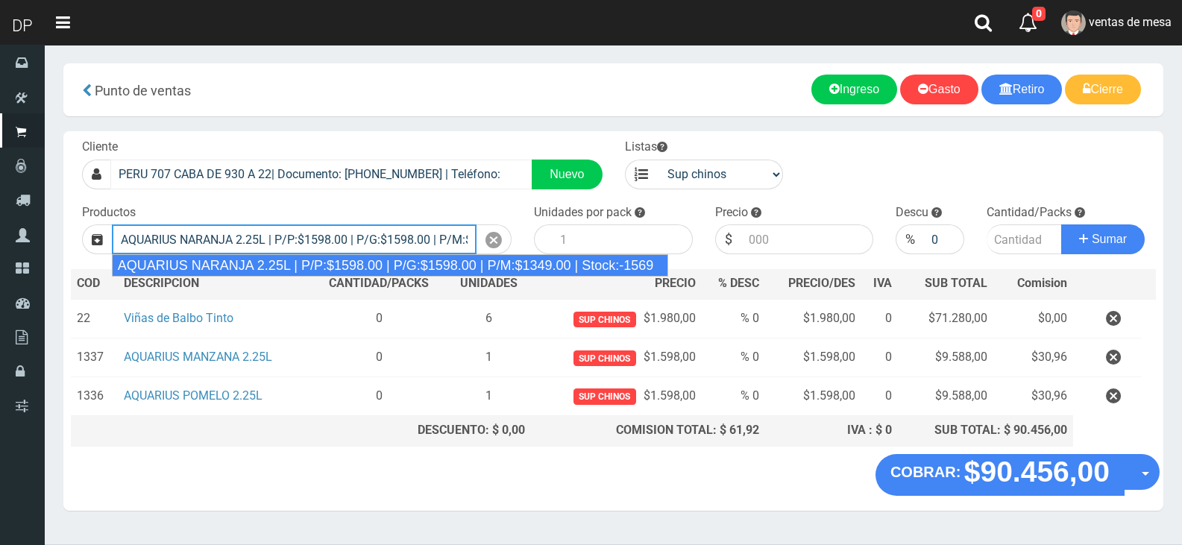
type input "AQUARIUS NARANJA 2.25L | P/P:$1598.00 | P/G:$1598.00 | P/M:$1349.00 | Stock:-15…"
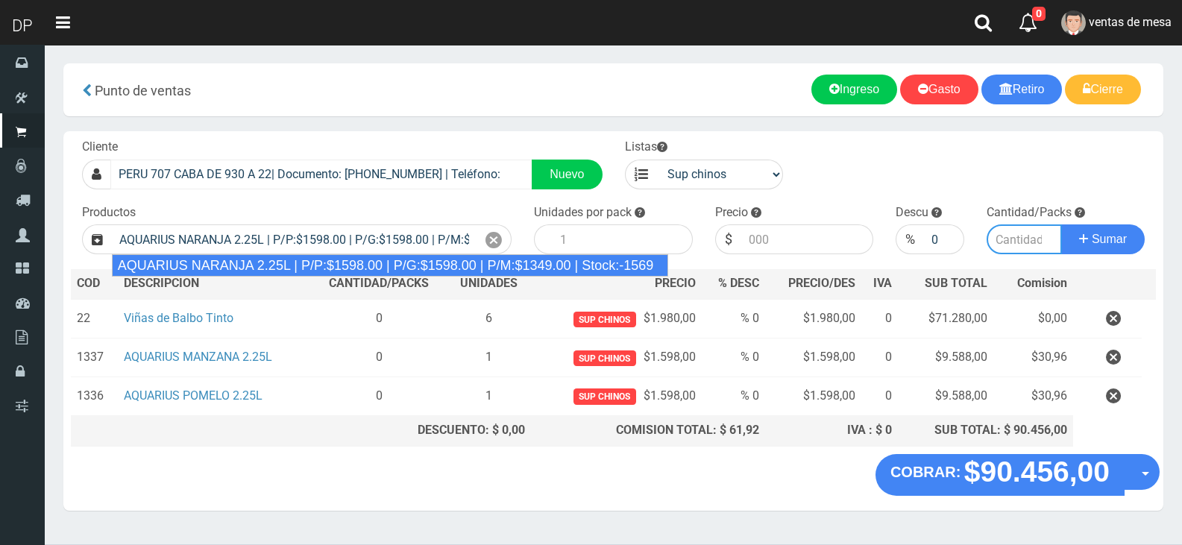
type input "6"
type input "1598.00"
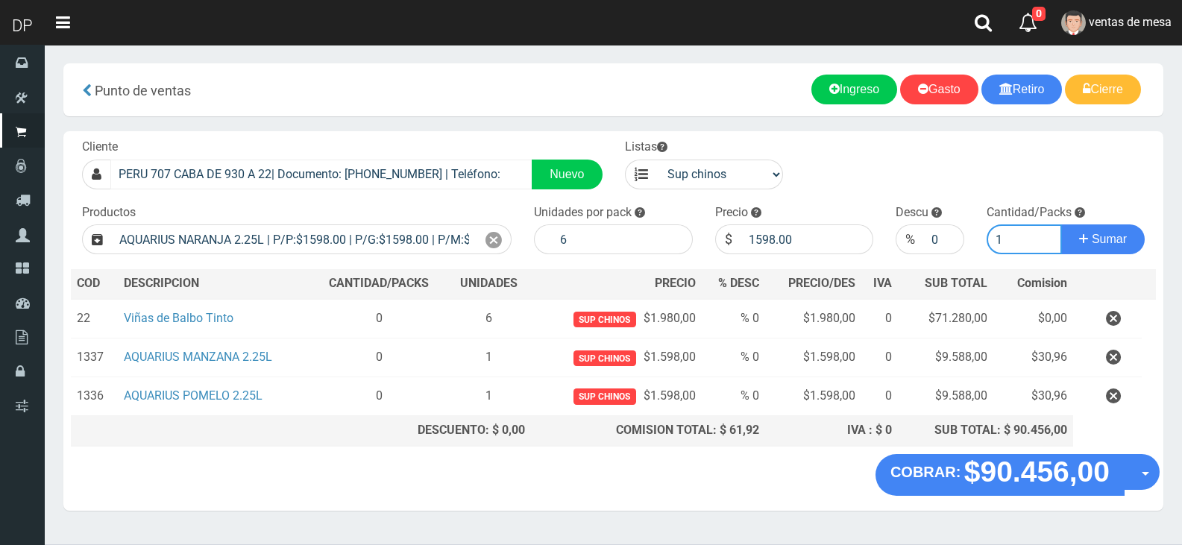
type input "1"
click at [1061, 224] on button "Sumar" at bounding box center [1103, 239] width 84 height 30
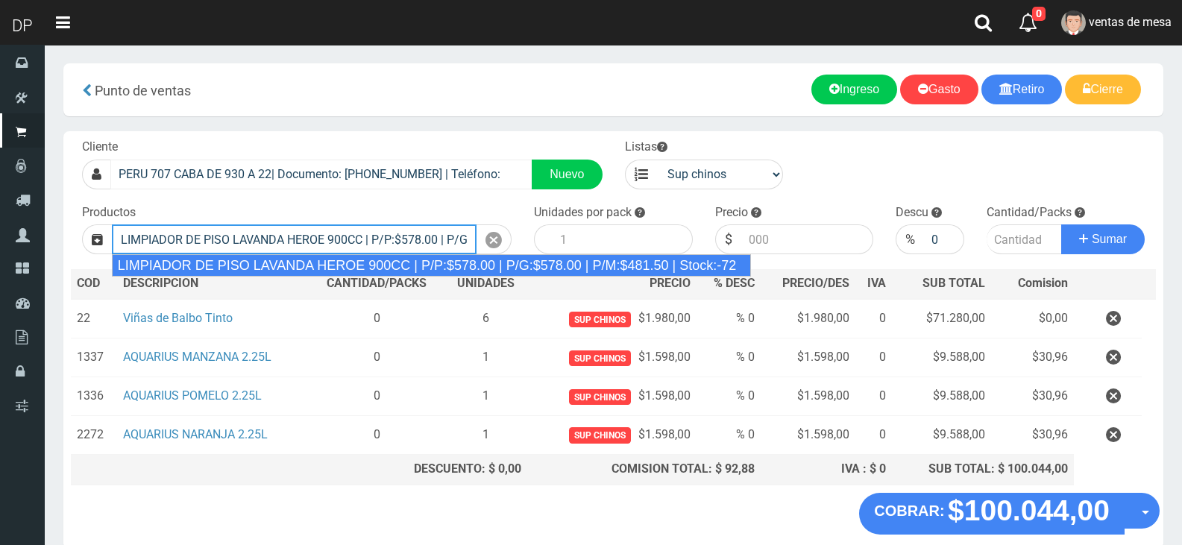
type input "LIMPIADOR DE PISO LAVANDA HEROE 900CC | P/P:$578.00 | P/G:$578.00 | P/M:$481.50…"
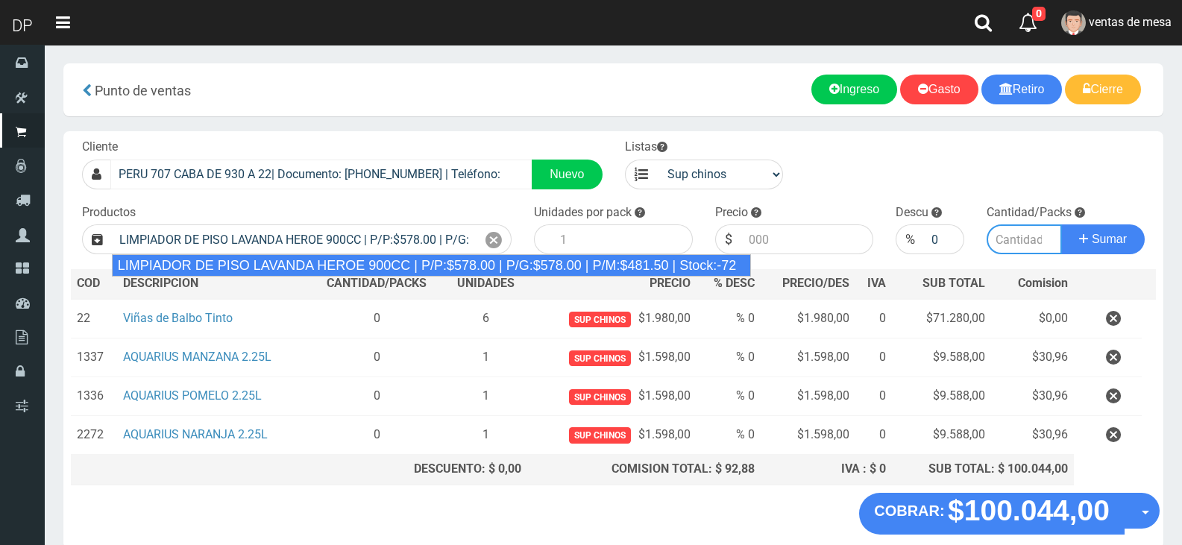
type input "12"
type input "578.00"
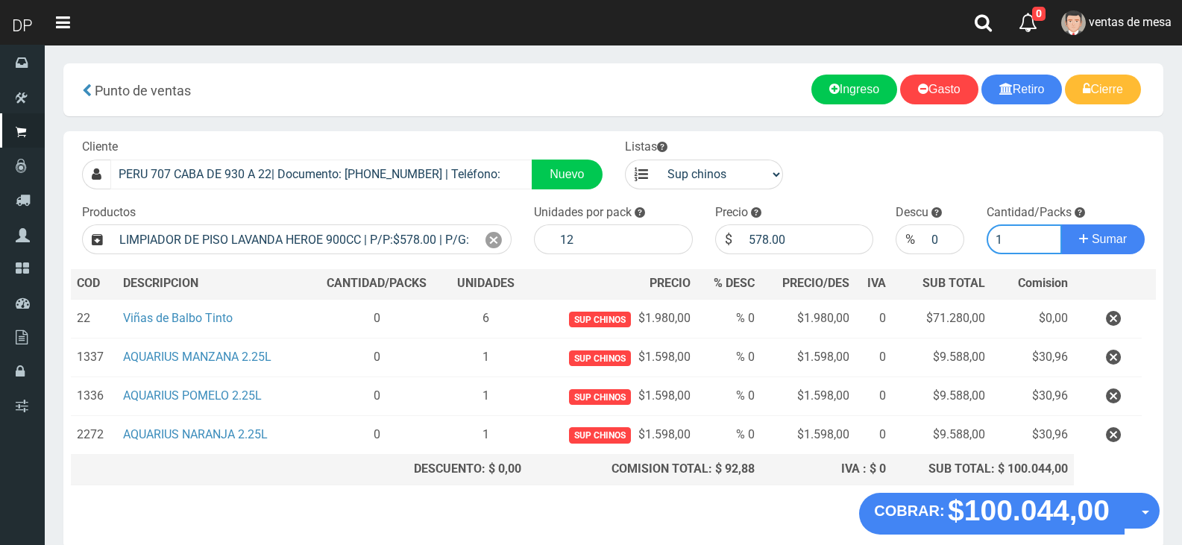
type input "1"
click at [1061, 224] on button "Sumar" at bounding box center [1103, 239] width 84 height 30
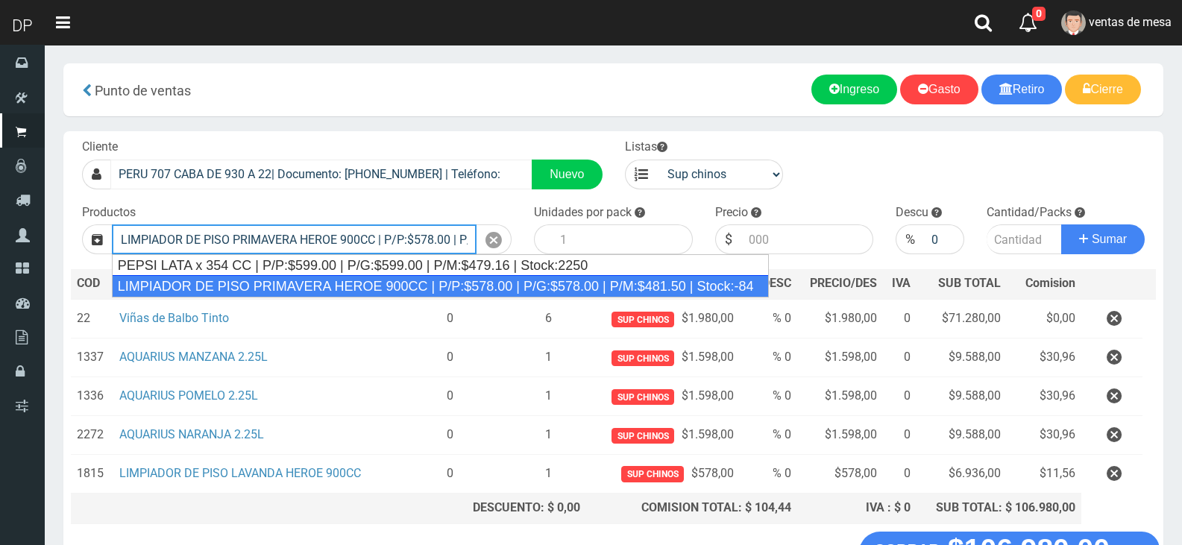
type input "LIMPIADOR DE PISO PRIMAVERA HEROE 900CC | P/P:$578.00 | P/G:$578.00 | P/M:$481.…"
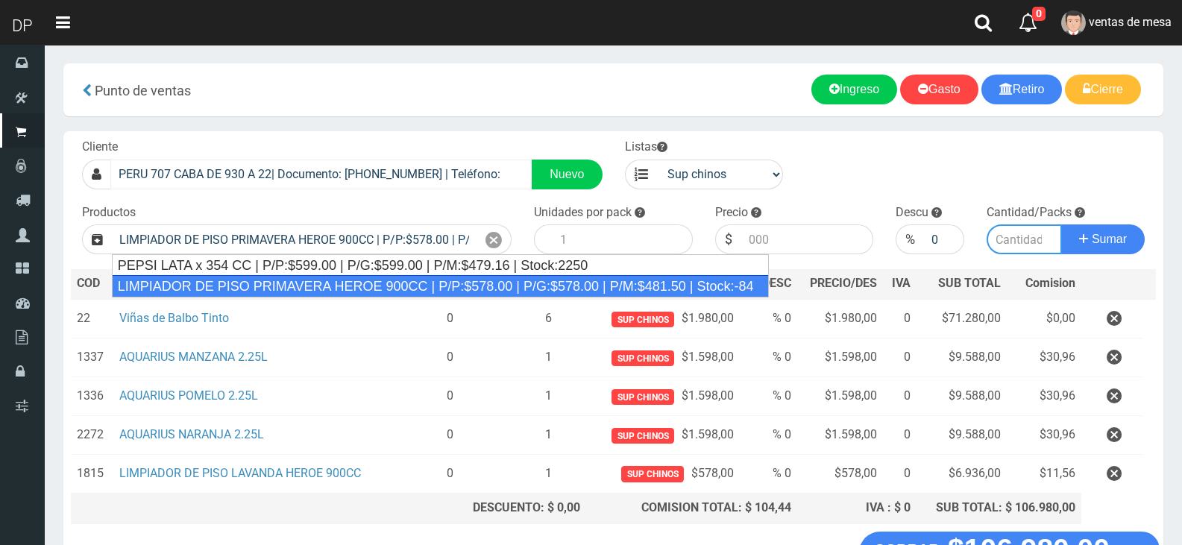
type input "12"
type input "578.00"
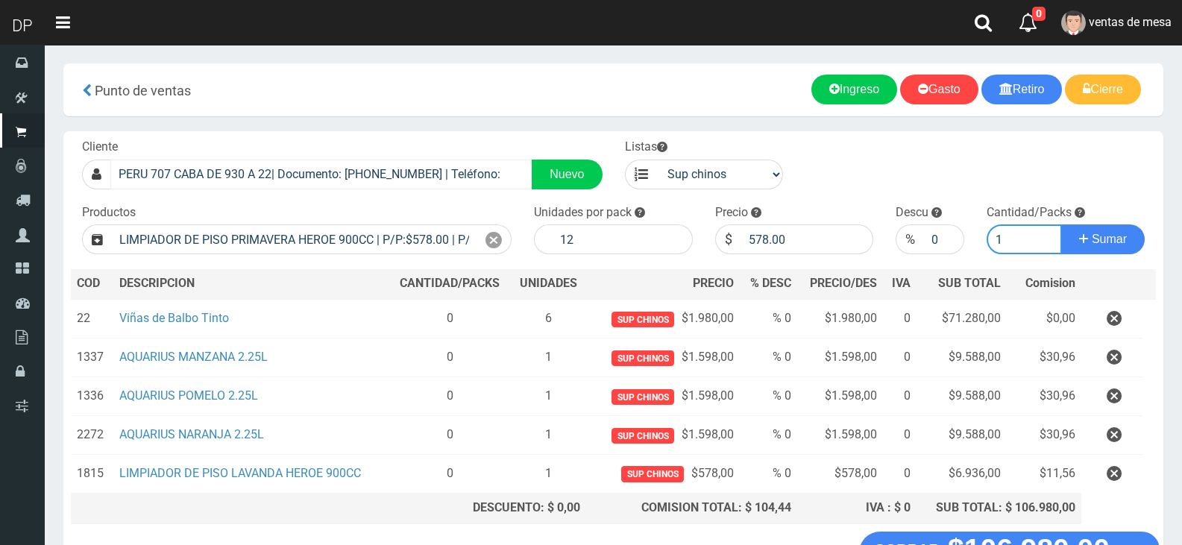
type input "1"
click at [1061, 224] on button "Sumar" at bounding box center [1103, 239] width 84 height 30
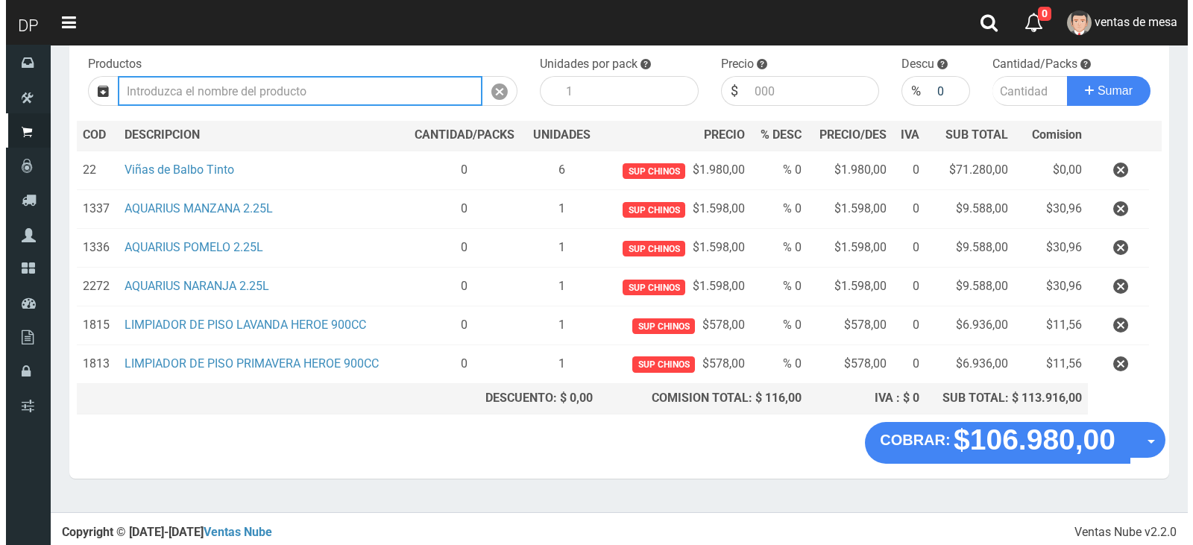
scroll to position [149, 0]
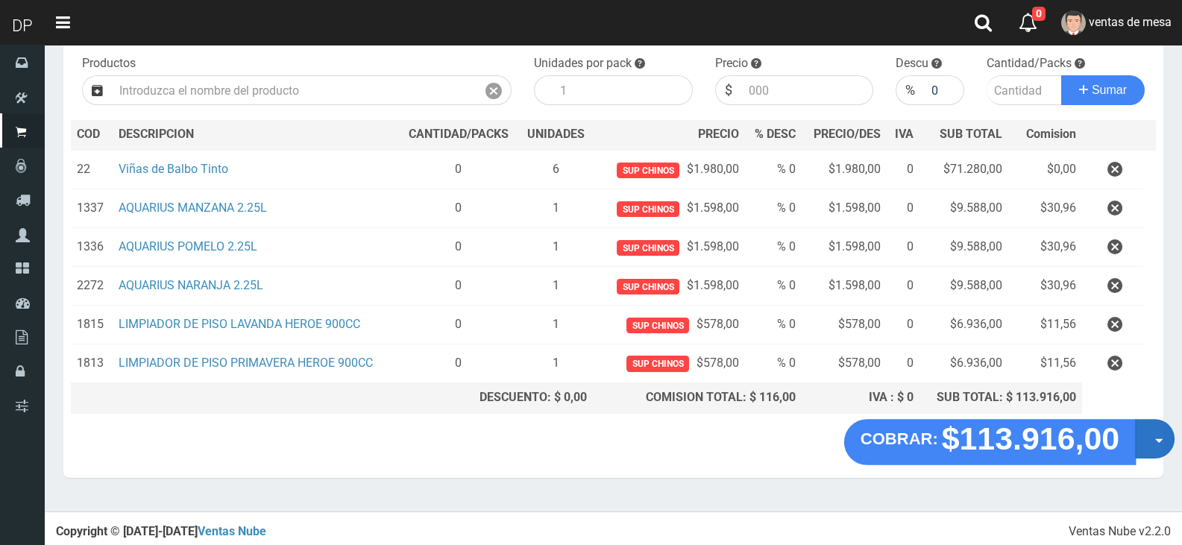
click at [1151, 445] on button "Opciones" at bounding box center [1155, 439] width 40 height 40
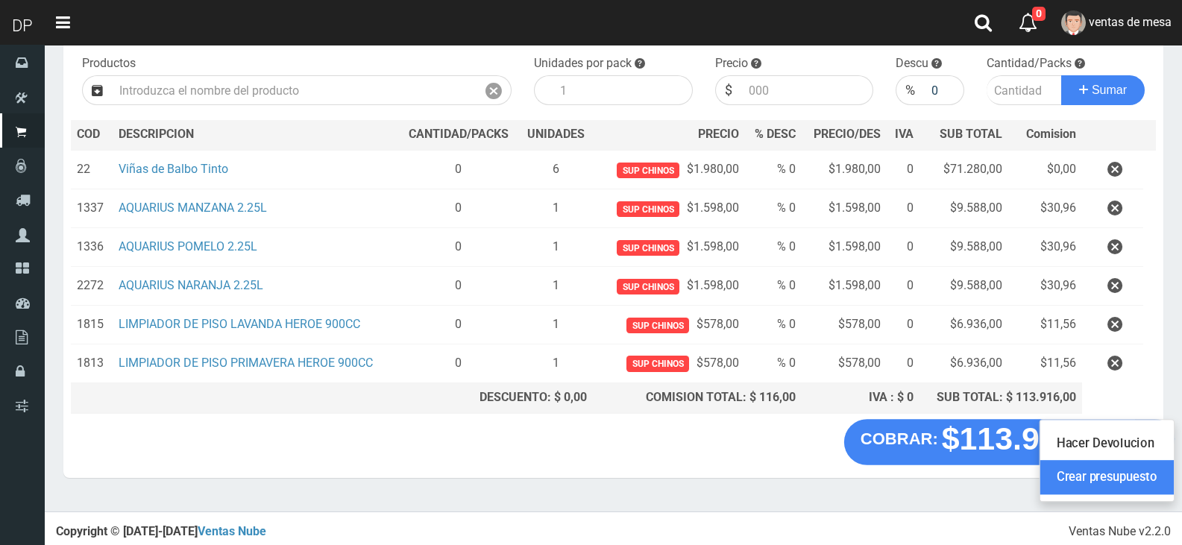
click at [1140, 483] on link "Crear presupuesto" at bounding box center [1106, 477] width 133 height 34
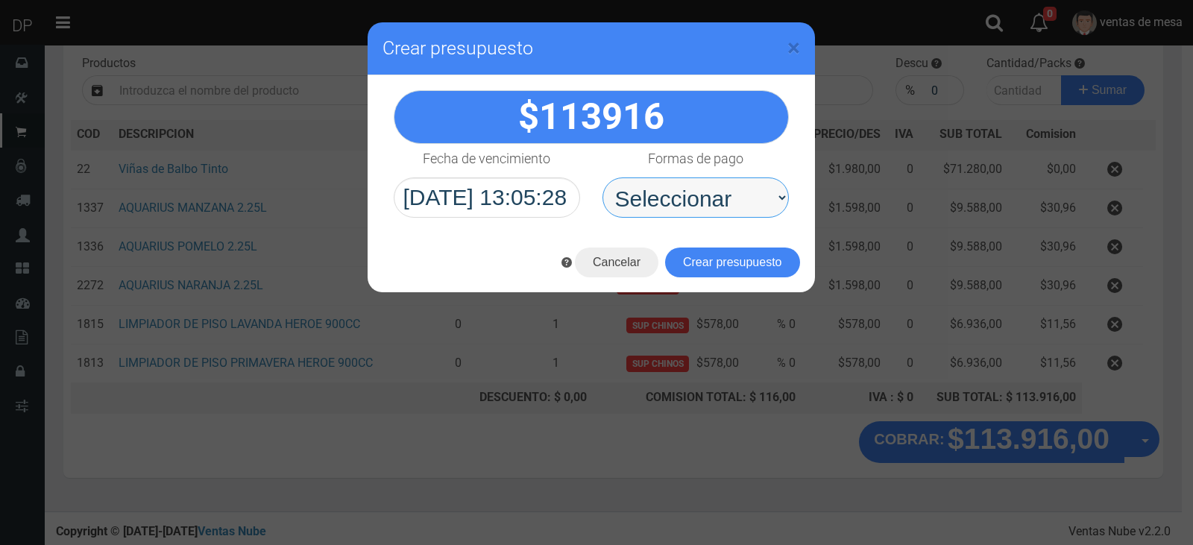
click at [656, 192] on select "Seleccionar Efectivo Tarjeta de Crédito Depósito Débito" at bounding box center [696, 197] width 186 height 40
select select "Efectivo"
click at [603, 177] on select "Seleccionar Efectivo Tarjeta de Crédito Depósito Débito" at bounding box center [696, 197] width 186 height 40
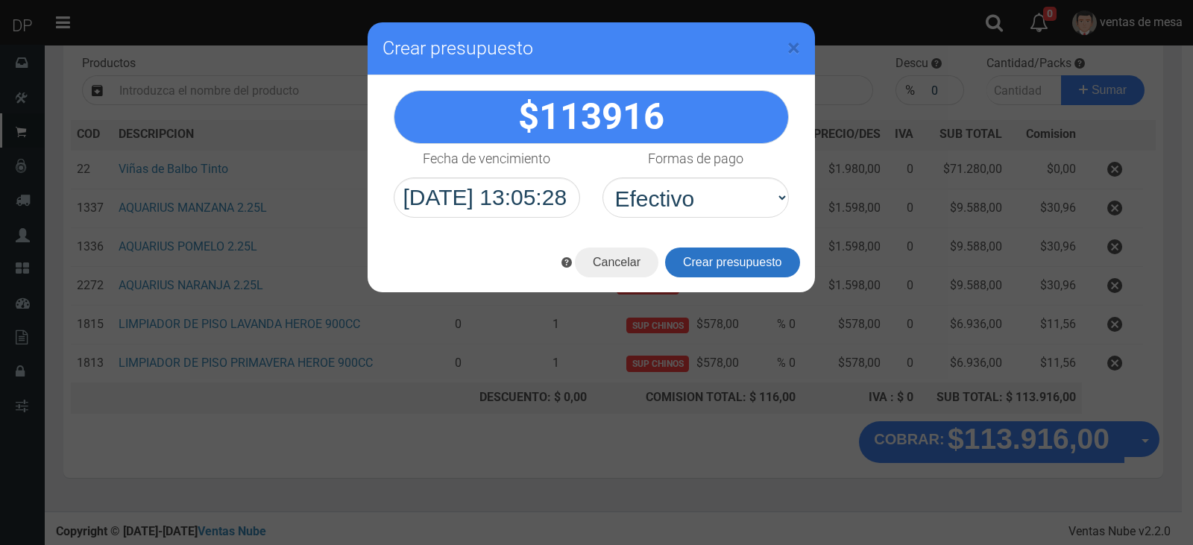
click at [704, 264] on button "Crear presupuesto" at bounding box center [732, 263] width 135 height 30
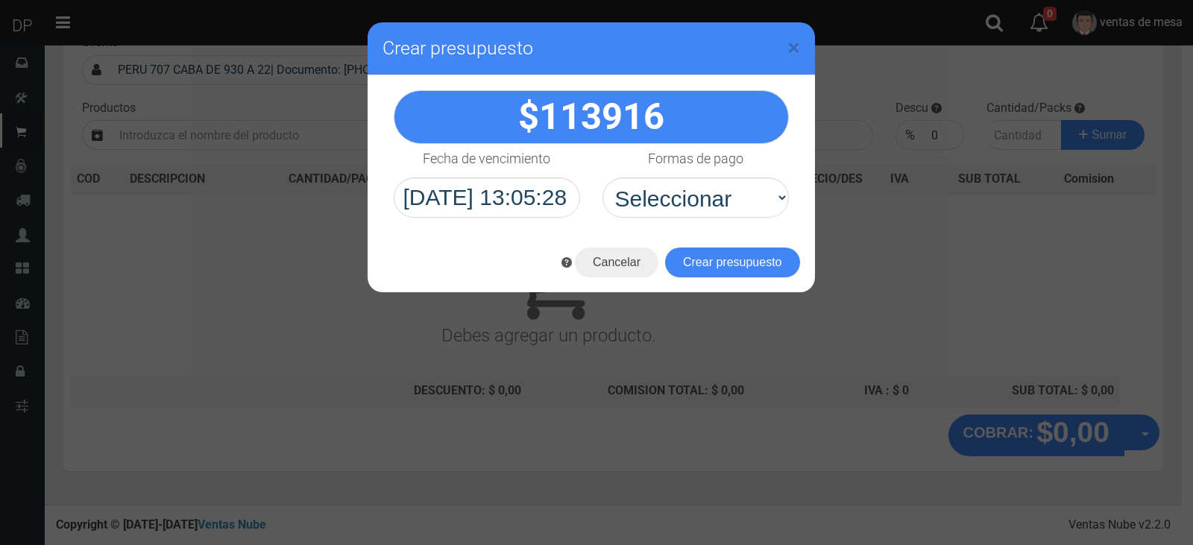
scroll to position [98, 0]
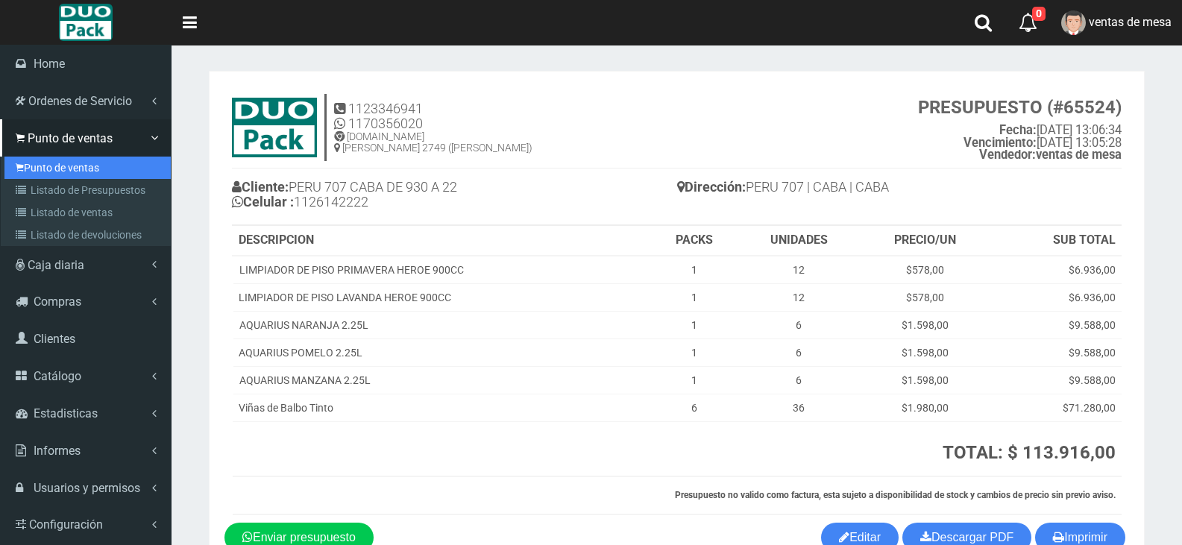
drag, startPoint x: 34, startPoint y: 168, endPoint x: 50, endPoint y: 161, distance: 17.0
click at [34, 168] on link "Punto de ventas" at bounding box center [87, 168] width 166 height 22
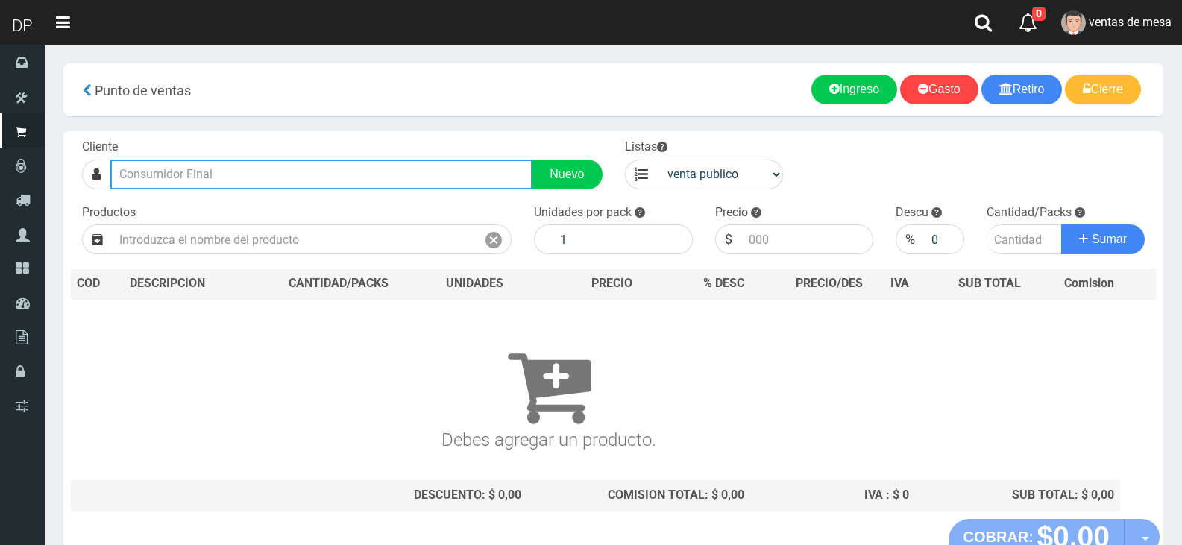
click at [272, 186] on input "text" at bounding box center [321, 175] width 422 height 30
click at [339, 182] on input "text" at bounding box center [321, 175] width 422 height 30
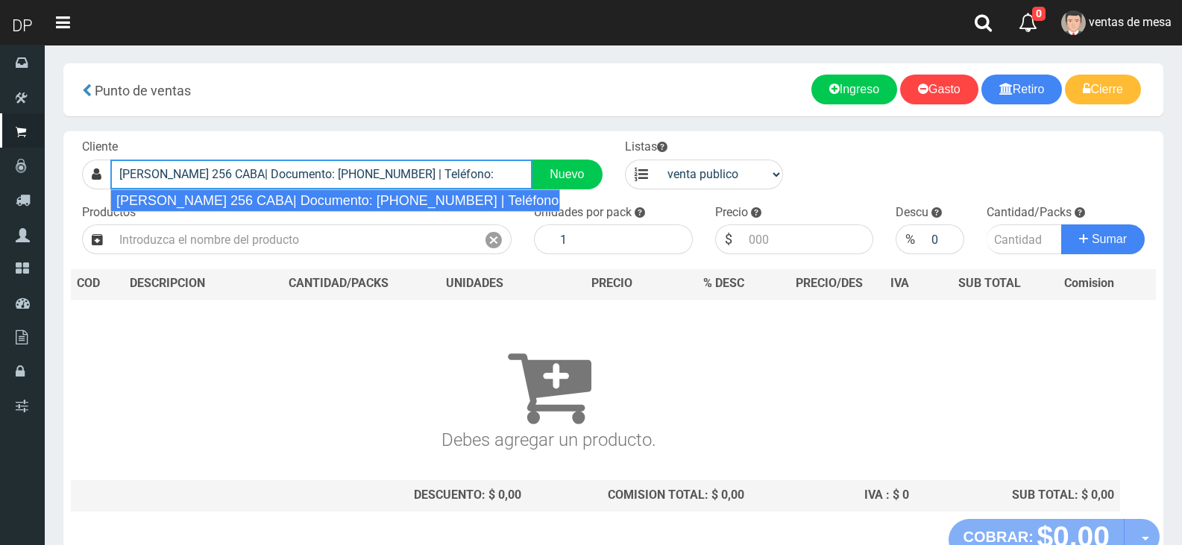
type input "CASTILLO 256 CABA| Documento: 25666666666666666666 | Teléfono:"
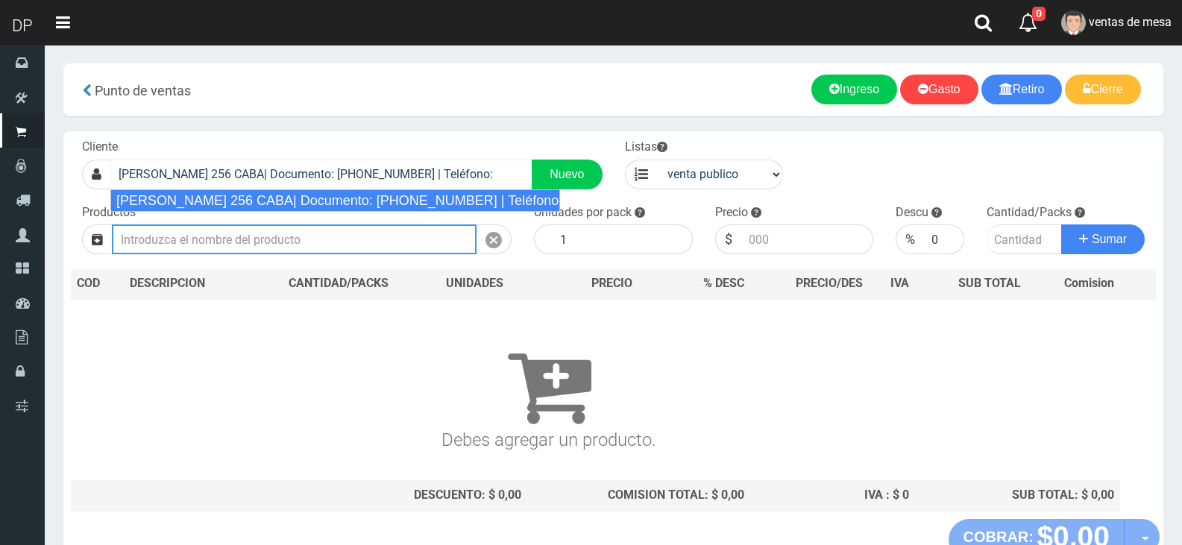
select select "2"
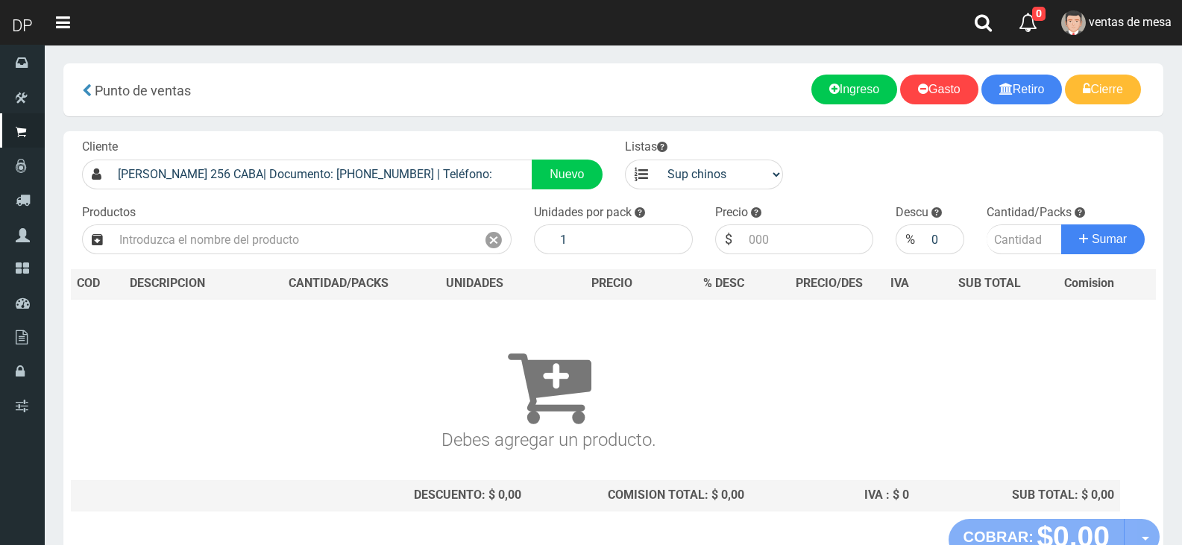
click at [220, 221] on div "Productos" at bounding box center [297, 229] width 452 height 51
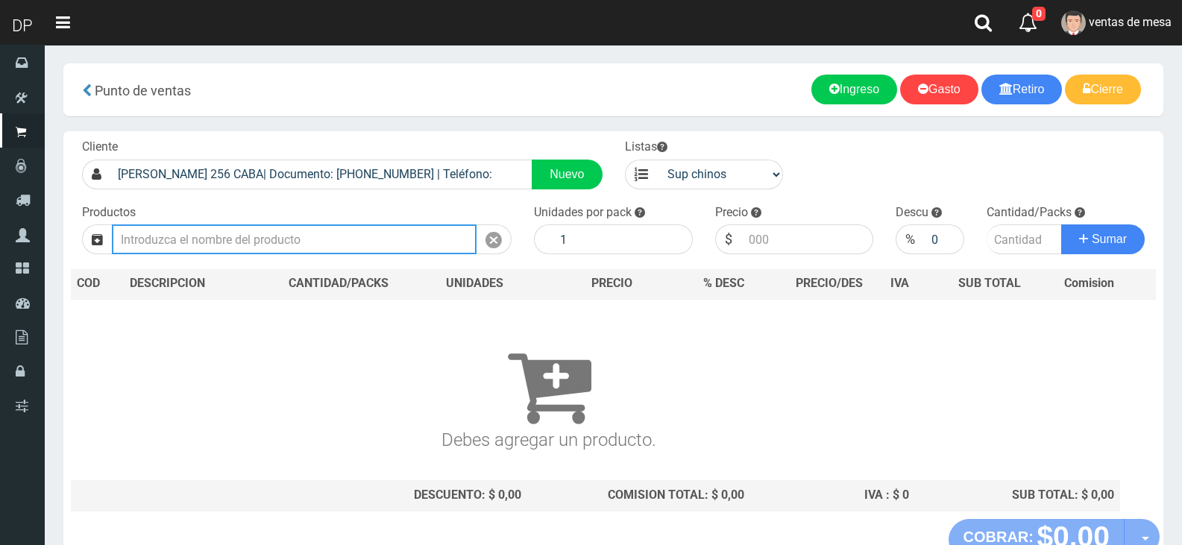
click at [232, 236] on input "text" at bounding box center [294, 239] width 365 height 30
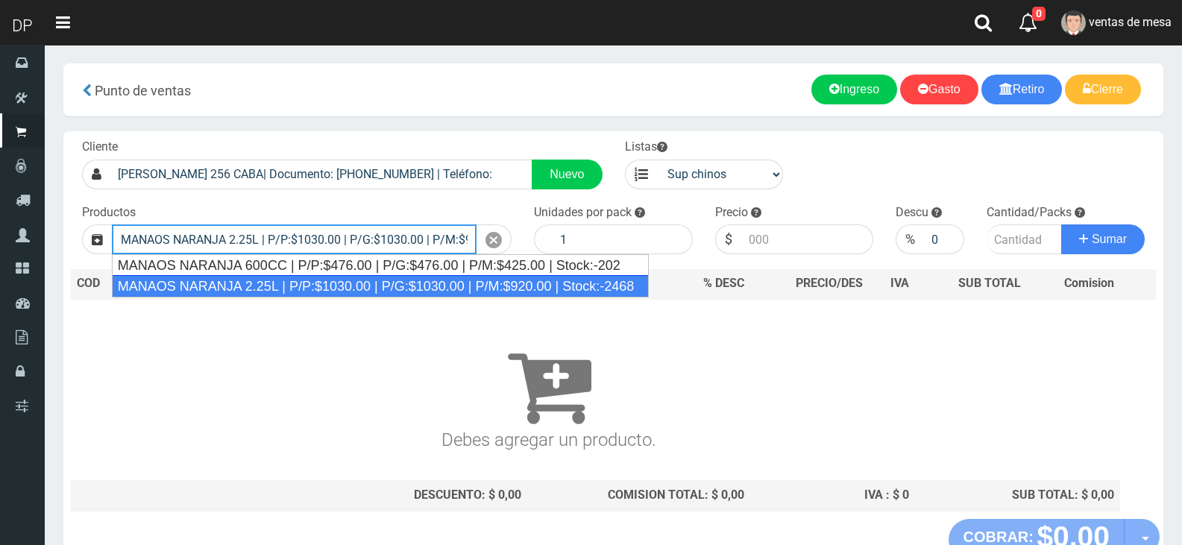
type input "MANAOS NARANJA 2.25L | P/P:$1030.00 | P/G:$1030.00 | P/M:$920.00 | Stock:-2468"
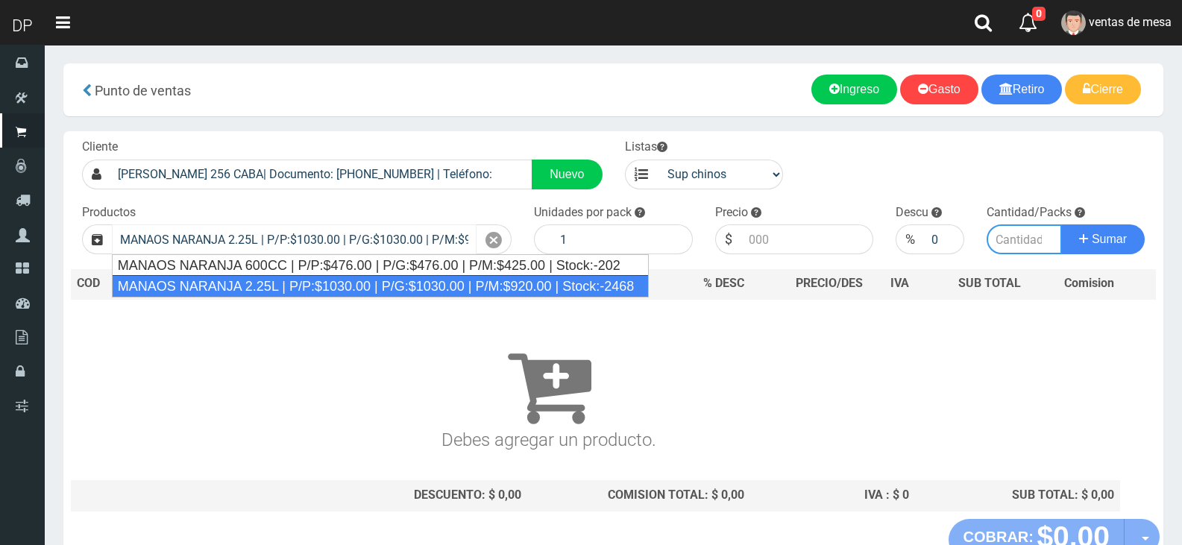
type input "6"
type input "1030.00"
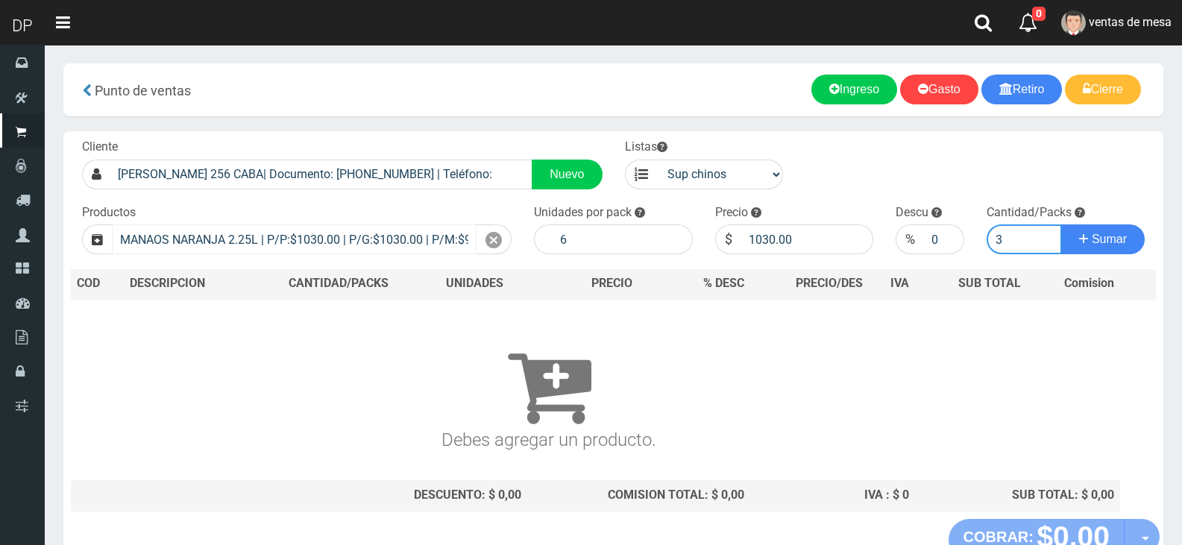
type input "3"
click at [1061, 224] on button "Sumar" at bounding box center [1103, 239] width 84 height 30
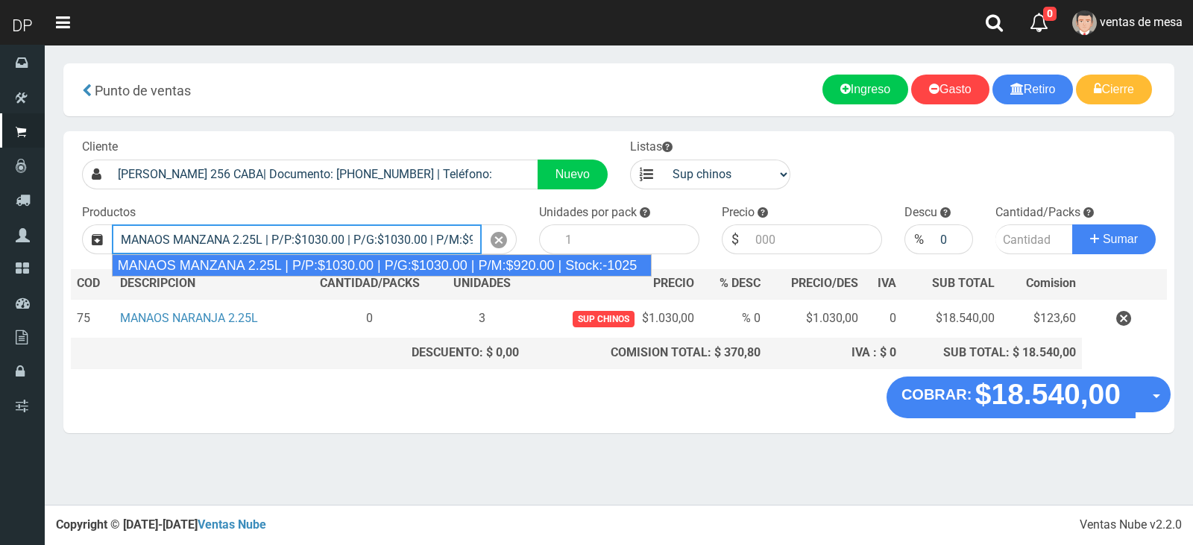
type input "MANAOS MANZANA 2.25L | P/P:$1030.00 | P/G:$1030.00 | P/M:$920.00 | Stock:-1025"
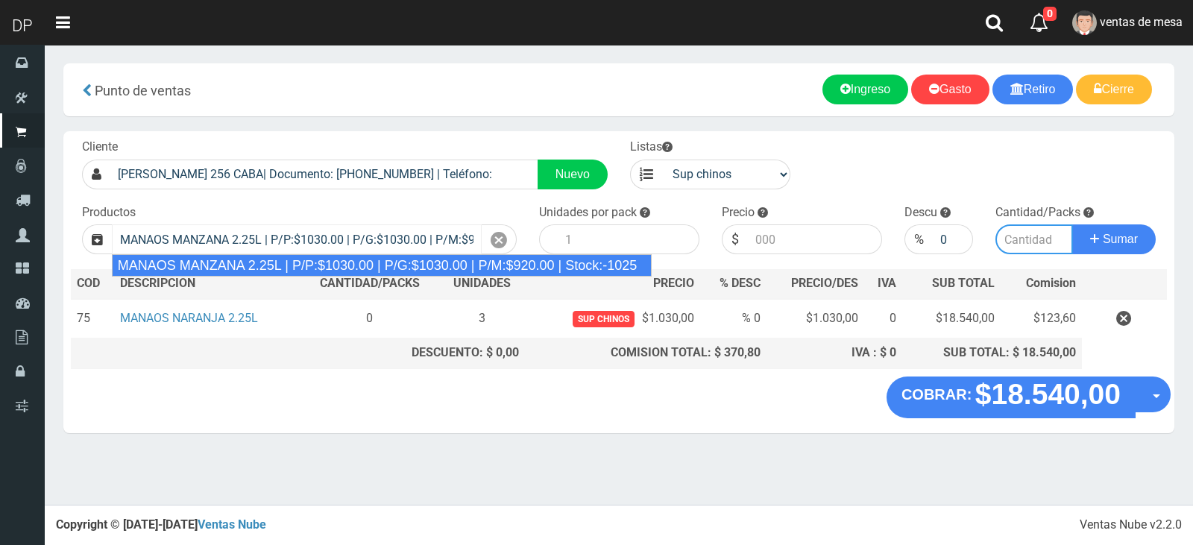
type input "6"
type input "1030.00"
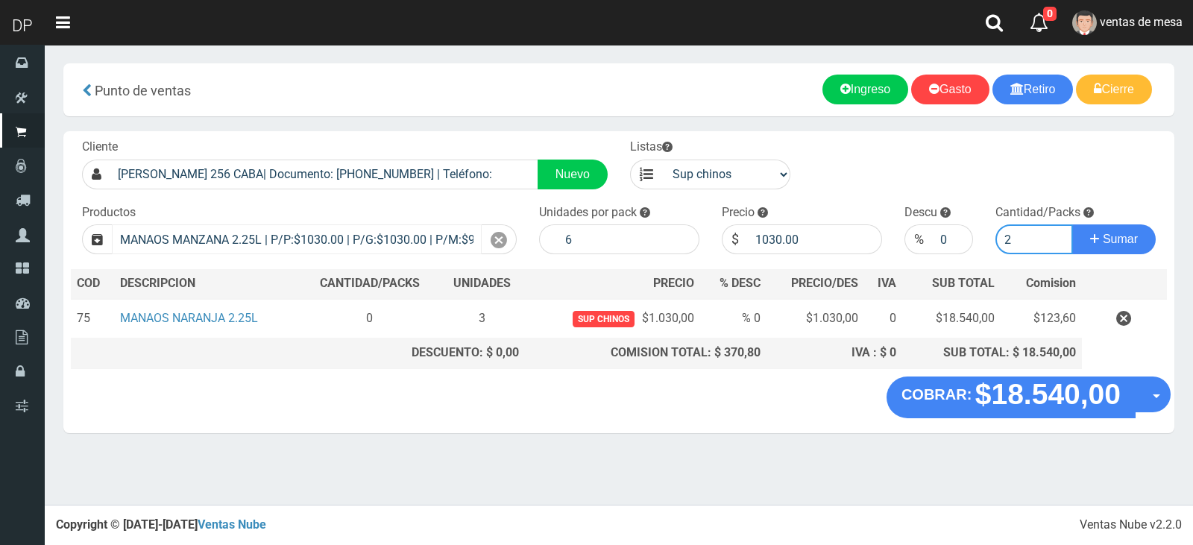
type input "2"
click at [1072, 224] on button "Sumar" at bounding box center [1114, 239] width 84 height 30
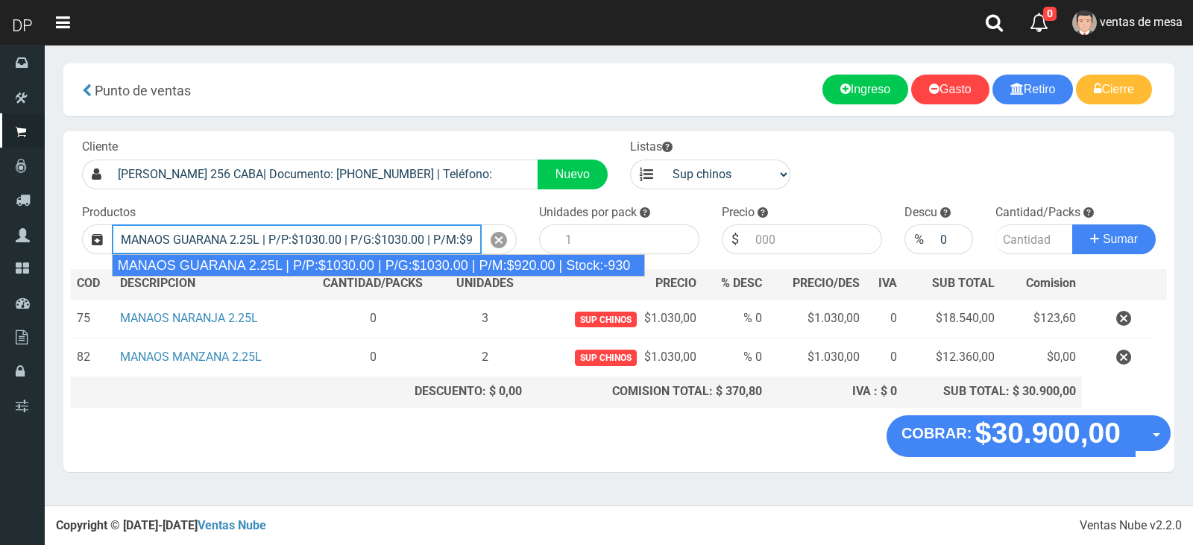
type input "MANAOS GUARANA 2.25L | P/P:$1030.00 | P/G:$1030.00 | P/M:$920.00 | Stock:-930"
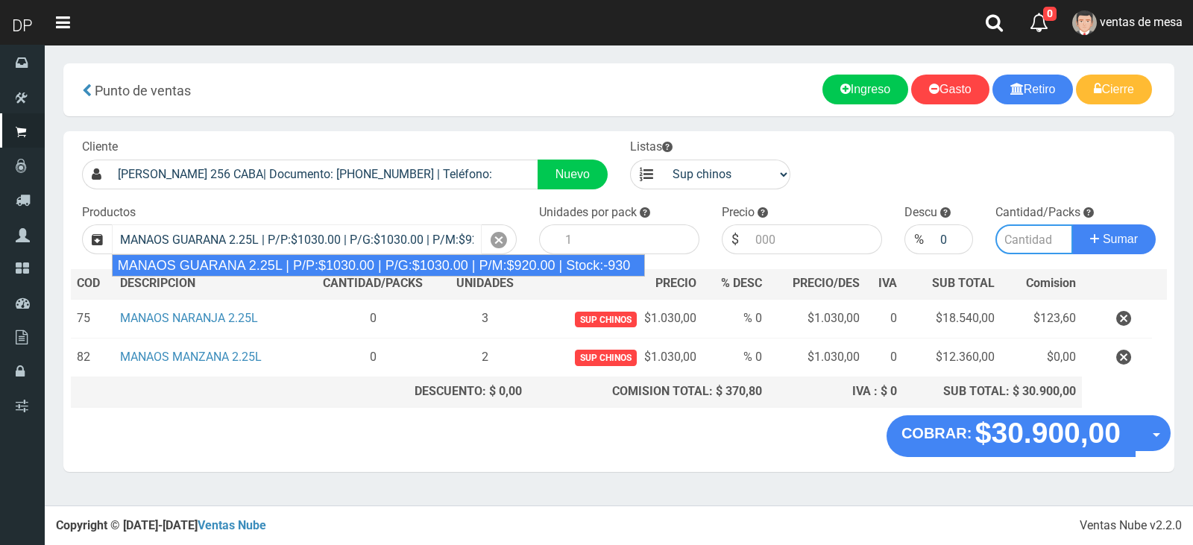
type input "6"
type input "1030.00"
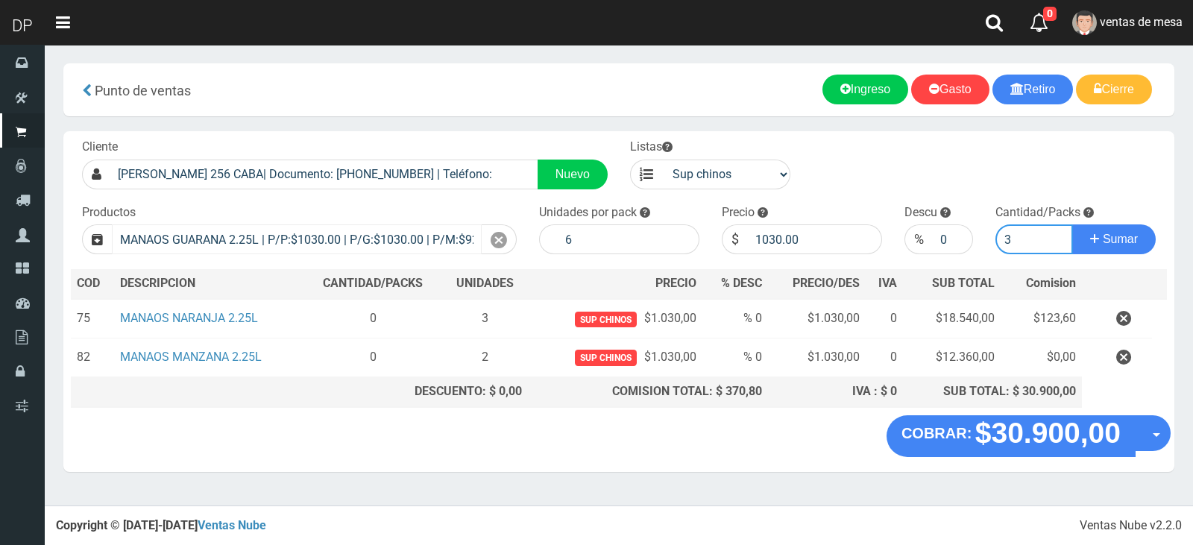
type input "3"
click at [1072, 224] on button "Sumar" at bounding box center [1114, 239] width 84 height 30
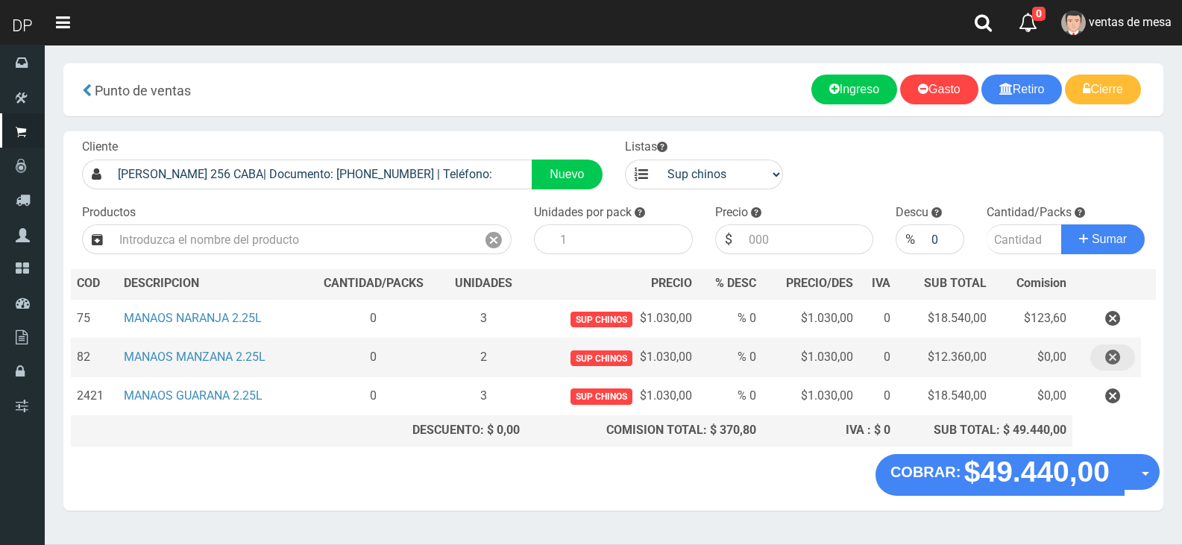
click at [1131, 363] on button "button" at bounding box center [1112, 358] width 45 height 26
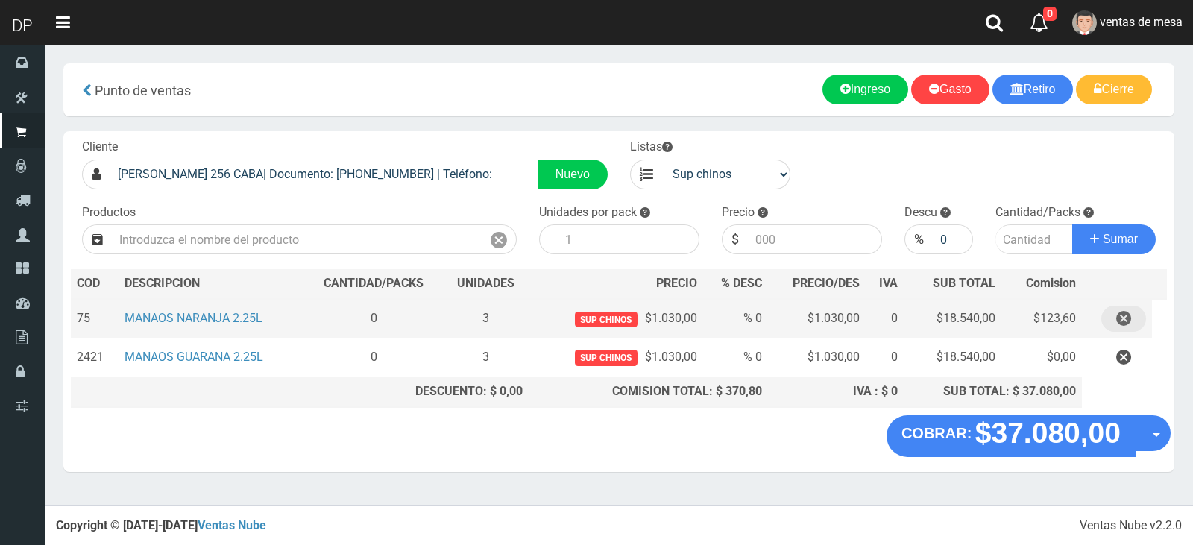
click at [1120, 330] on icon "button" at bounding box center [1123, 319] width 15 height 26
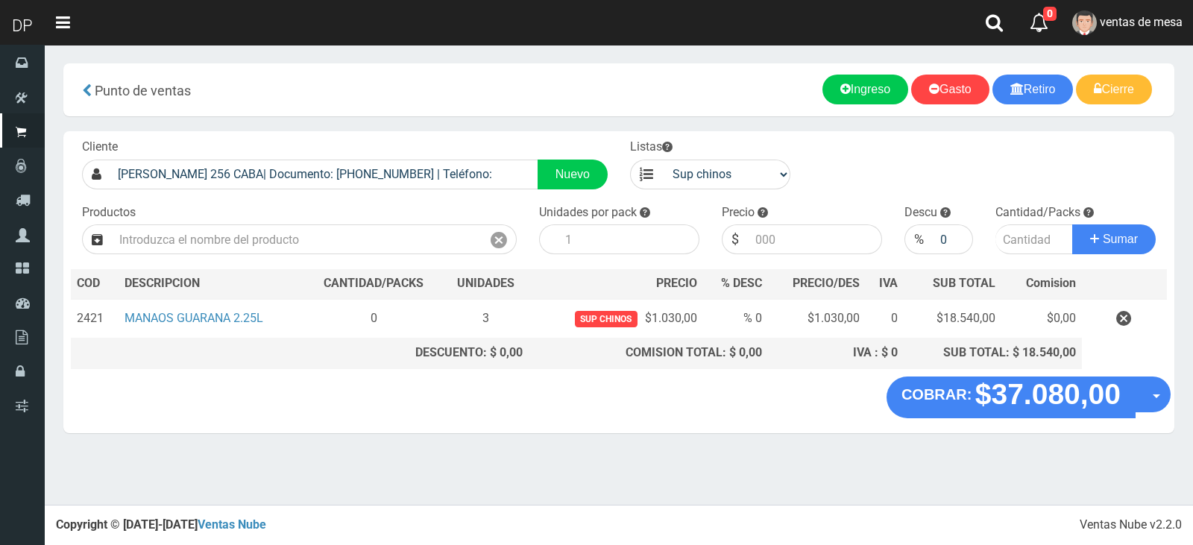
click at [1121, 325] on icon "button" at bounding box center [1123, 319] width 15 height 26
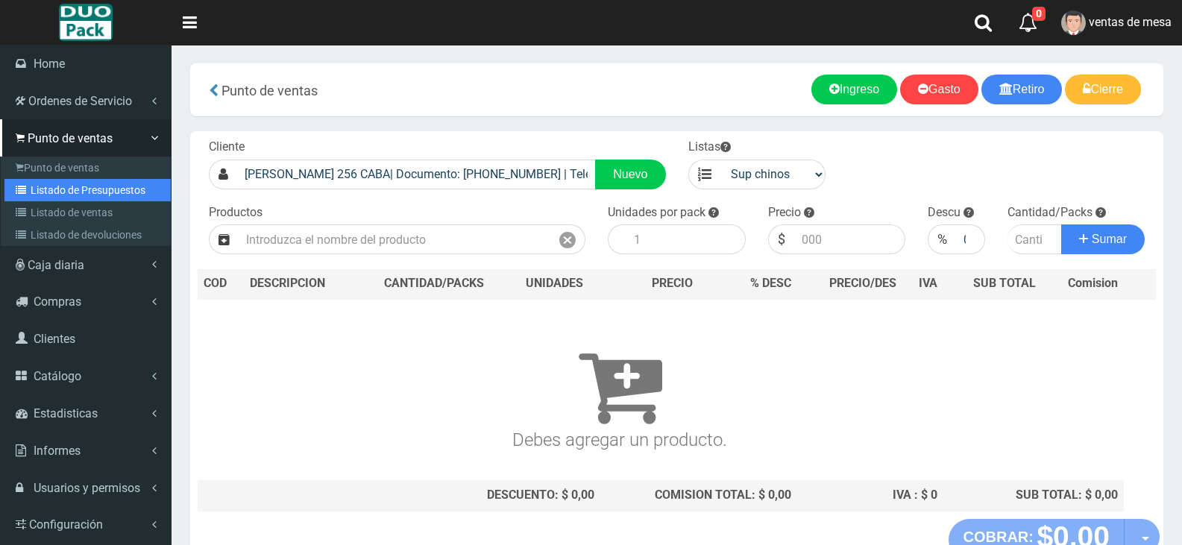
click at [40, 187] on link "Listado de Presupuestos" at bounding box center [87, 190] width 166 height 22
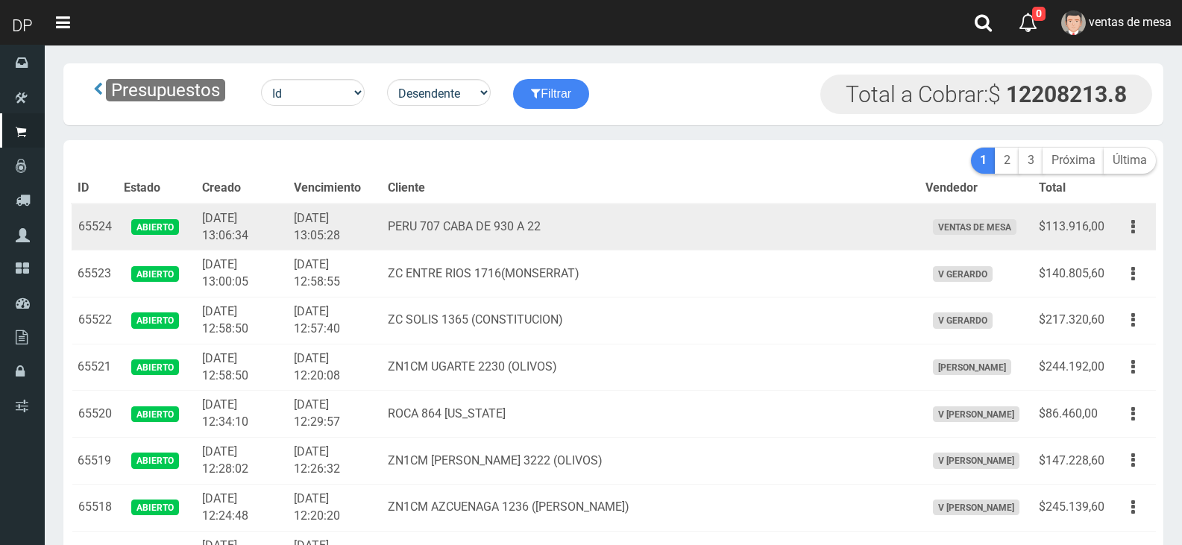
click at [519, 247] on td "PERU 707 CABA DE 930 A 22" at bounding box center [650, 227] width 537 height 47
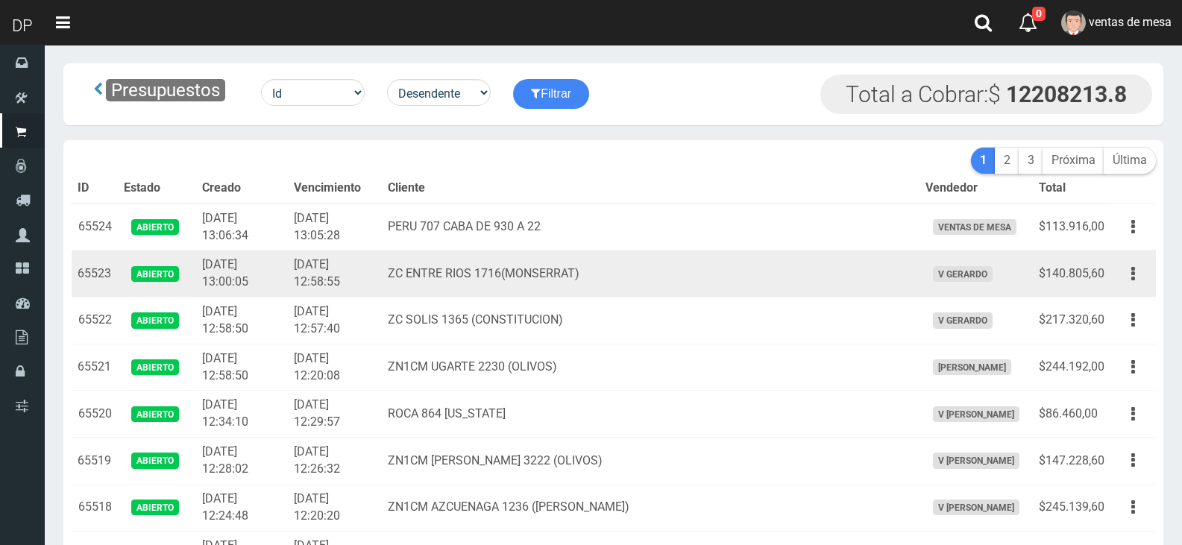
click at [523, 255] on td "ZC ENTRE RIOS 1716(MONSERRAT)" at bounding box center [650, 274] width 537 height 47
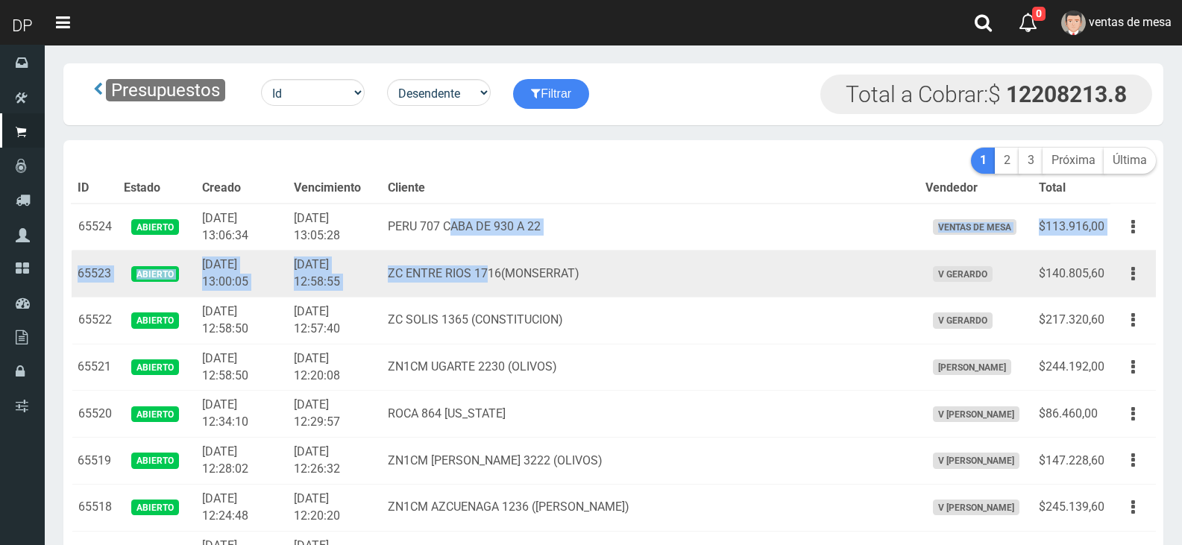
drag, startPoint x: 500, startPoint y: 229, endPoint x: 540, endPoint y: 277, distance: 62.4
click at [550, 292] on td "ZC ENTRE RIOS 1716(MONSERRAT)" at bounding box center [650, 274] width 537 height 47
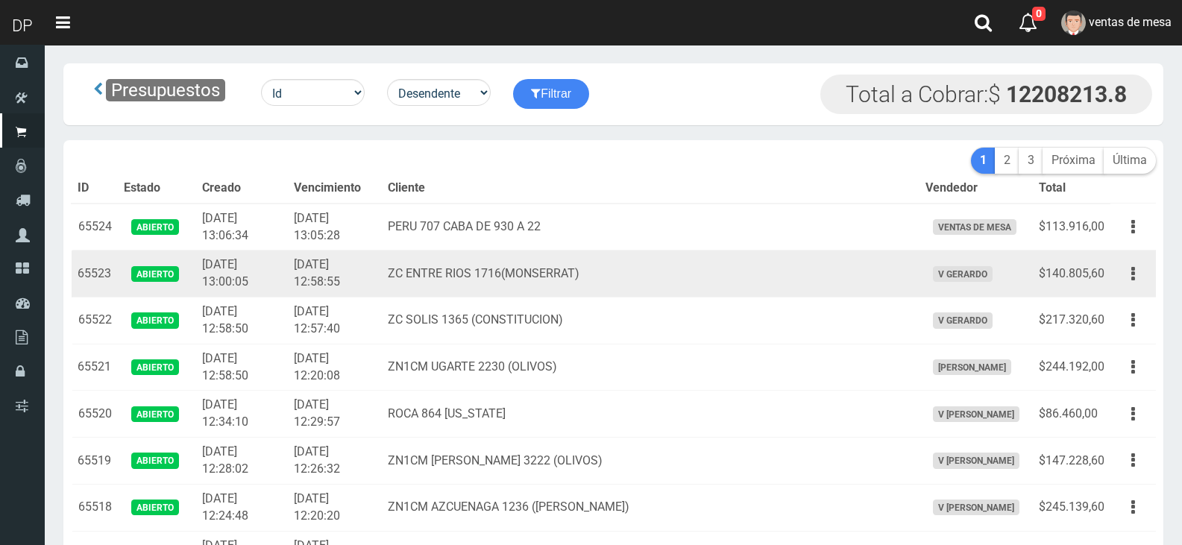
click at [553, 294] on td "ZC ENTRE RIOS 1716(MONSERRAT)" at bounding box center [650, 274] width 537 height 47
click at [562, 277] on td "ZC ENTRE RIOS 1716(MONSERRAT)" at bounding box center [650, 274] width 537 height 47
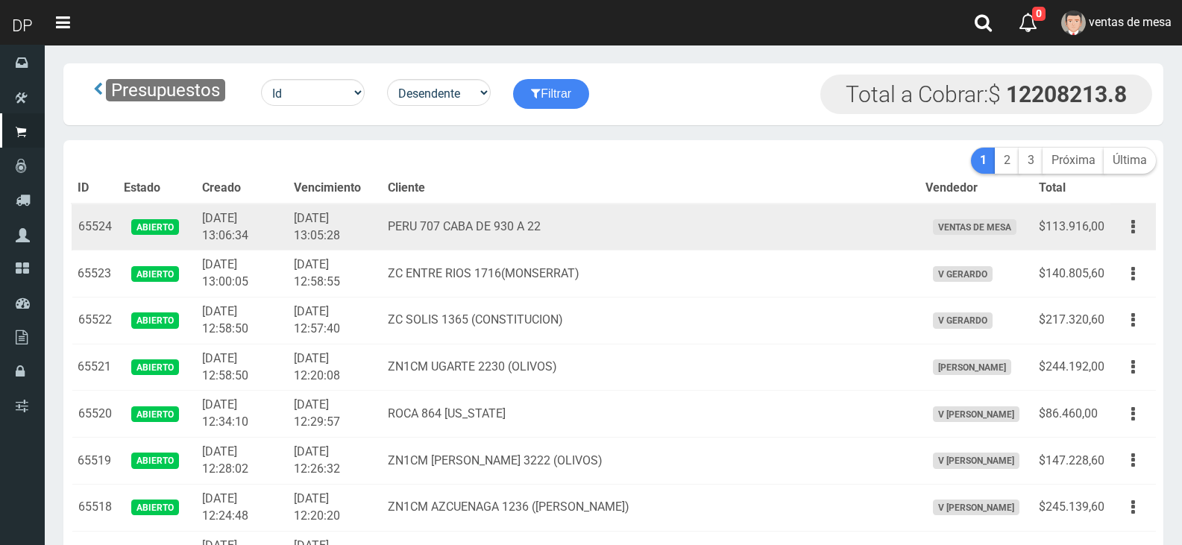
click at [527, 224] on td "PERU 707 CABA DE 930 A 22" at bounding box center [650, 227] width 537 height 47
click at [530, 224] on td "PERU 707 CABA DE 930 A 22" at bounding box center [650, 227] width 537 height 47
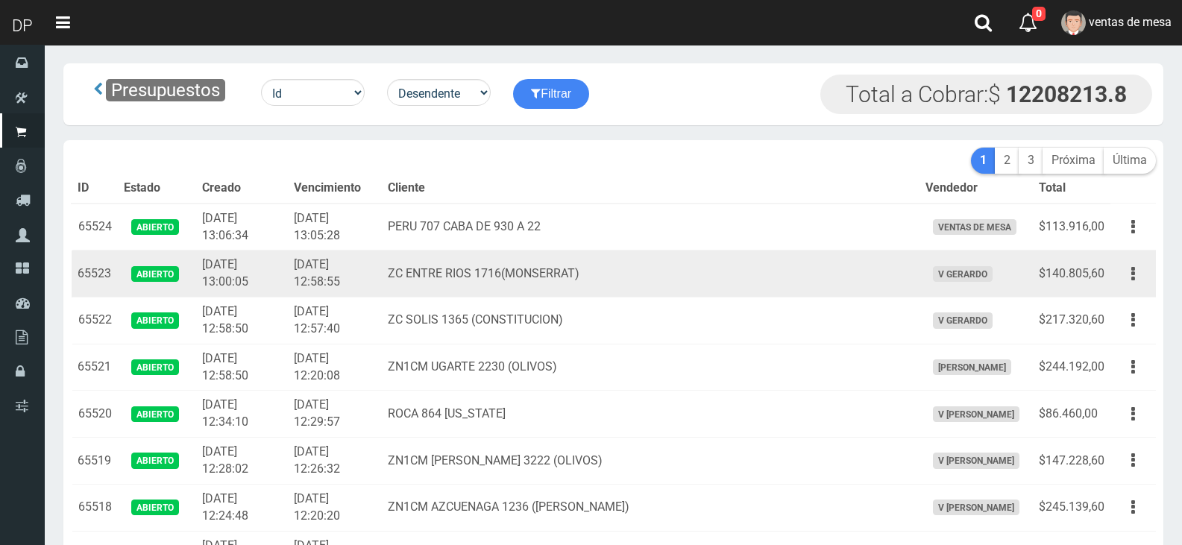
click at [506, 281] on td "ZC ENTRE RIOS 1716(MONSERRAT)" at bounding box center [650, 274] width 537 height 47
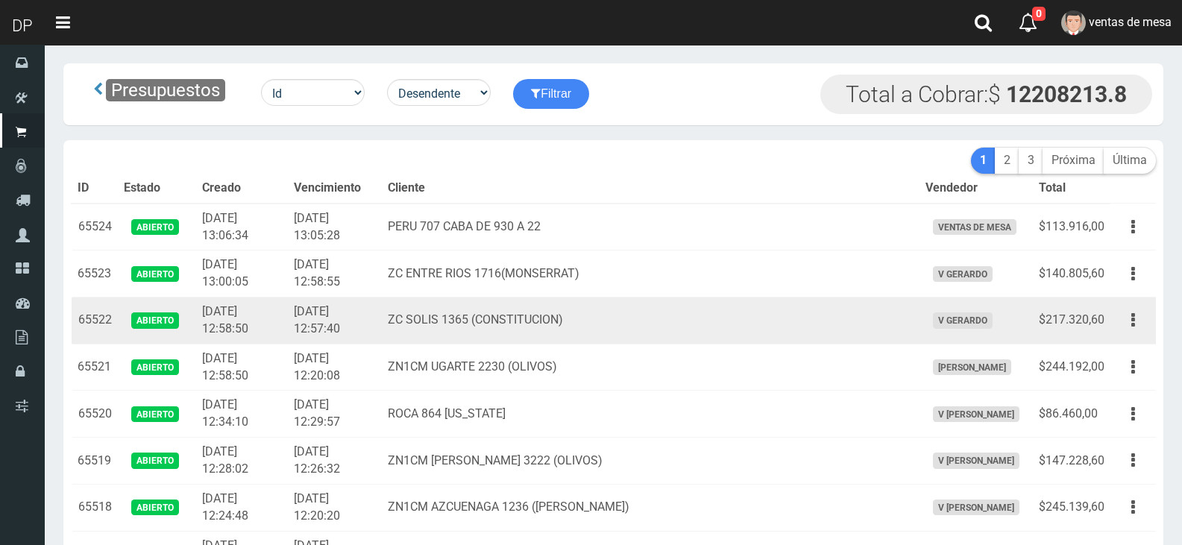
click at [513, 333] on td "ZC SOLIS 1365 (CONSTITUCION)" at bounding box center [650, 321] width 537 height 47
click at [514, 326] on td "ZC SOLIS 1365 (CONSTITUCION)" at bounding box center [650, 321] width 537 height 47
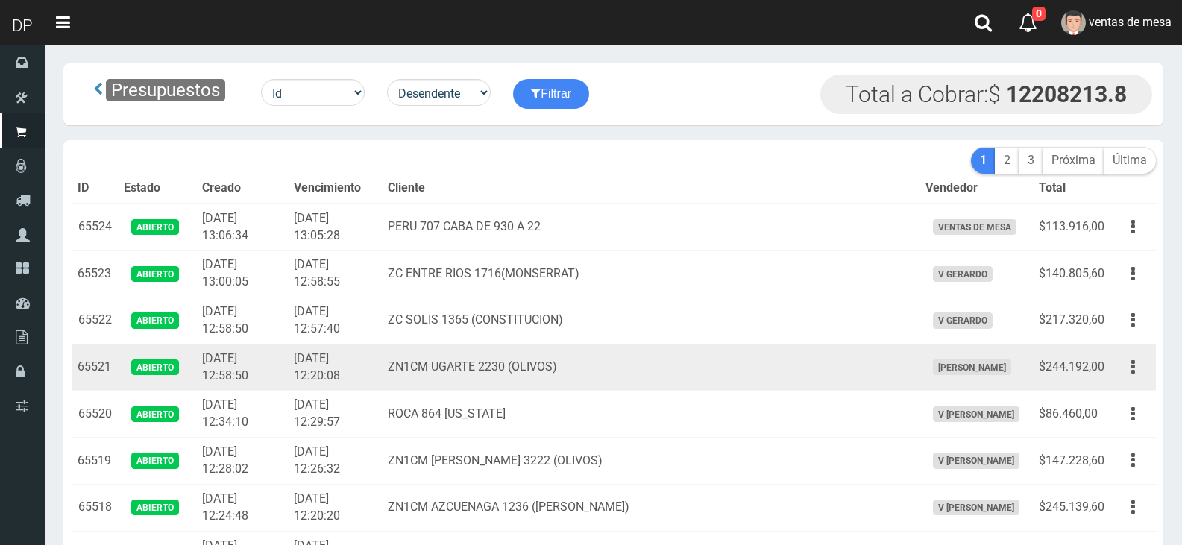
click at [534, 373] on td "ZN1CM UGARTE 2230 (OLIVOS)" at bounding box center [650, 367] width 537 height 47
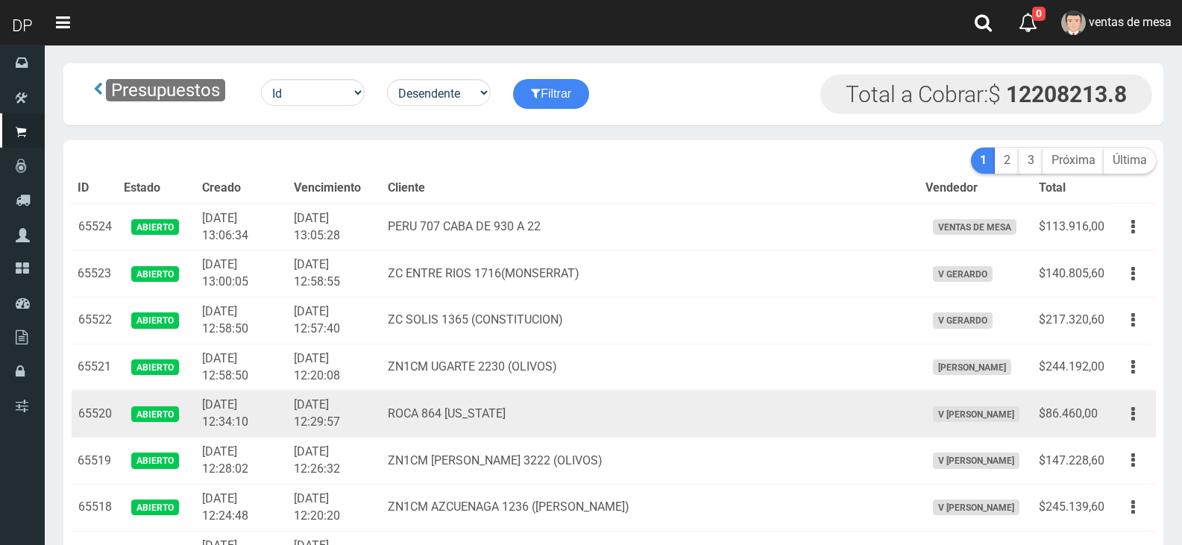
click at [529, 412] on td "ROCA 864 FLORIDA" at bounding box center [650, 414] width 537 height 47
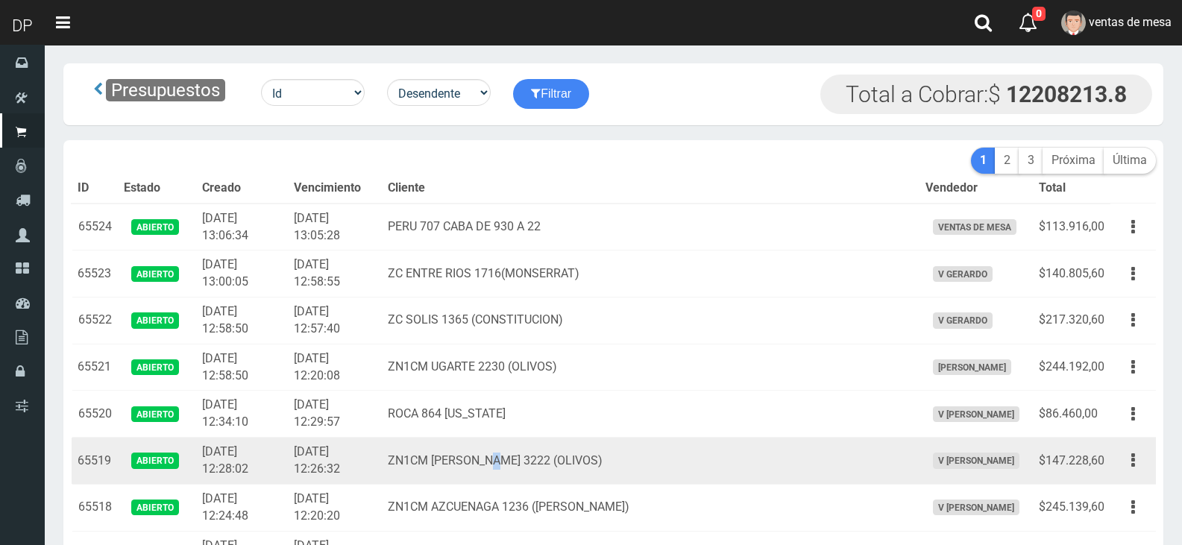
click at [542, 469] on td "ZN1CM FRANCISCO BORGES 3222 (OLIVOS)" at bounding box center [650, 461] width 537 height 47
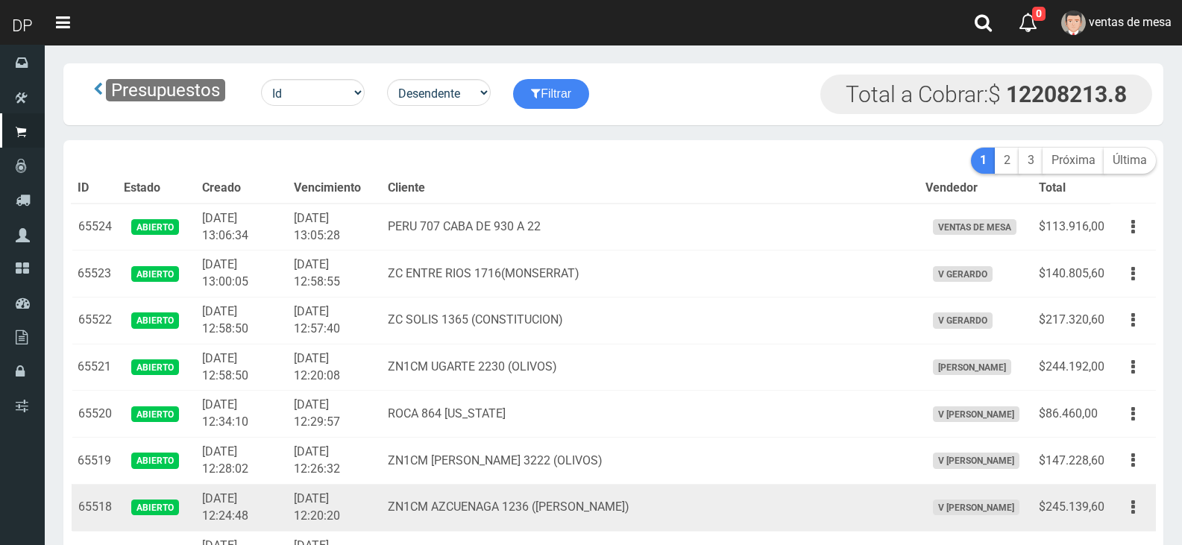
click at [530, 503] on td "ZN1CM AZCUENAGA 1236 (VICENTE LOPEZ)" at bounding box center [650, 507] width 537 height 47
click at [529, 504] on td "ZN1CM AZCUENAGA 1236 (VICENTE LOPEZ)" at bounding box center [650, 507] width 537 height 47
click at [608, 494] on td "ZN1CM AZCUENAGA 1236 (VICENTE LOPEZ)" at bounding box center [650, 507] width 537 height 47
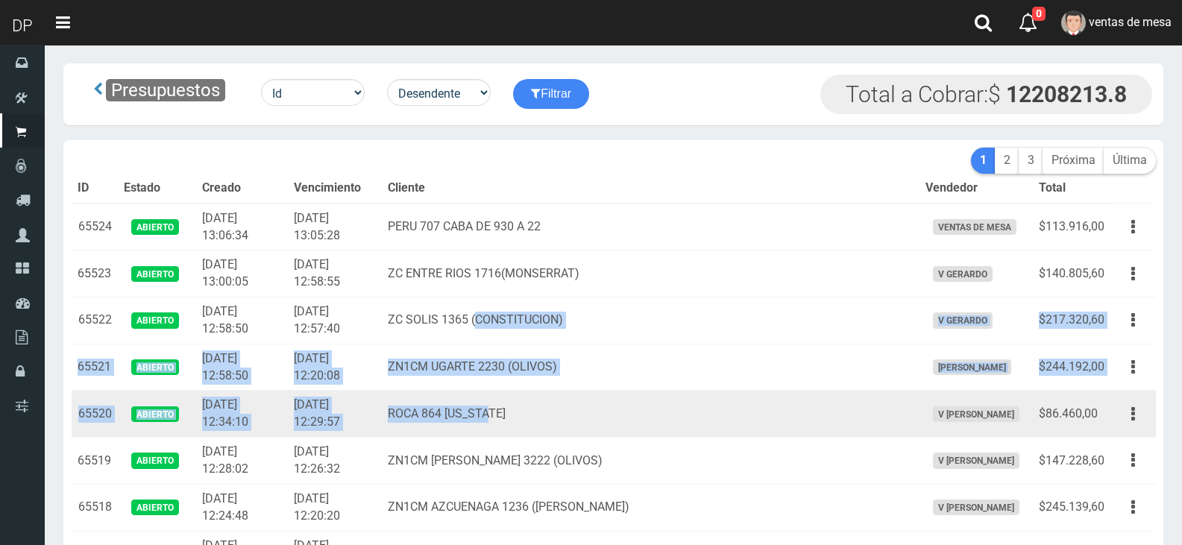
drag, startPoint x: 520, startPoint y: 317, endPoint x: 570, endPoint y: 413, distance: 108.4
click at [570, 413] on td "ROCA 864 FLORIDA" at bounding box center [650, 414] width 537 height 47
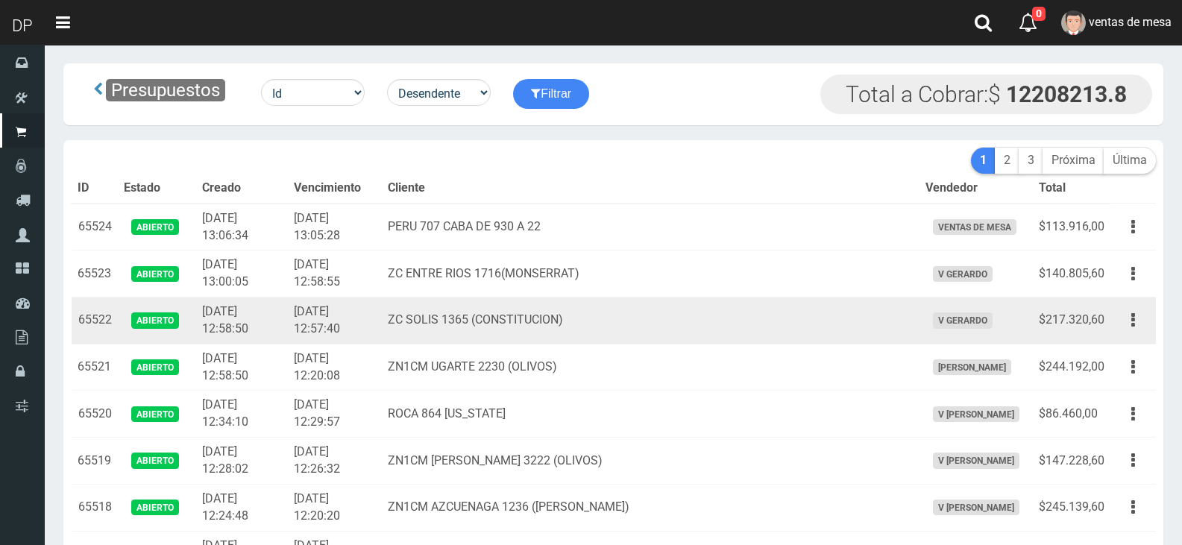
click at [541, 300] on td "ZC SOLIS 1365 (CONSTITUCION)" at bounding box center [650, 321] width 537 height 47
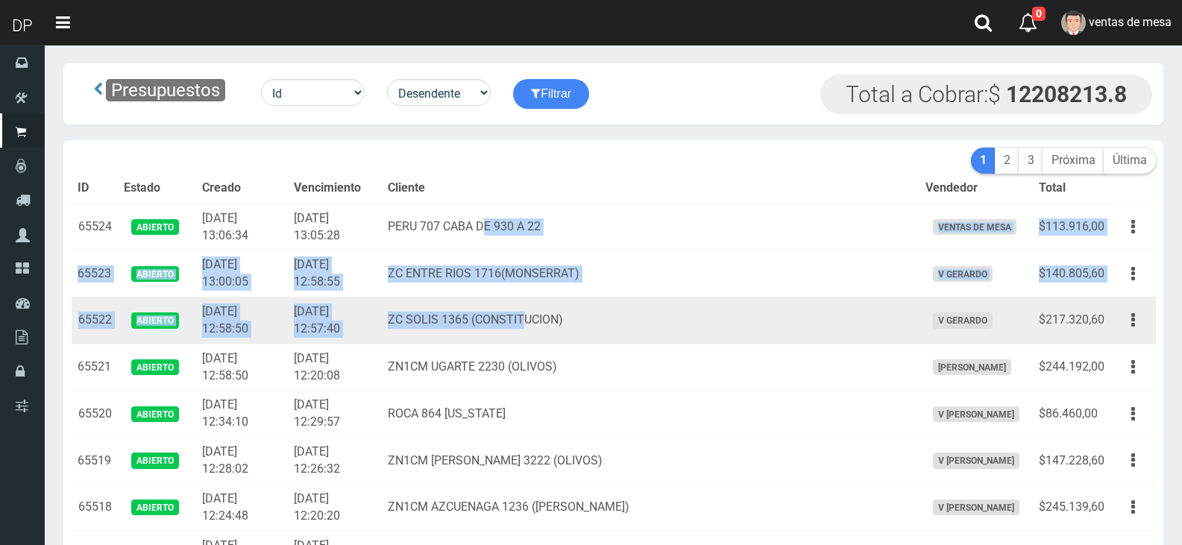
drag, startPoint x: 528, startPoint y: 228, endPoint x: 570, endPoint y: 327, distance: 107.6
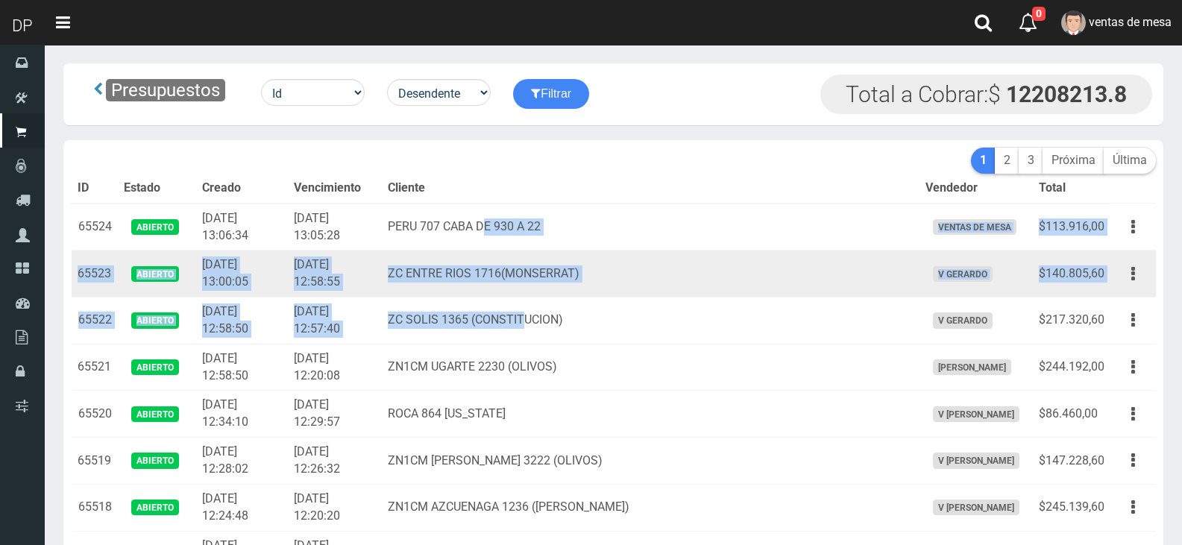
click at [541, 255] on td "ZC ENTRE RIOS 1716(MONSERRAT)" at bounding box center [650, 274] width 537 height 47
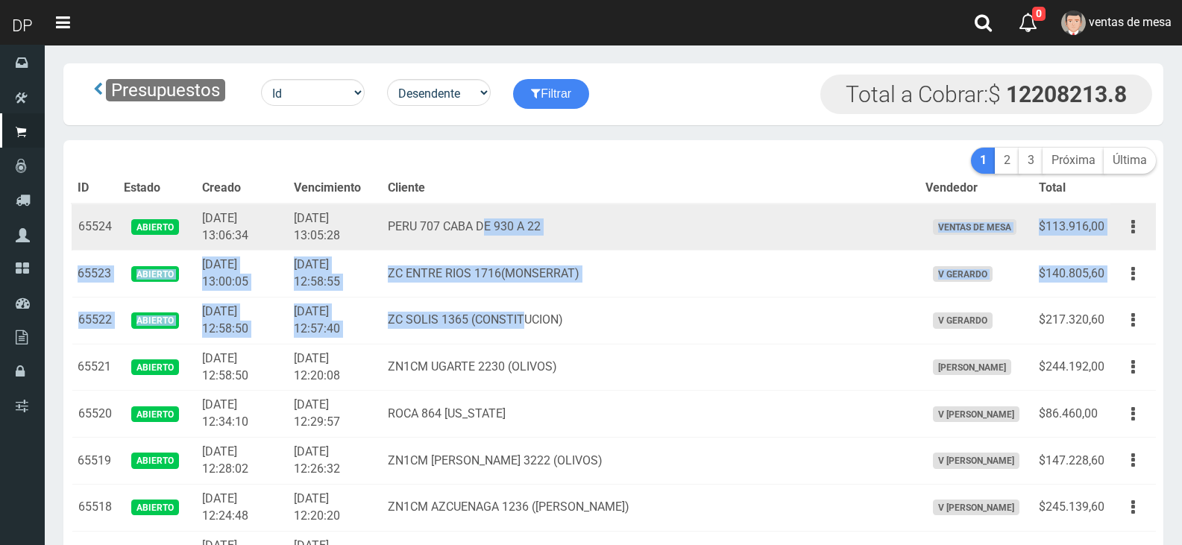
click at [499, 311] on td "ZC SOLIS 1365 (CONSTITUCION)" at bounding box center [650, 321] width 537 height 47
click at [500, 213] on td "PERU 707 CABA DE 930 A 22" at bounding box center [650, 227] width 537 height 47
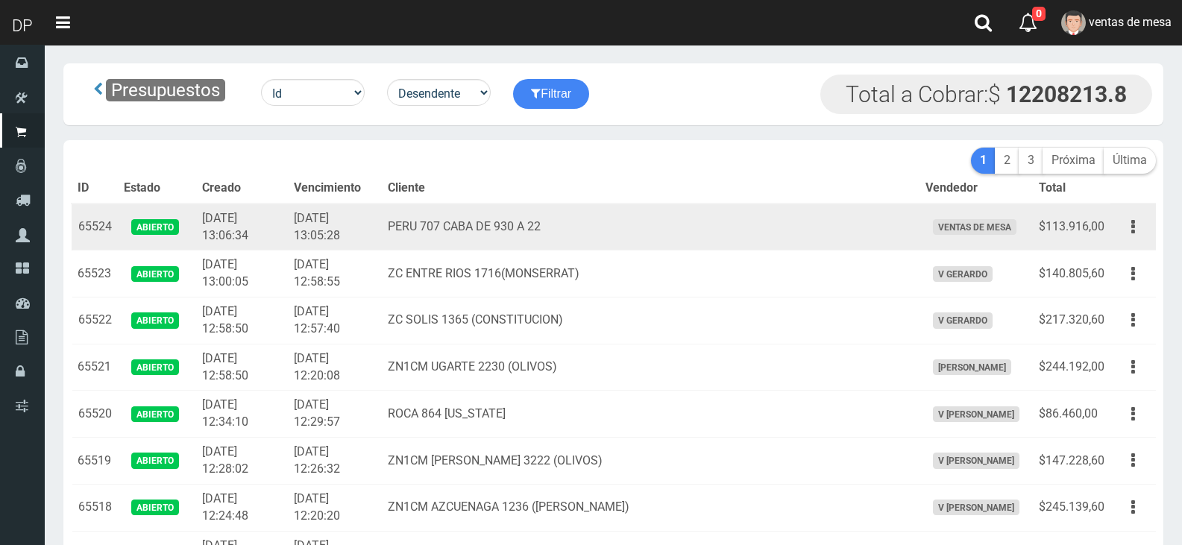
click at [509, 223] on td "PERU 707 CABA DE 930 A 22" at bounding box center [650, 227] width 537 height 47
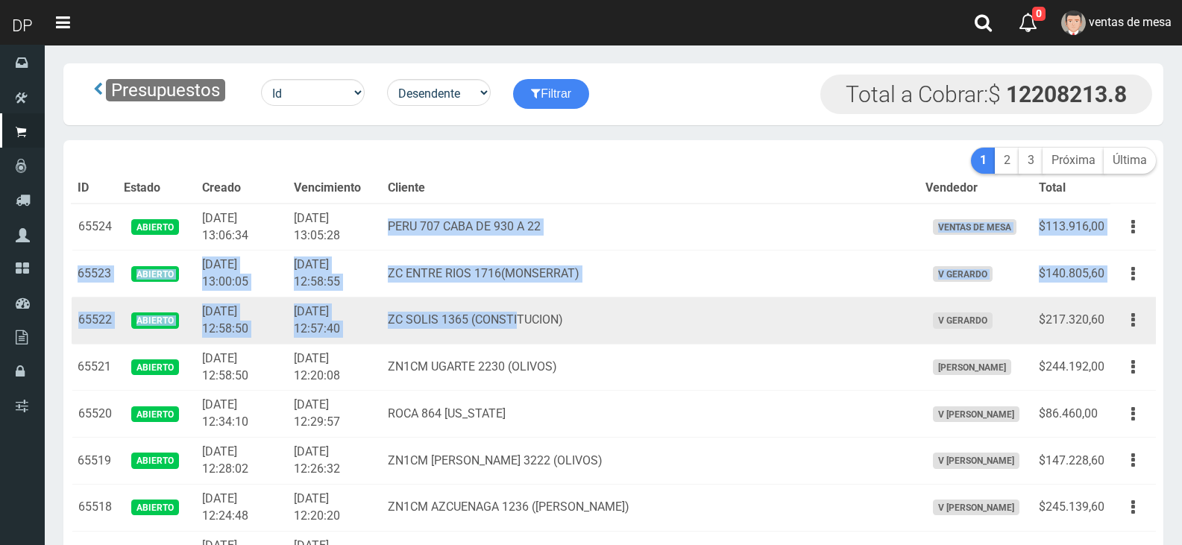
drag, startPoint x: 436, startPoint y: 225, endPoint x: 565, endPoint y: 328, distance: 165.0
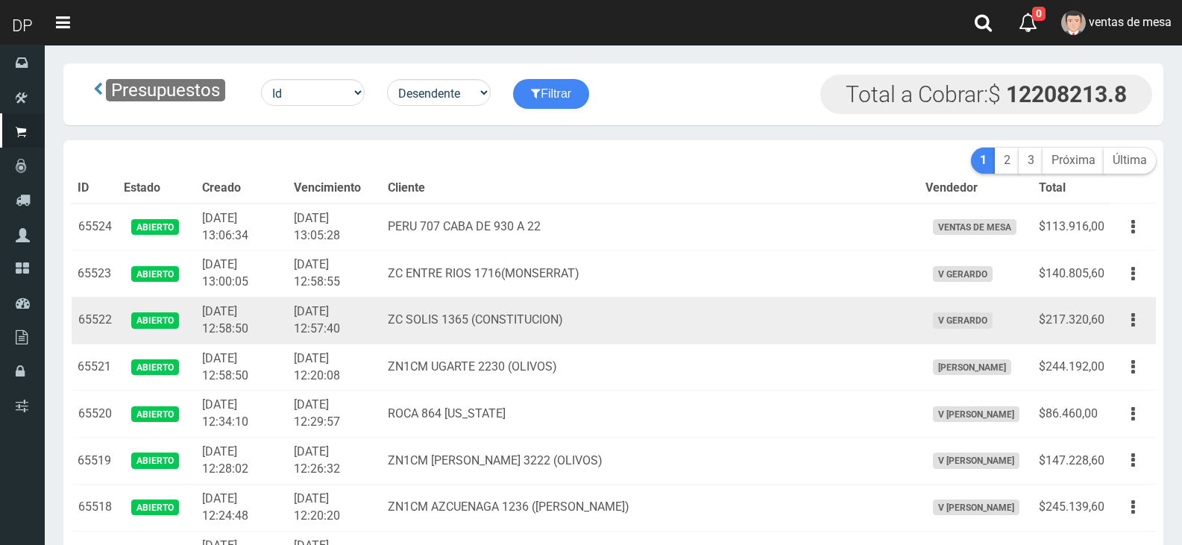
click at [565, 303] on td "ZC SOLIS 1365 (CONSTITUCION)" at bounding box center [650, 321] width 537 height 47
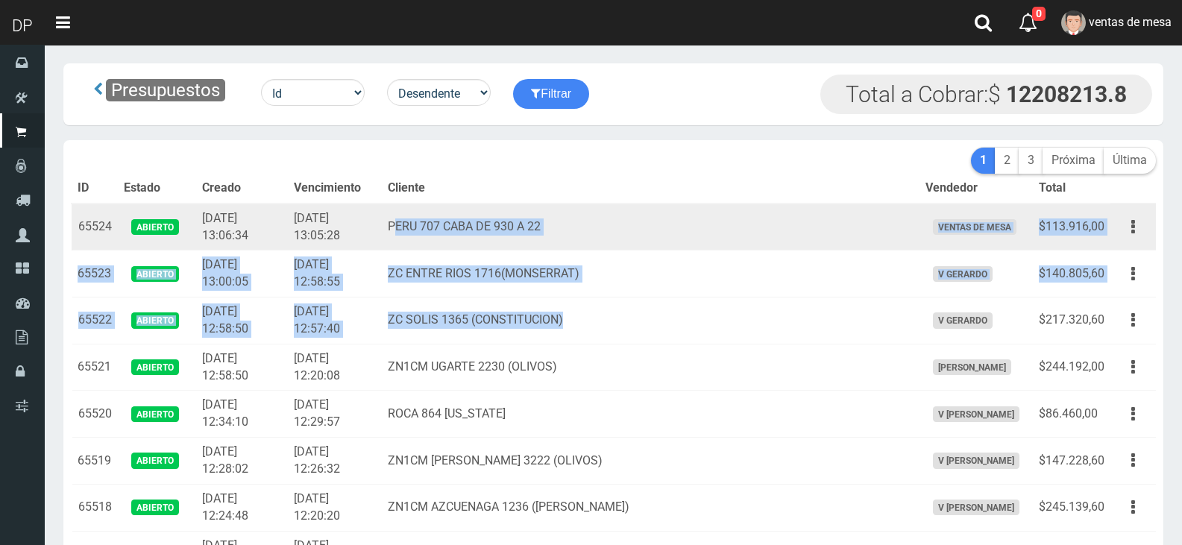
drag, startPoint x: 629, startPoint y: 324, endPoint x: 440, endPoint y: 220, distance: 216.3
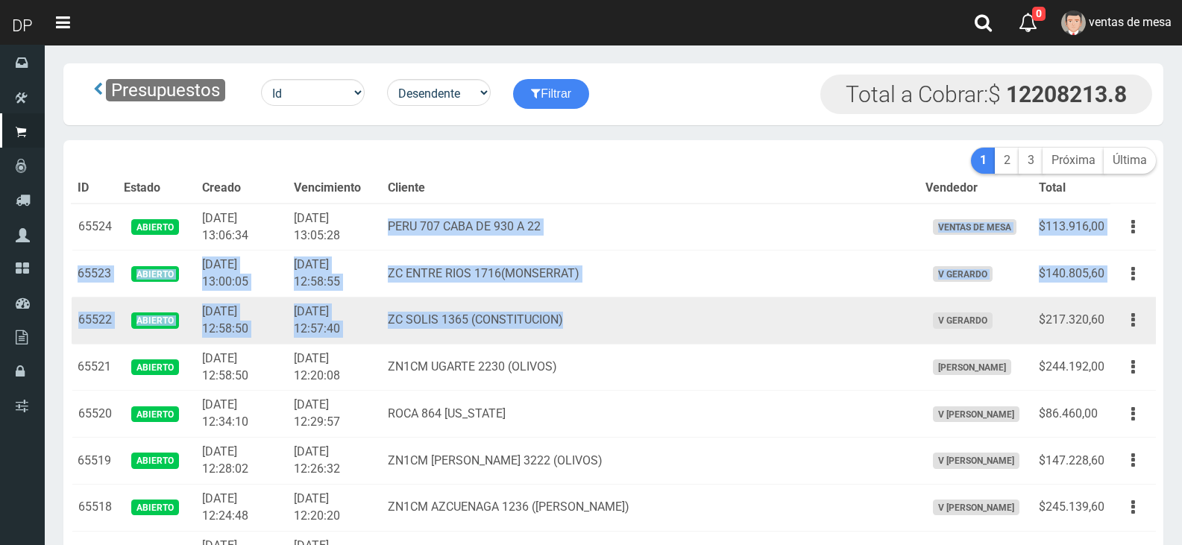
drag, startPoint x: 435, startPoint y: 220, endPoint x: 638, endPoint y: 323, distance: 227.5
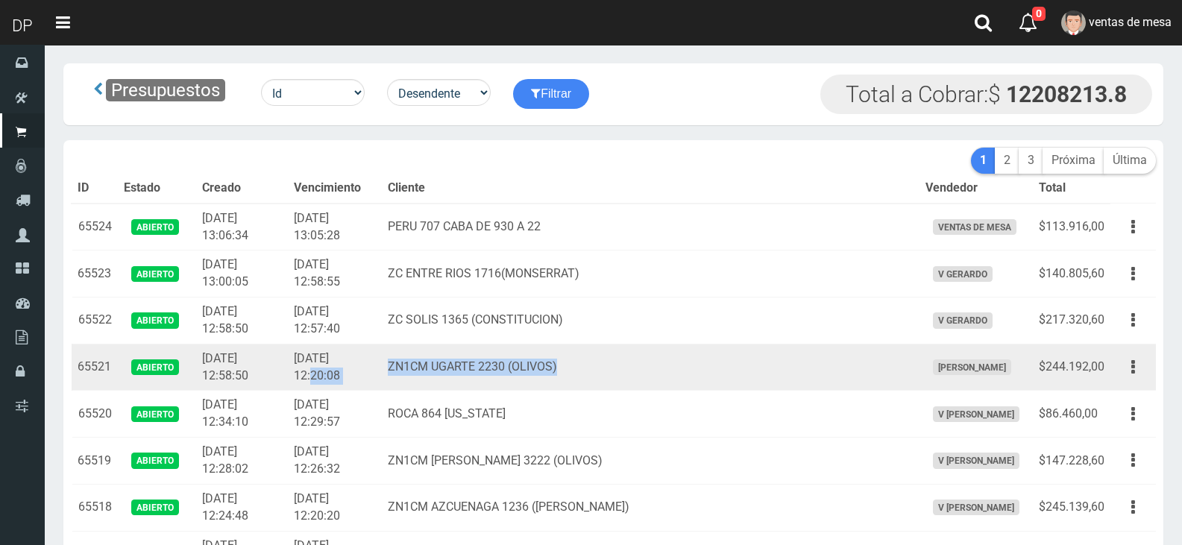
drag, startPoint x: 615, startPoint y: 374, endPoint x: 400, endPoint y: 361, distance: 215.2
click at [400, 361] on tr "65521 Abierto 2025-08-19 12:58:50 2025-08-19 12:20:08 ZN1CM UGARTE 2230 (OLIVOS…" at bounding box center [614, 367] width 1084 height 47
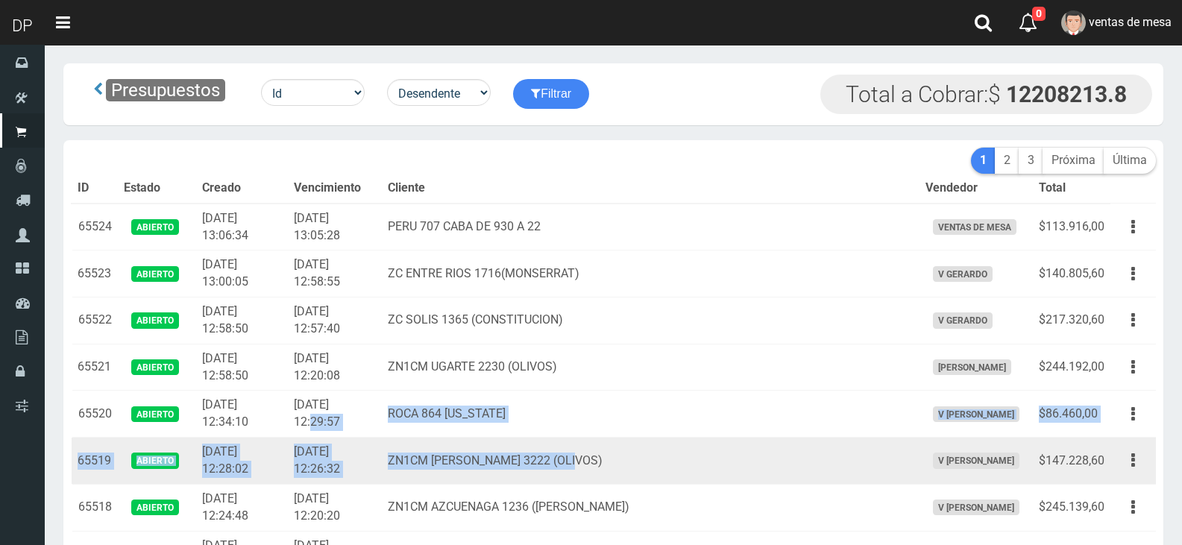
drag, startPoint x: 491, startPoint y: 415, endPoint x: 627, endPoint y: 450, distance: 140.2
click at [623, 463] on td "ZN1CM [PERSON_NAME] 3222 (OLIVOS)" at bounding box center [650, 461] width 537 height 47
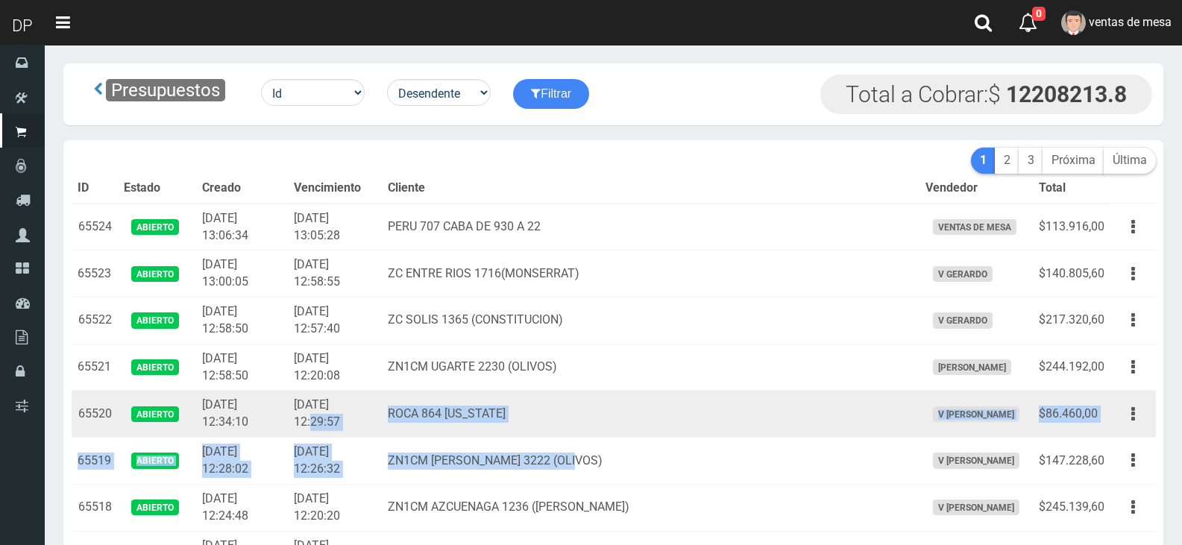
drag, startPoint x: 417, startPoint y: 368, endPoint x: 459, endPoint y: 393, distance: 48.5
click at [450, 387] on tr "65521 Abierto 2025-08-19 12:58:50 2025-08-19 12:20:08 ZN1CM UGARTE 2230 (OLIVOS…" at bounding box center [614, 367] width 1084 height 47
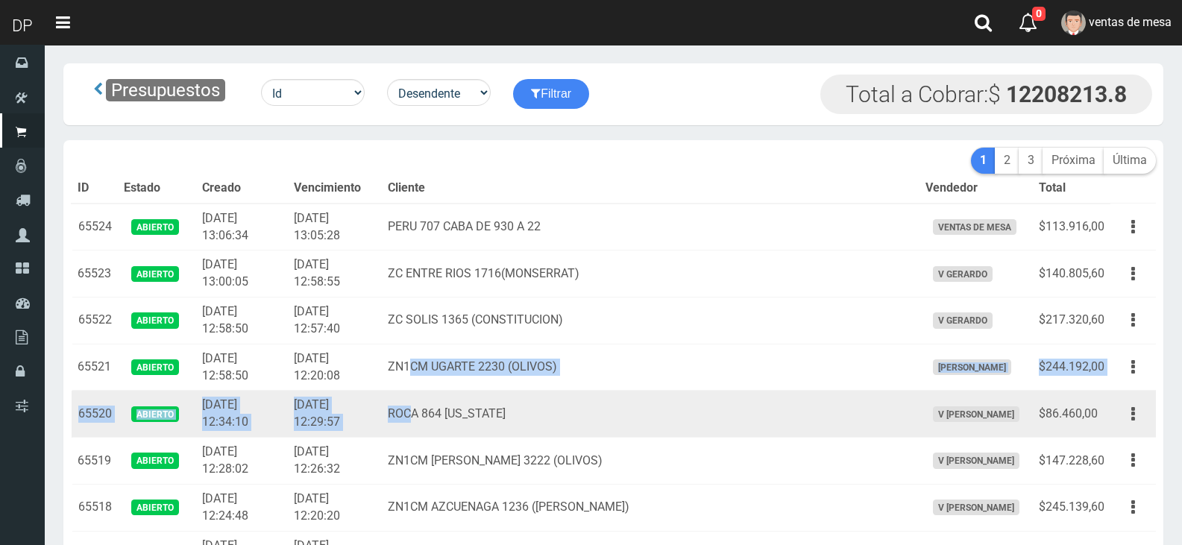
click at [441, 414] on td "ROCA 864 [US_STATE]" at bounding box center [650, 414] width 537 height 47
click at [434, 411] on td "ROCA 864 [US_STATE]" at bounding box center [650, 414] width 537 height 47
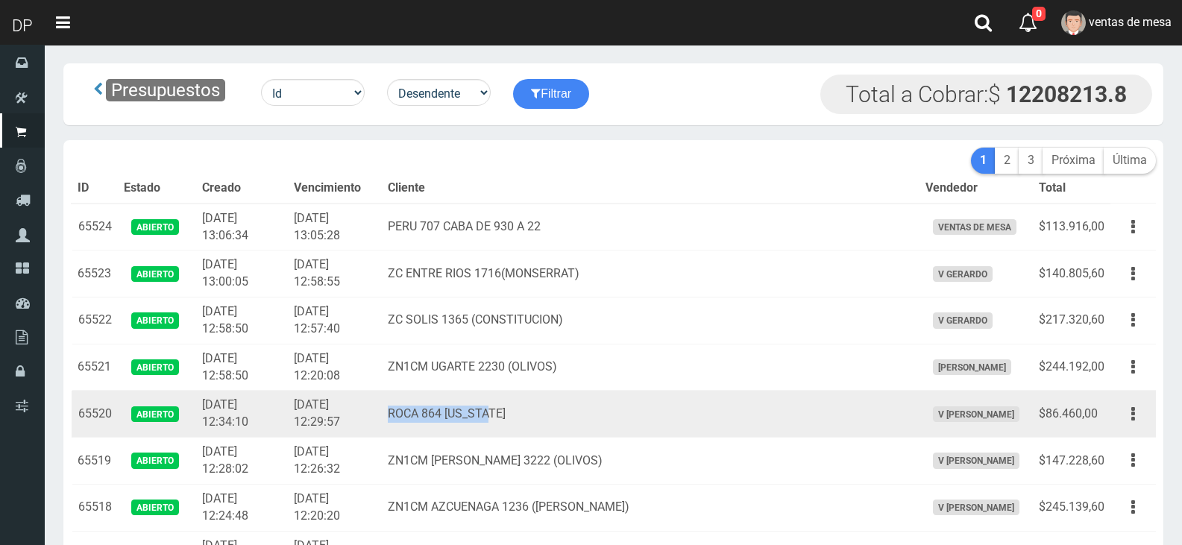
drag, startPoint x: 434, startPoint y: 411, endPoint x: 591, endPoint y: 420, distance: 156.9
click at [591, 420] on td "ROCA 864 [US_STATE]" at bounding box center [650, 414] width 537 height 47
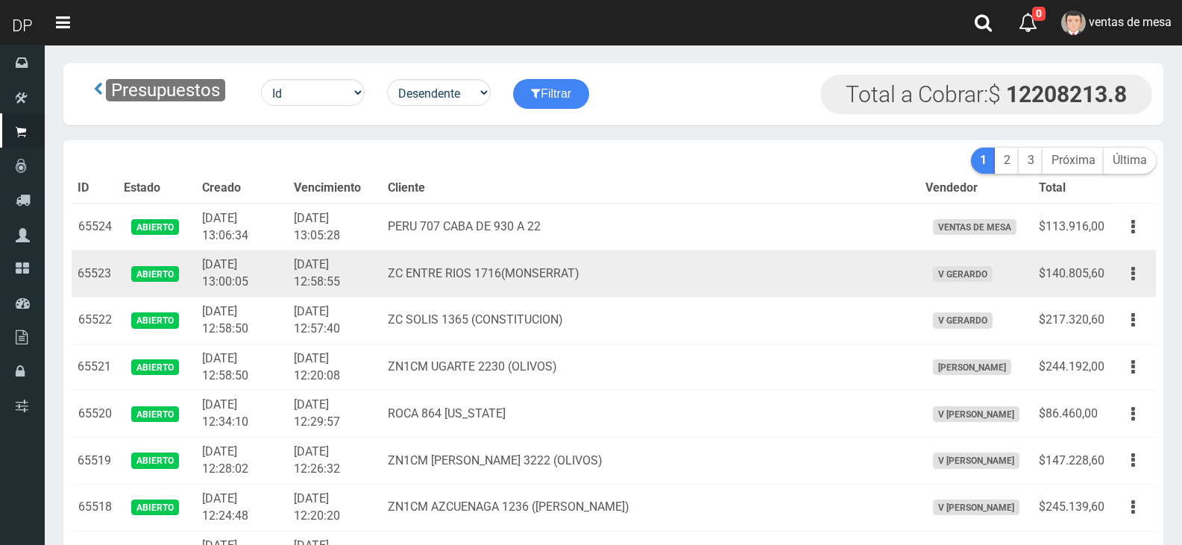
scroll to position [7528, 0]
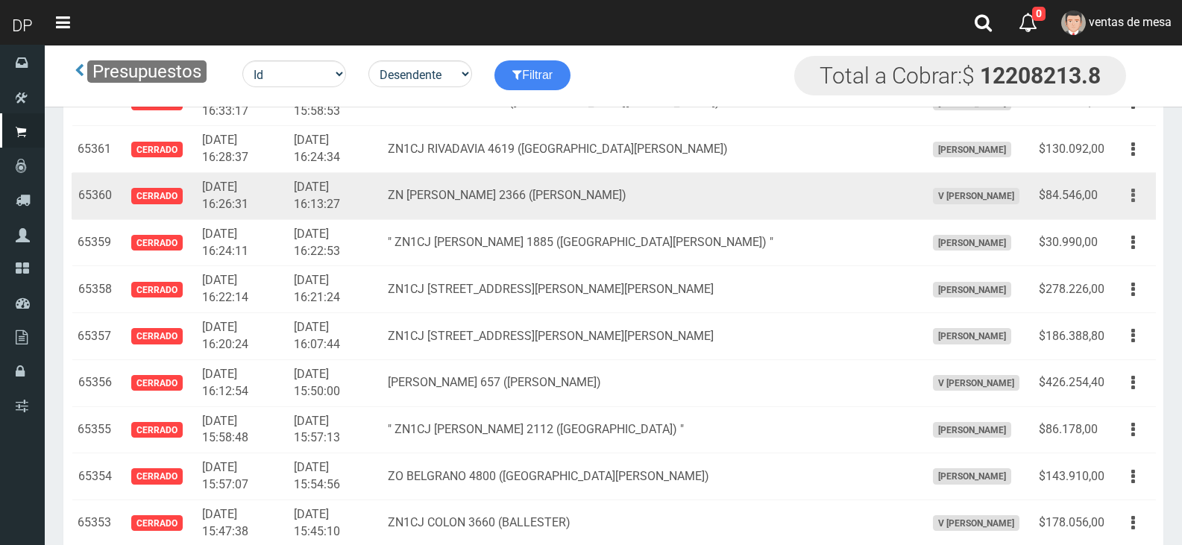
click at [1131, 184] on button "button" at bounding box center [1133, 196] width 34 height 26
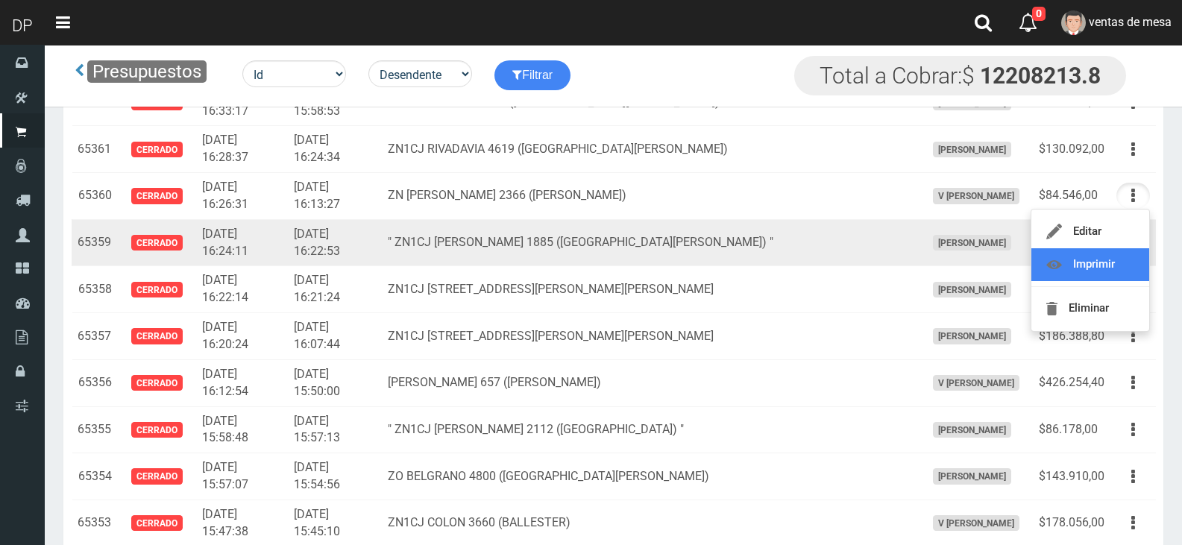
click at [1116, 253] on link "Imprimir" at bounding box center [1090, 264] width 118 height 33
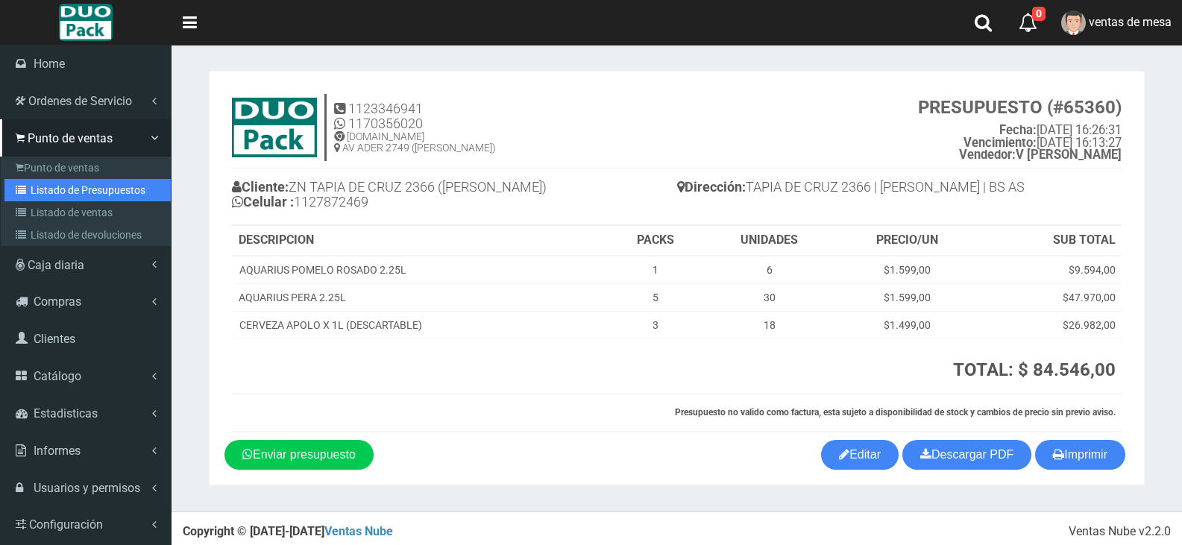
click at [49, 180] on link "Listado de Presupuestos" at bounding box center [87, 190] width 166 height 22
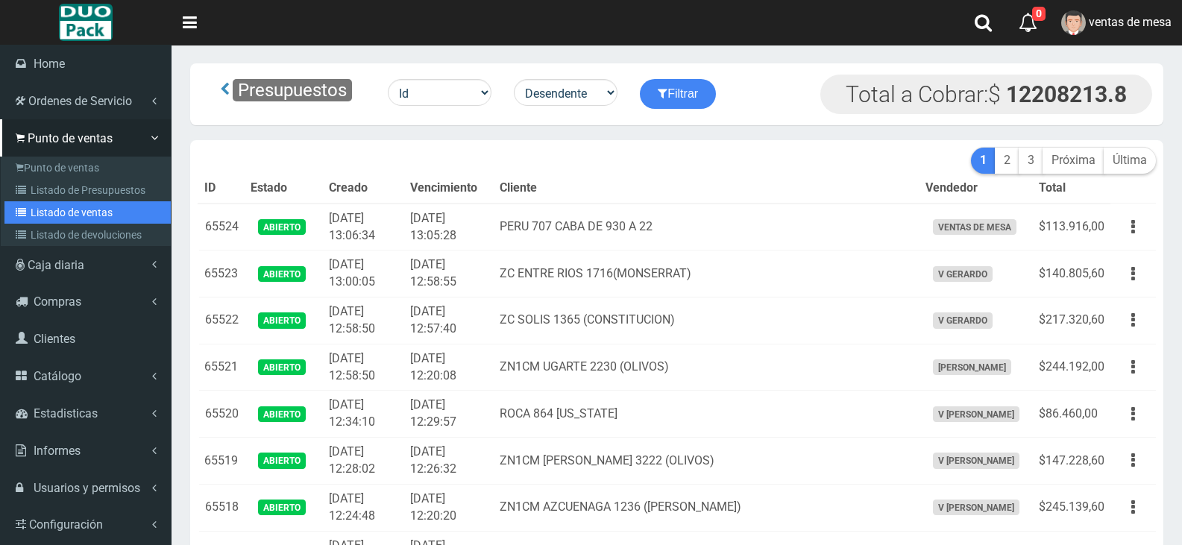
click at [37, 220] on link "Listado de ventas" at bounding box center [87, 212] width 166 height 22
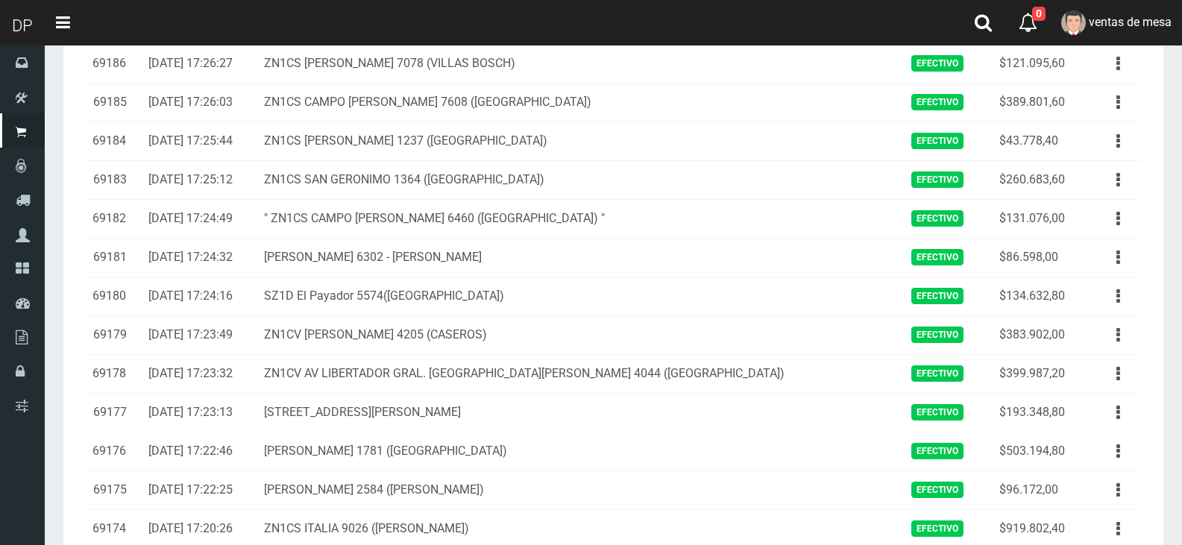
scroll to position [746, 0]
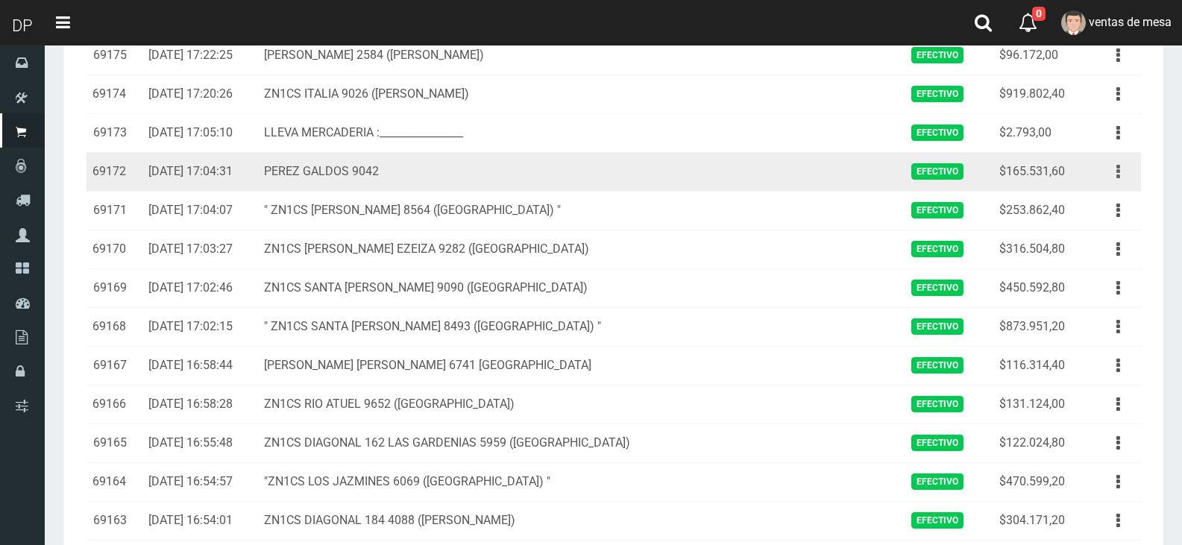
drag, startPoint x: 1133, startPoint y: 161, endPoint x: 1126, endPoint y: 180, distance: 20.5
click at [1132, 162] on div "Ver Eliminar" at bounding box center [1118, 172] width 34 height 26
click at [1122, 169] on button "button" at bounding box center [1118, 172] width 34 height 26
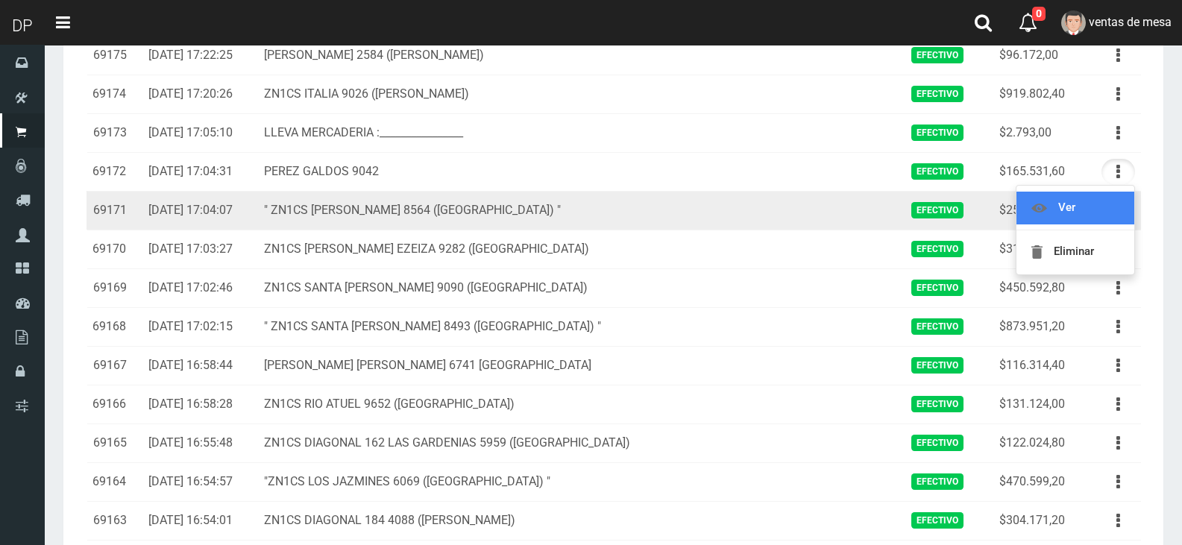
click at [1118, 197] on link "Ver" at bounding box center [1075, 208] width 118 height 33
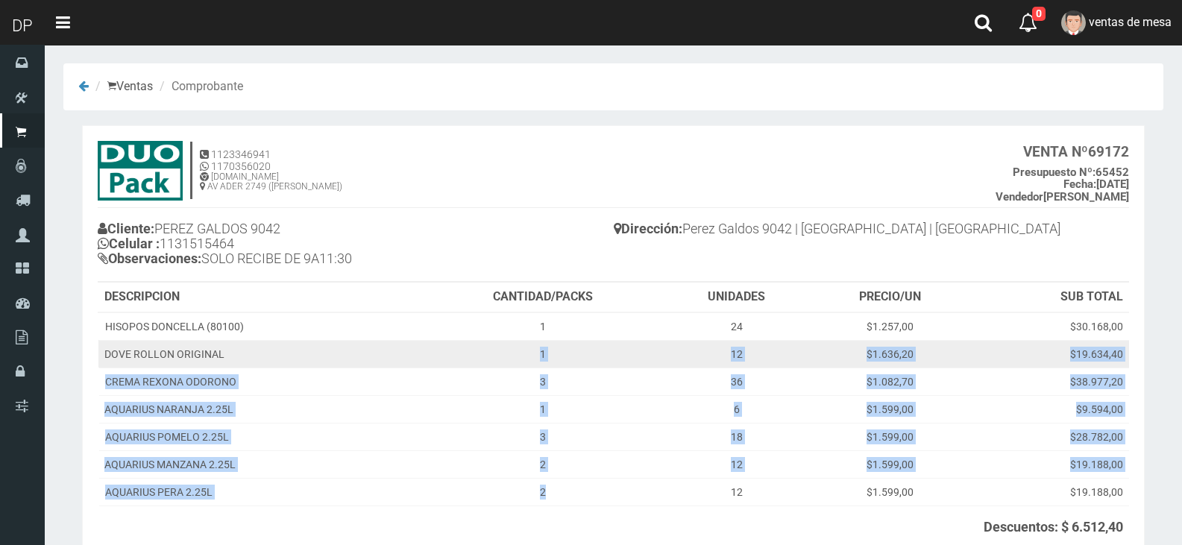
drag, startPoint x: 579, startPoint y: 488, endPoint x: 535, endPoint y: 350, distance: 145.7
click at [535, 350] on tbody "HISOPOS DONCELLA (80100) 1 24 $1.257,00 $30.168,00 DOVE ROLLON ORIGINAL 1 12 $1…" at bounding box center [613, 409] width 1031 height 194
click at [527, 348] on td "1" at bounding box center [542, 354] width 239 height 28
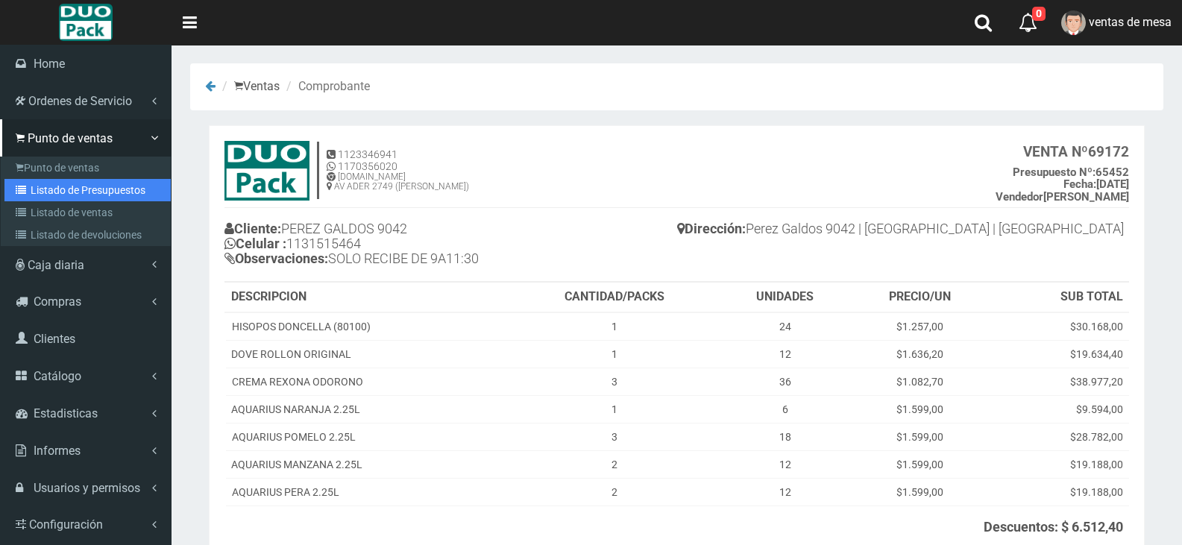
click at [48, 186] on link "Listado de Presupuestos" at bounding box center [87, 190] width 166 height 22
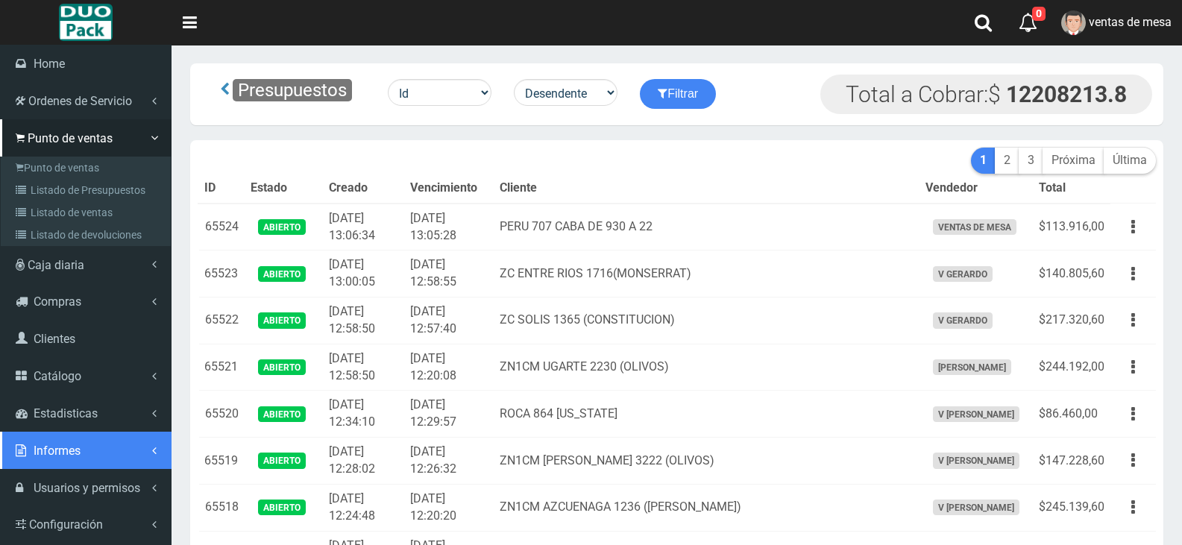
click at [100, 439] on link "Informes" at bounding box center [86, 450] width 172 height 37
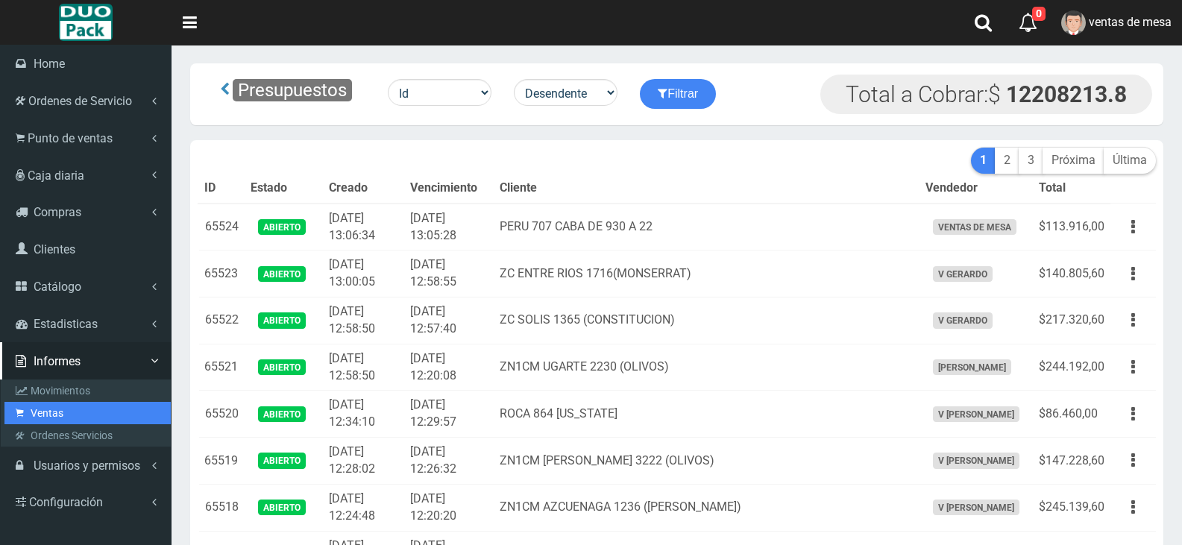
click at [122, 409] on link "Ventas" at bounding box center [87, 413] width 166 height 22
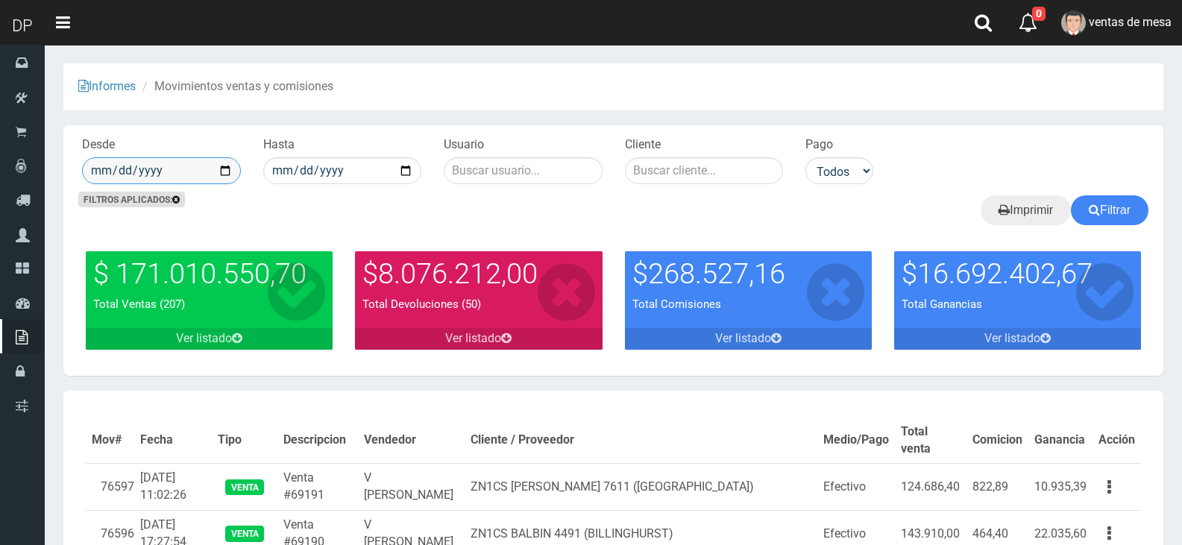
click at [228, 174] on input "date" at bounding box center [161, 170] width 159 height 27
type input "[DATE]"
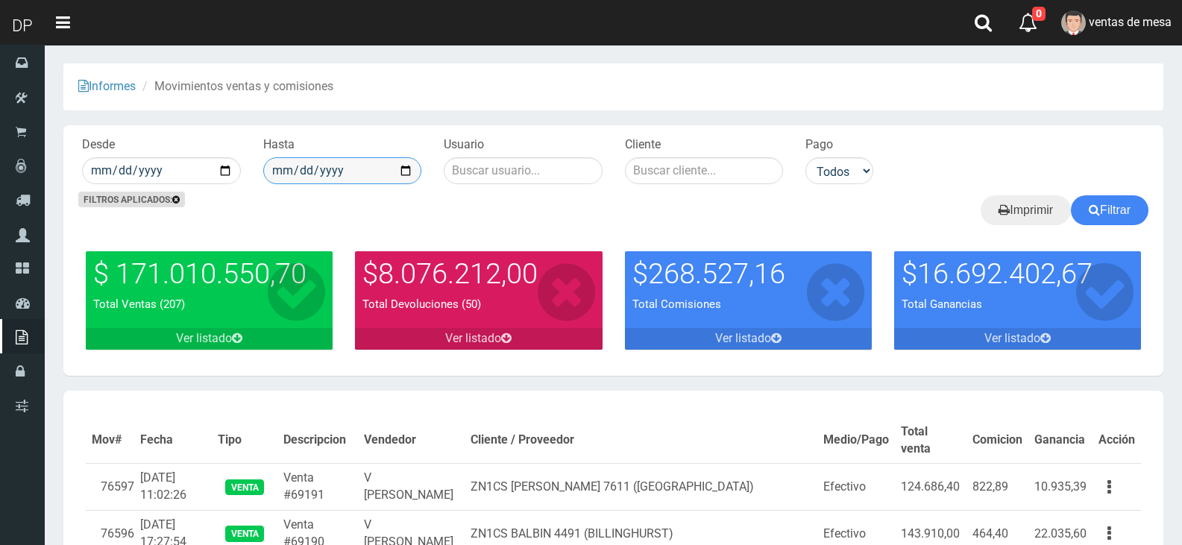
click at [381, 175] on input "date" at bounding box center [342, 170] width 159 height 27
click at [402, 165] on input "date" at bounding box center [342, 170] width 159 height 27
type input "[DATE]"
click at [1116, 214] on button "Filtrar" at bounding box center [1110, 210] width 78 height 30
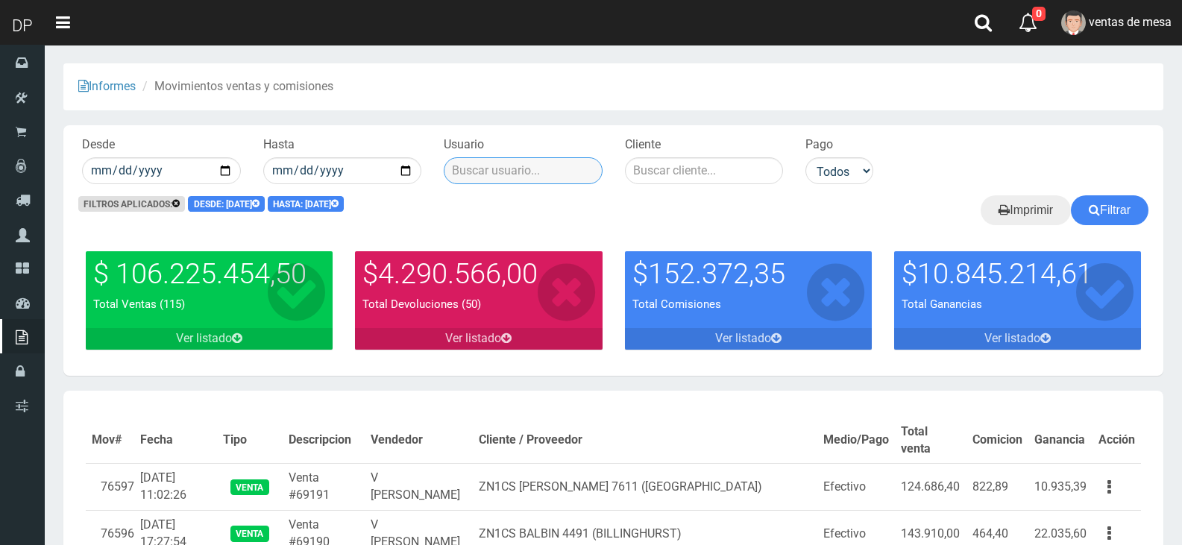
click at [491, 169] on input "text" at bounding box center [523, 170] width 159 height 27
click at [1071, 195] on button "Filtrar" at bounding box center [1110, 210] width 78 height 30
type input "V [PERSON_NAME]}"
